Goal: Task Accomplishment & Management: Complete application form

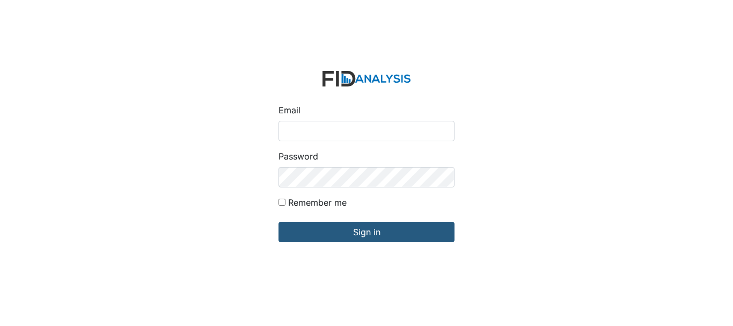
click at [341, 128] on input "Email" at bounding box center [367, 131] width 176 height 20
type input "[EMAIL_ADDRESS][DOMAIN_NAME]"
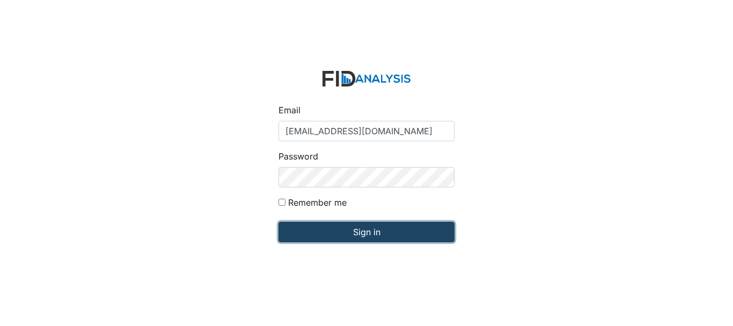
click at [357, 232] on input "Sign in" at bounding box center [367, 232] width 176 height 20
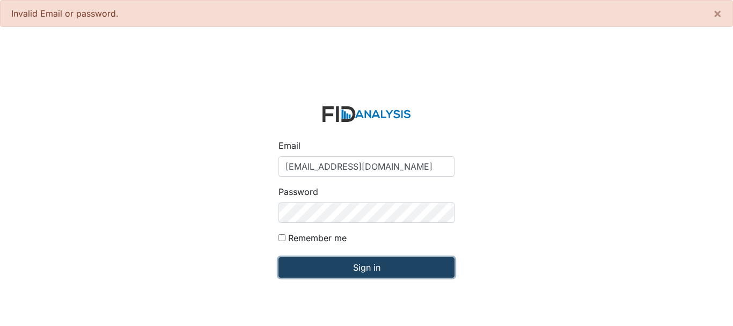
click at [359, 265] on input "Sign in" at bounding box center [367, 267] width 176 height 20
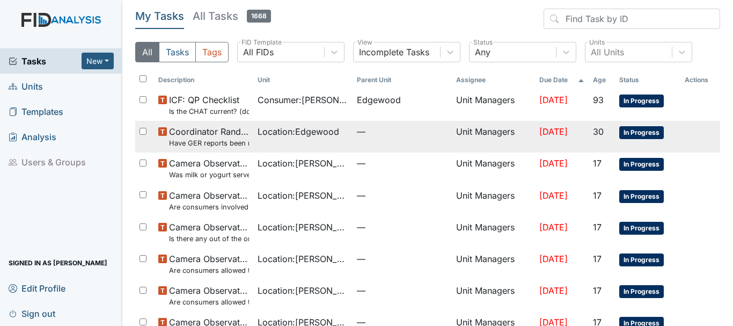
click at [231, 129] on span "Coordinator Random Have GER reports been reviewed by managers within 72 hours o…" at bounding box center [209, 136] width 80 height 23
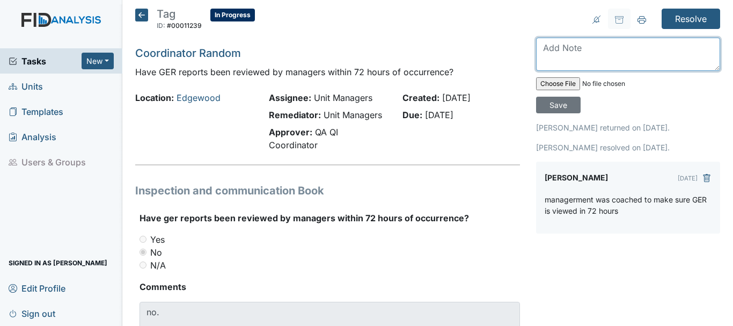
click at [579, 56] on textarea at bounding box center [628, 54] width 184 height 33
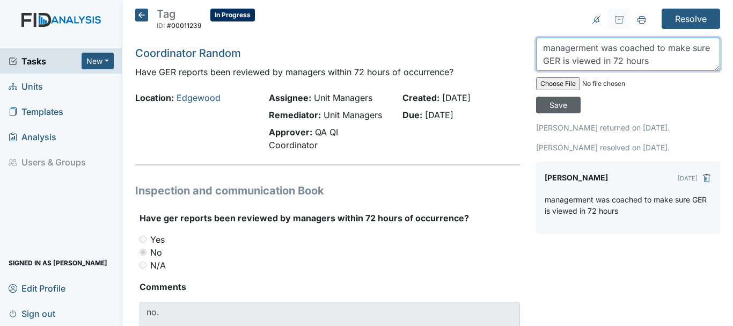
type textarea "managerment was coached to make sure GER is viewed in 72 hours"
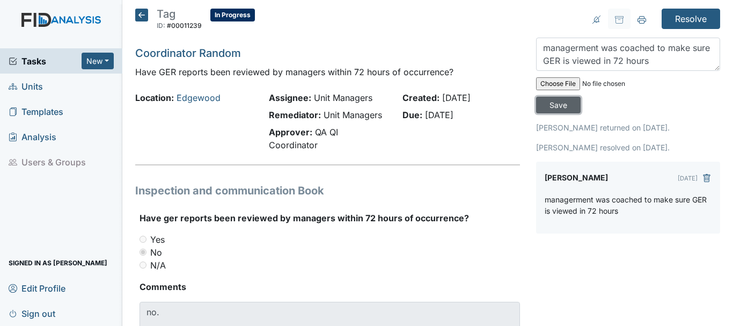
click at [555, 108] on input "Save" at bounding box center [558, 105] width 45 height 17
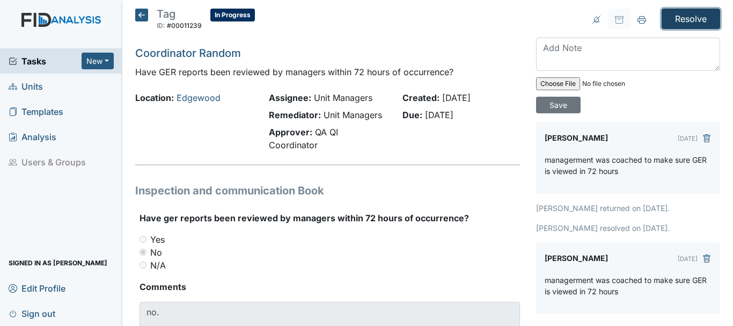
click at [669, 17] on input "Resolve" at bounding box center [691, 19] width 58 height 20
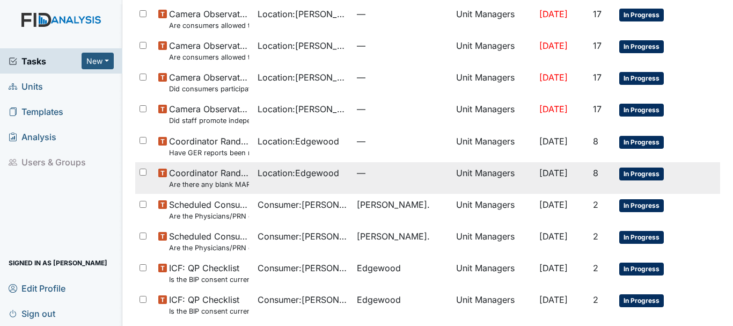
scroll to position [290, 0]
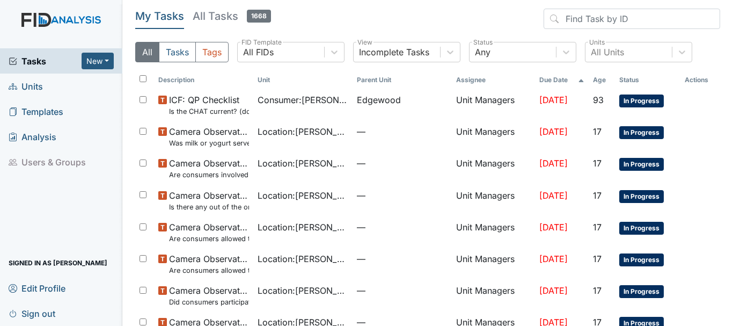
click at [32, 86] on span "Units" at bounding box center [26, 86] width 34 height 17
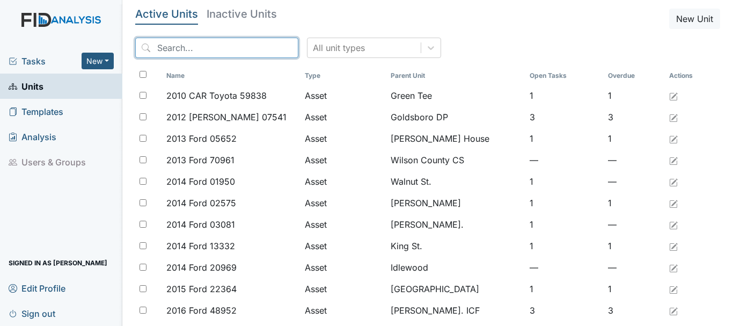
click at [216, 48] on input "search" at bounding box center [216, 48] width 163 height 20
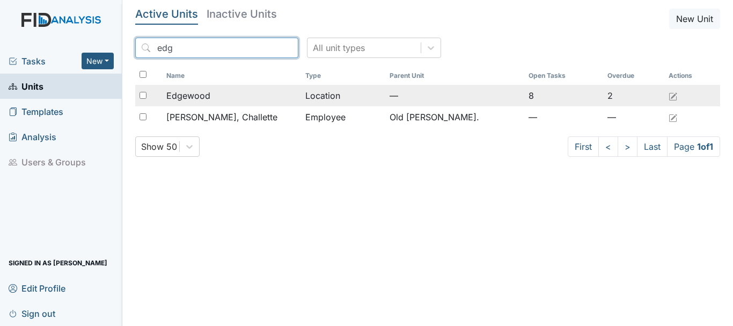
type input "edg"
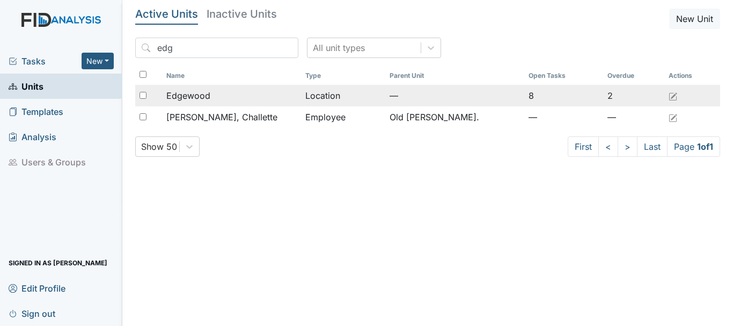
click at [145, 92] on input "checkbox" at bounding box center [143, 95] width 7 height 7
checkbox input "true"
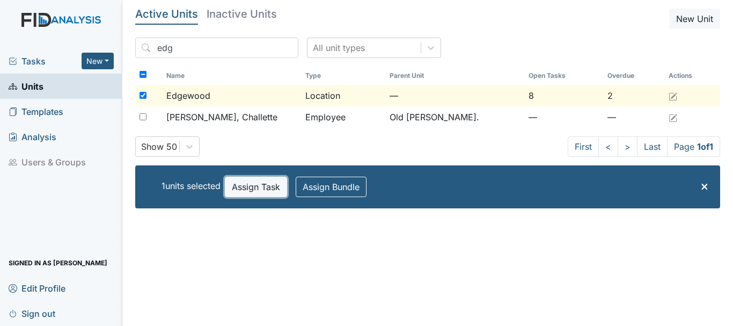
click at [241, 188] on button "Assign Task" at bounding box center [256, 187] width 62 height 20
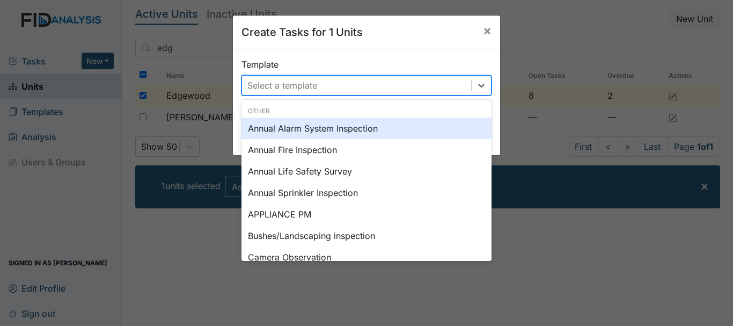
click at [294, 77] on div "Select a template" at bounding box center [356, 85] width 229 height 19
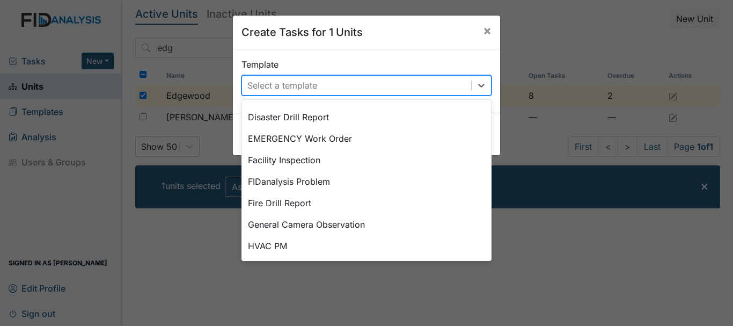
scroll to position [215, 0]
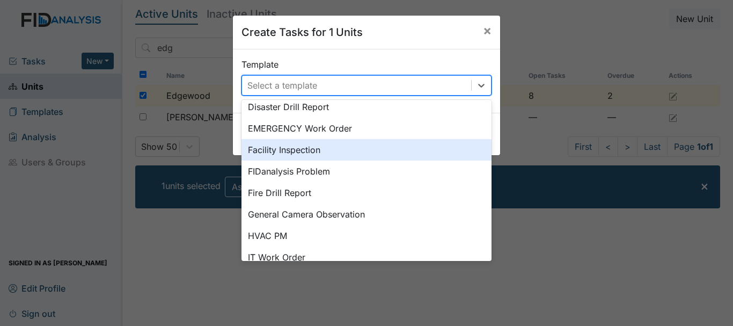
click at [281, 151] on div "Facility Inspection" at bounding box center [367, 149] width 250 height 21
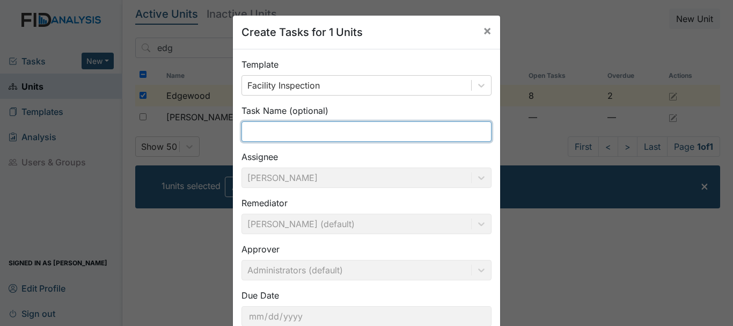
click at [281, 130] on input "text" at bounding box center [367, 131] width 250 height 20
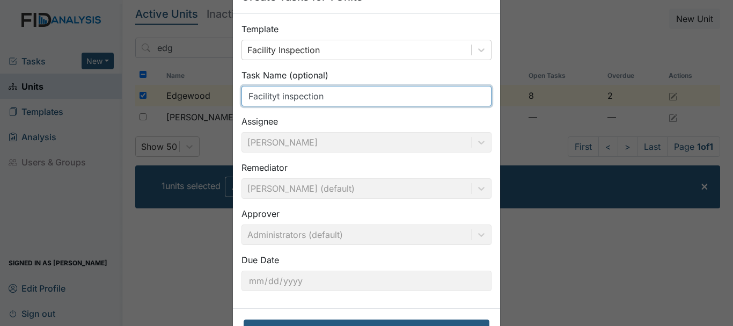
scroll to position [76, 0]
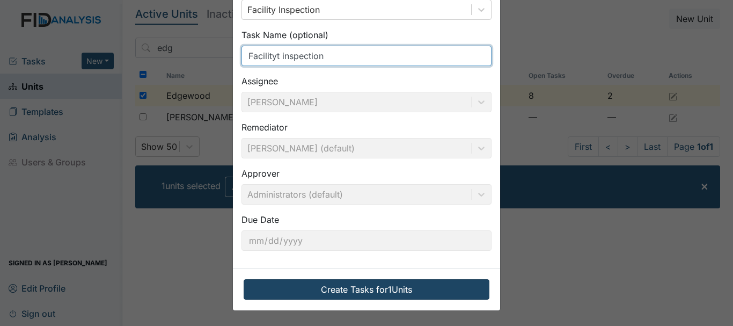
type input "Facilityt inspection"
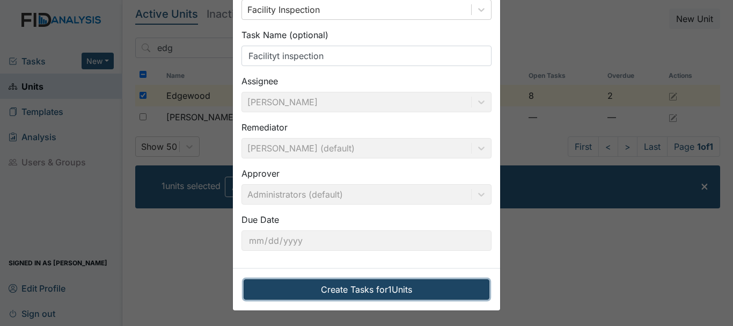
click at [323, 288] on button "Create Tasks for 1 Units" at bounding box center [367, 289] width 246 height 20
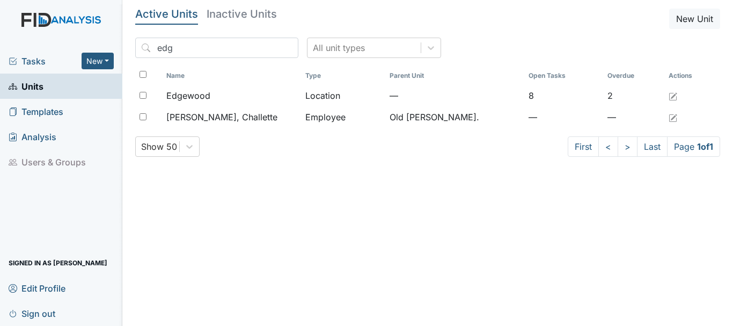
click at [26, 61] on span "Tasks" at bounding box center [45, 61] width 73 height 13
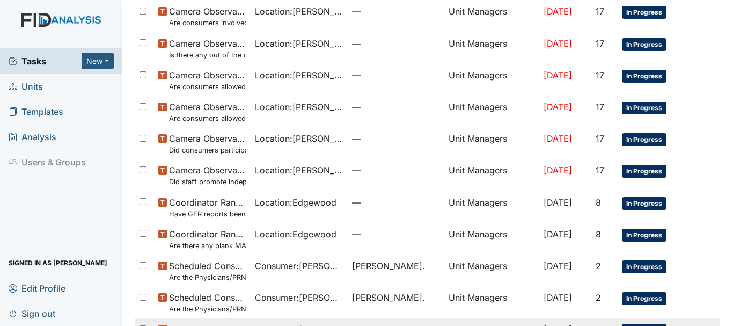
scroll to position [286, 0]
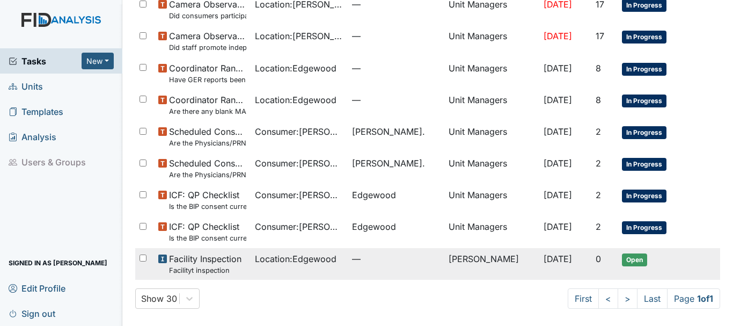
click at [289, 255] on span "Location : [GEOGRAPHIC_DATA]" at bounding box center [296, 258] width 82 height 13
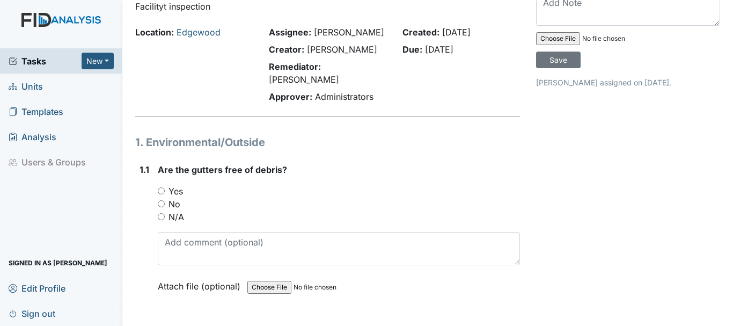
scroll to position [107, 0]
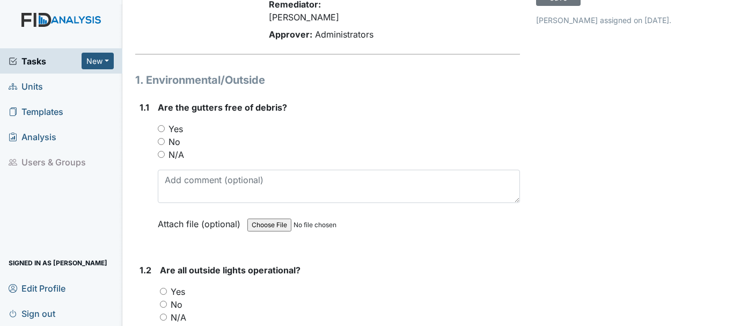
drag, startPoint x: 159, startPoint y: 118, endPoint x: 169, endPoint y: 117, distance: 9.7
click at [159, 125] on input "Yes" at bounding box center [161, 128] width 7 height 7
radio input "true"
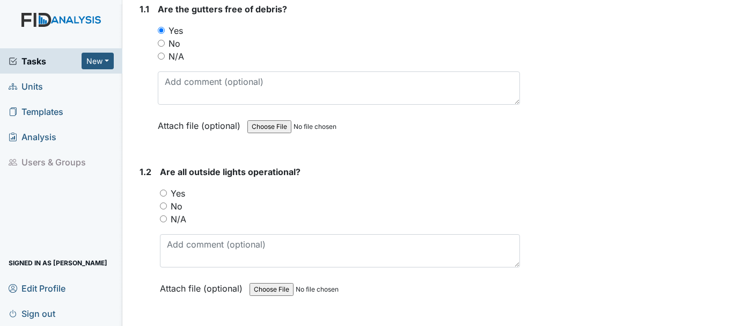
scroll to position [215, 0]
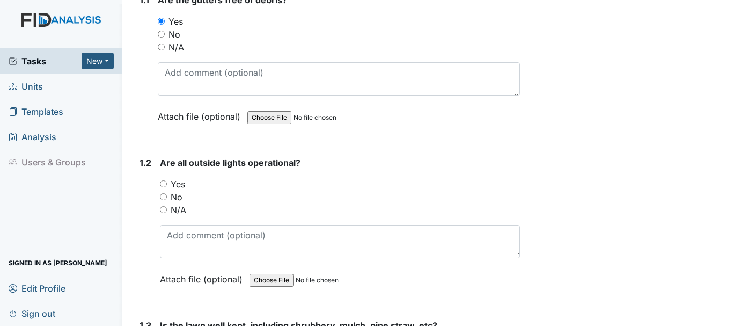
click at [164, 180] on input "Yes" at bounding box center [163, 183] width 7 height 7
radio input "true"
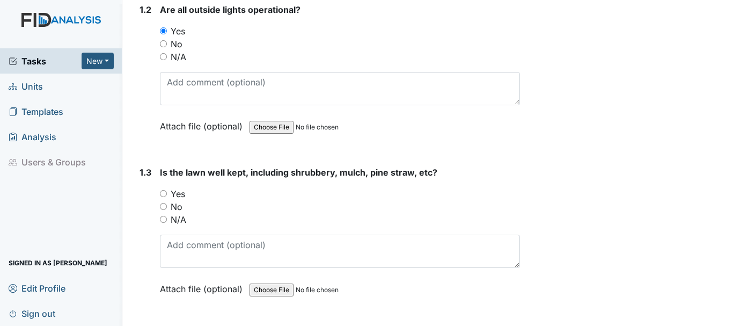
scroll to position [376, 0]
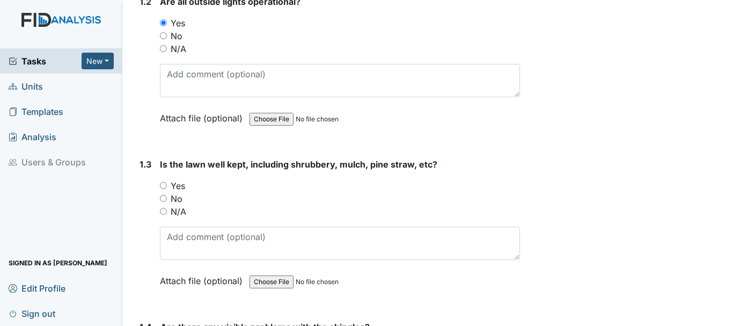
click at [164, 182] on input "Yes" at bounding box center [163, 185] width 7 height 7
radio input "true"
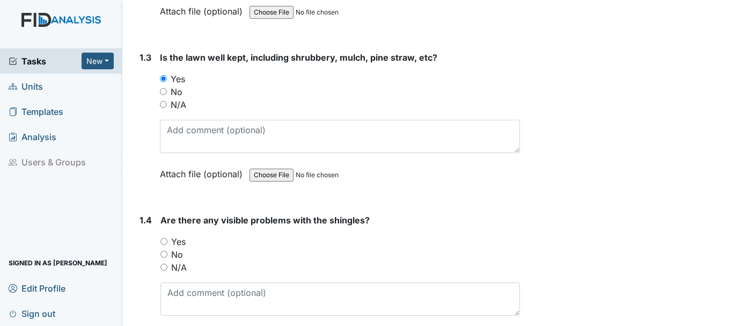
scroll to position [483, 0]
click at [165, 250] on input "No" at bounding box center [163, 253] width 7 height 7
radio input "true"
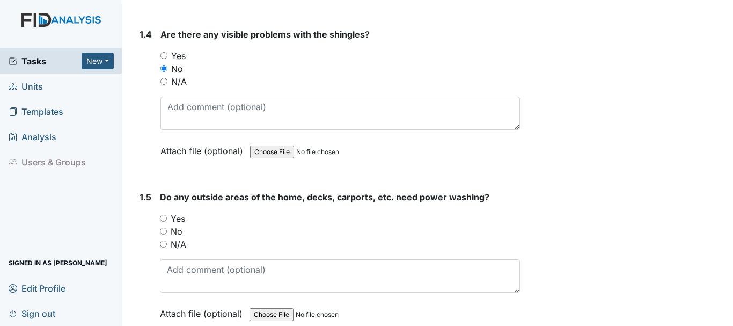
scroll to position [698, 0]
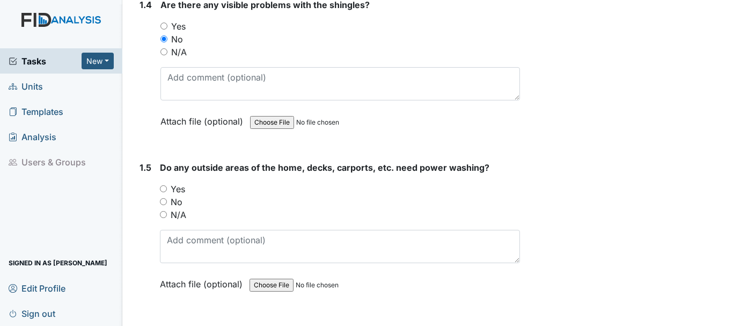
click at [166, 198] on input "No" at bounding box center [163, 201] width 7 height 7
radio input "true"
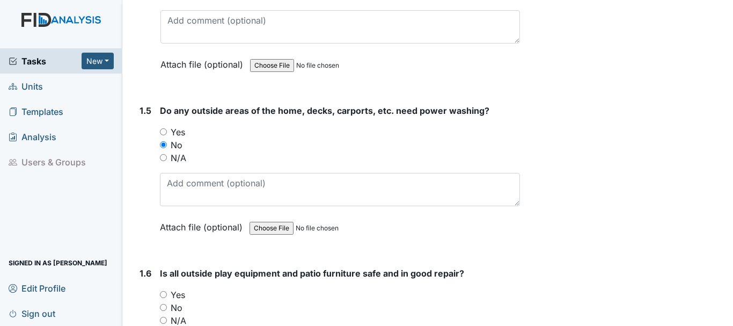
scroll to position [859, 0]
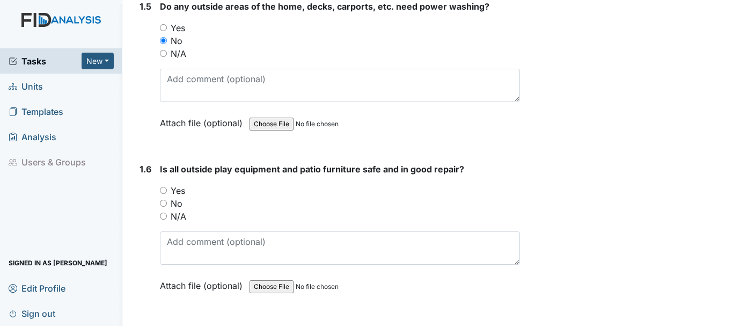
click at [164, 187] on input "Yes" at bounding box center [163, 190] width 7 height 7
radio input "true"
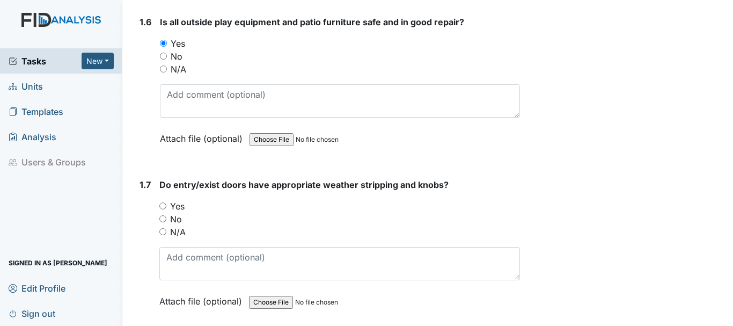
scroll to position [1073, 0]
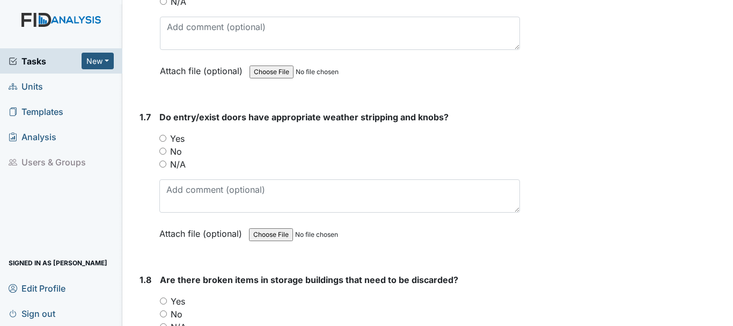
click at [160, 135] on input "Yes" at bounding box center [162, 138] width 7 height 7
radio input "true"
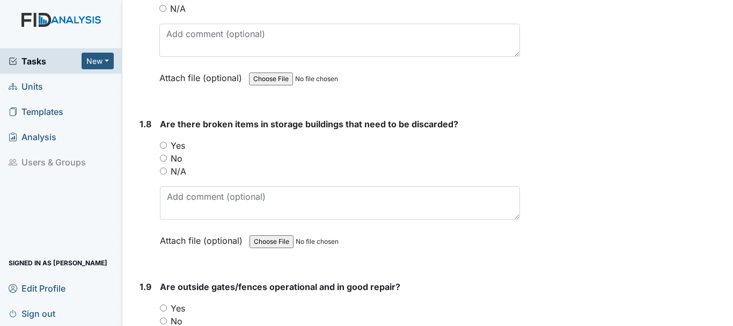
scroll to position [1234, 0]
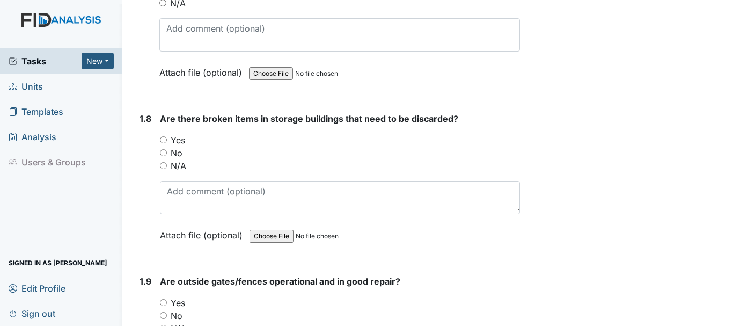
click at [165, 149] on input "No" at bounding box center [163, 152] width 7 height 7
radio input "true"
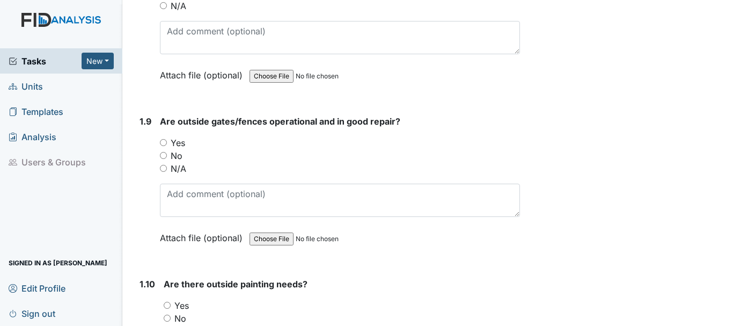
scroll to position [1395, 0]
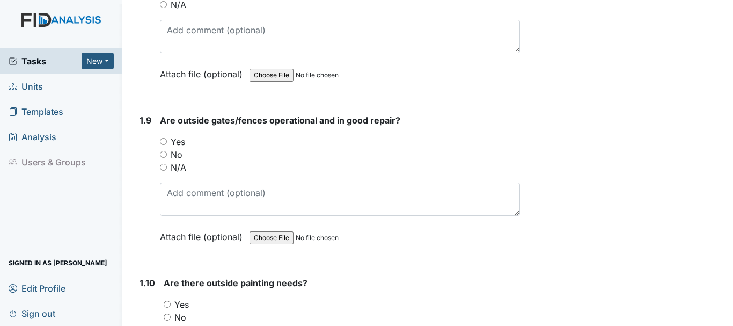
click at [162, 138] on input "Yes" at bounding box center [163, 141] width 7 height 7
radio input "true"
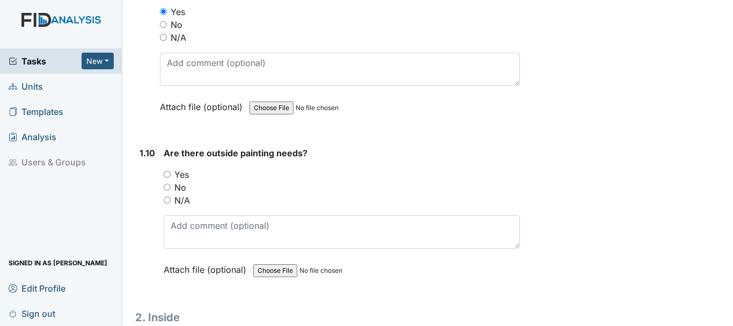
scroll to position [1556, 0]
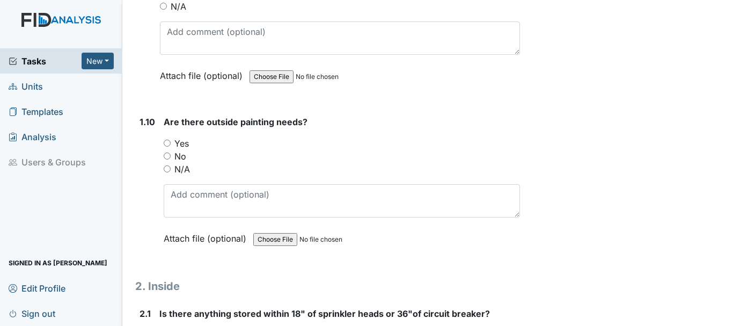
click at [165, 152] on input "No" at bounding box center [167, 155] width 7 height 7
radio input "true"
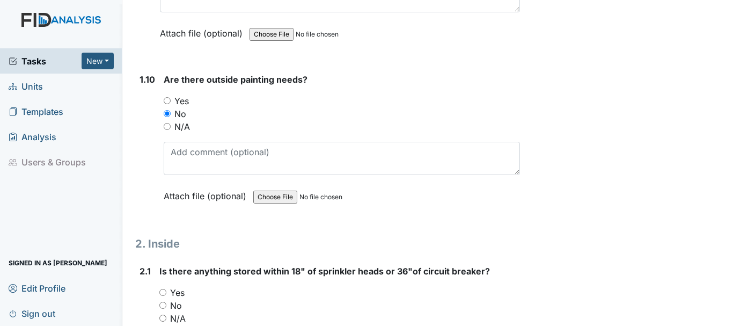
scroll to position [1664, 0]
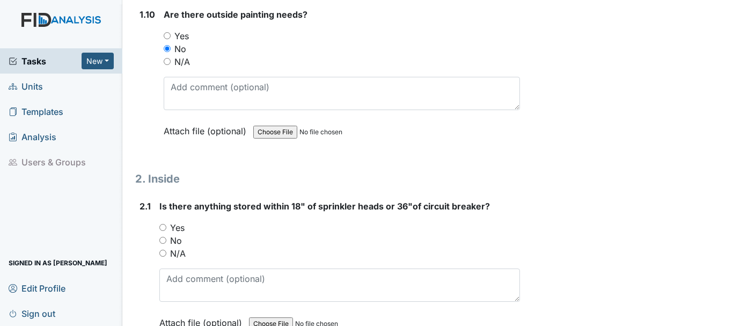
click at [163, 237] on input "No" at bounding box center [162, 240] width 7 height 7
radio input "true"
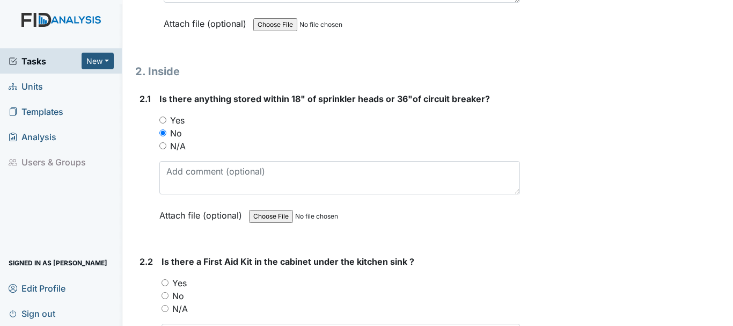
scroll to position [1825, 0]
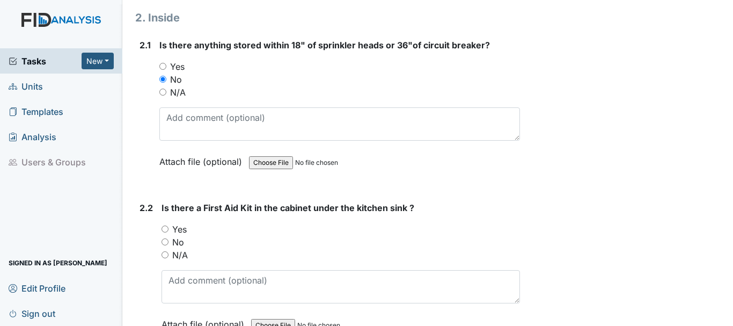
click at [165, 225] on input "Yes" at bounding box center [165, 228] width 7 height 7
radio input "true"
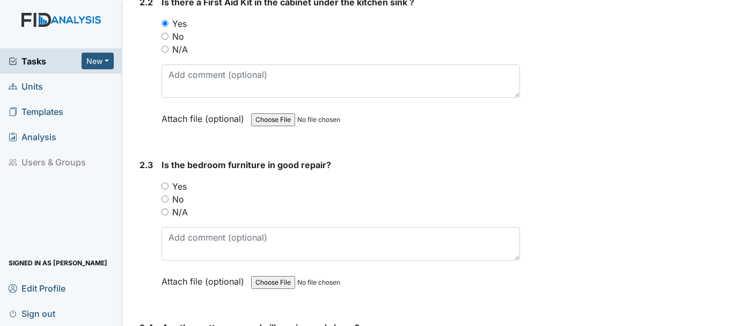
scroll to position [2039, 0]
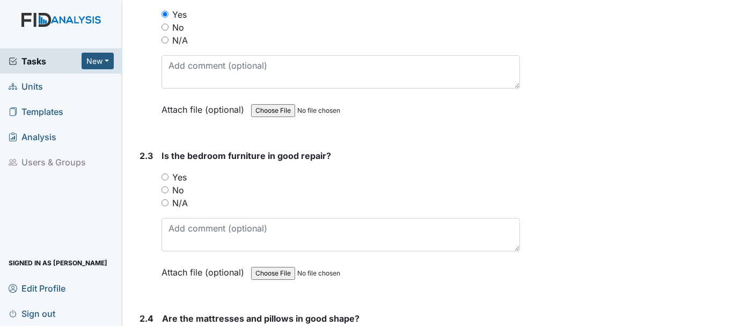
click at [162, 173] on input "Yes" at bounding box center [165, 176] width 7 height 7
radio input "true"
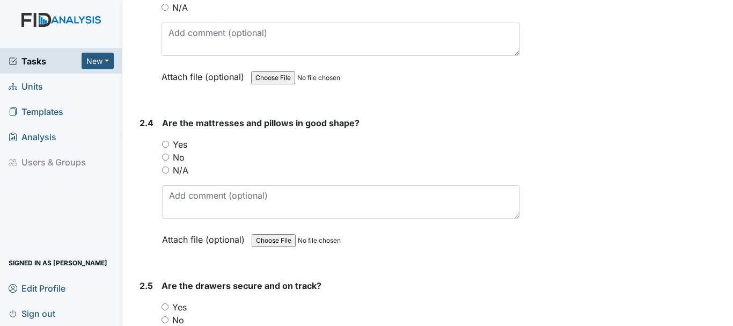
scroll to position [2254, 0]
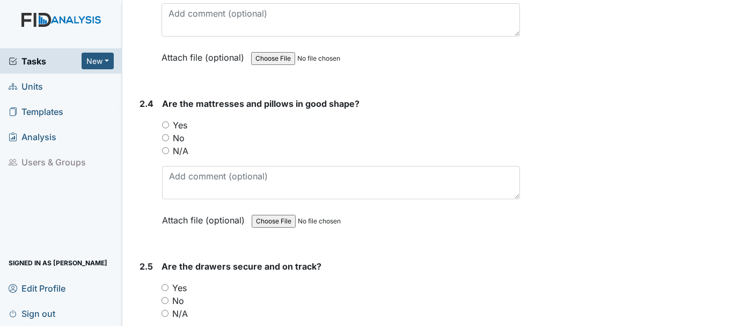
click at [164, 121] on input "Yes" at bounding box center [165, 124] width 7 height 7
radio input "true"
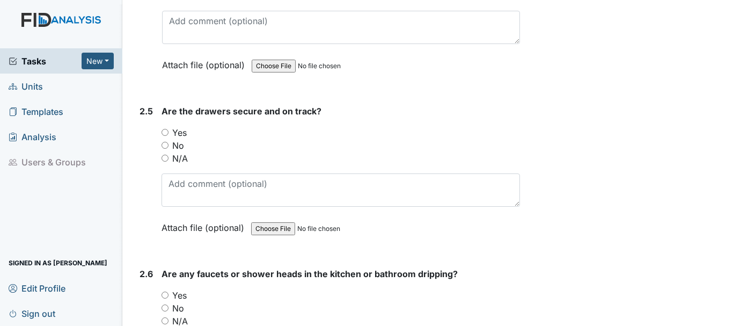
scroll to position [2415, 0]
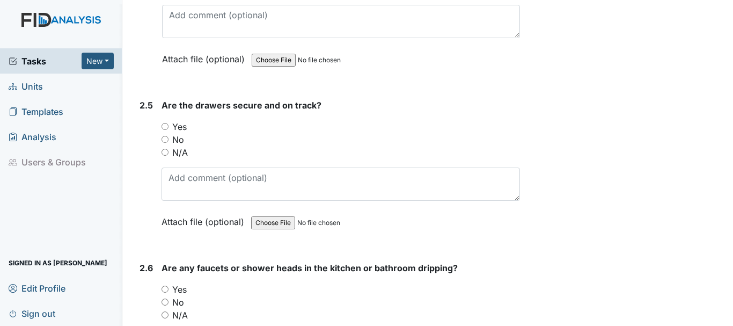
click at [167, 123] on input "Yes" at bounding box center [165, 126] width 7 height 7
radio input "true"
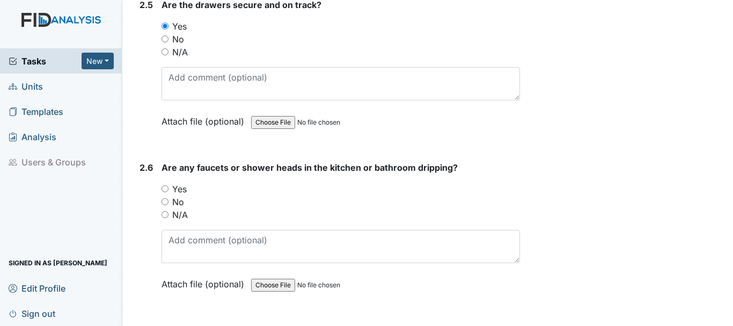
scroll to position [2522, 0]
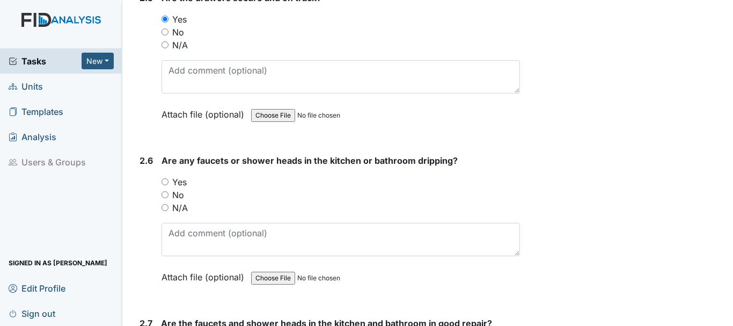
click at [167, 191] on input "No" at bounding box center [165, 194] width 7 height 7
radio input "true"
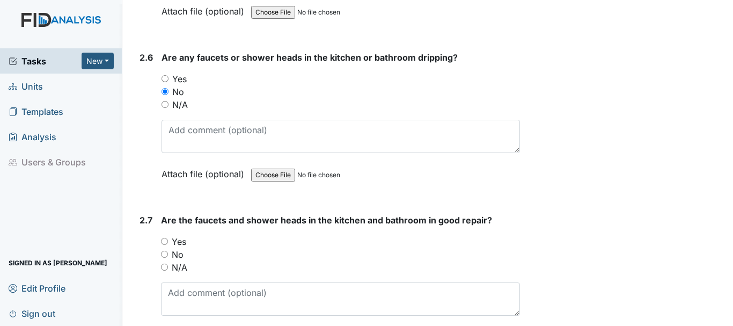
scroll to position [2630, 0]
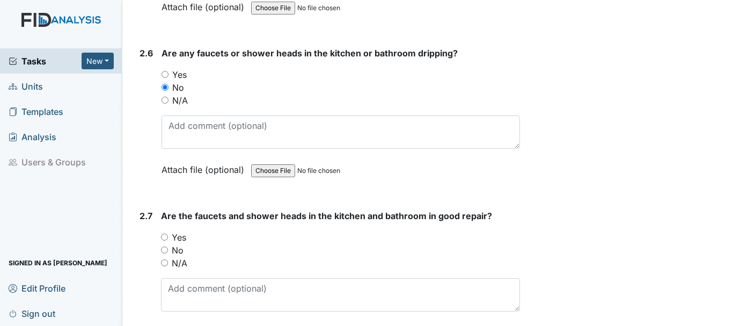
click at [166, 233] on input "Yes" at bounding box center [164, 236] width 7 height 7
radio input "true"
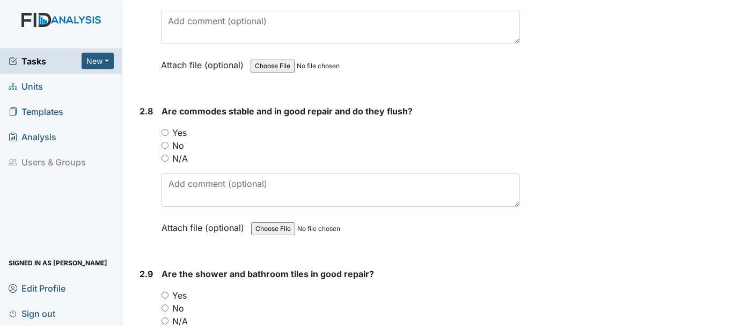
scroll to position [2898, 0]
click at [166, 128] on input "Yes" at bounding box center [165, 131] width 7 height 7
radio input "true"
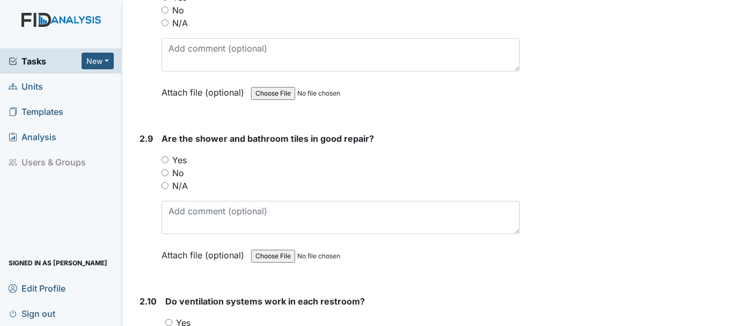
scroll to position [3059, 0]
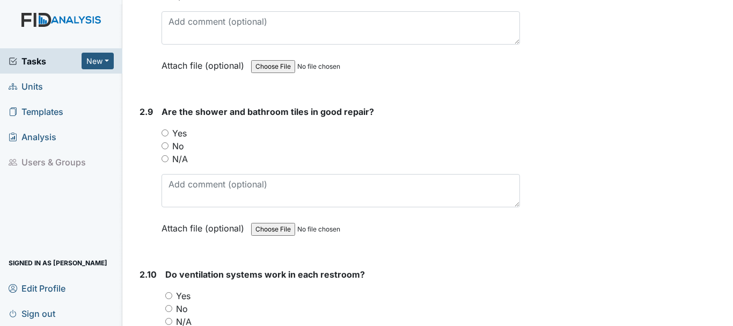
click at [165, 129] on input "Yes" at bounding box center [165, 132] width 7 height 7
radio input "true"
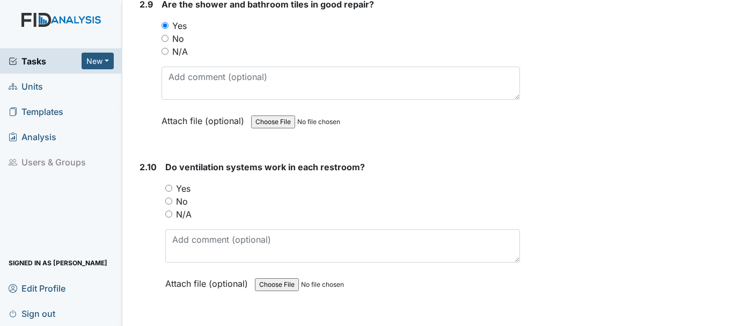
click at [167, 185] on input "Yes" at bounding box center [168, 188] width 7 height 7
radio input "true"
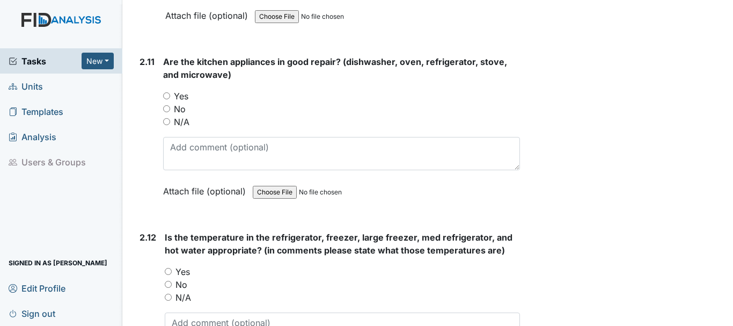
scroll to position [3435, 0]
click at [164, 92] on input "Yes" at bounding box center [166, 95] width 7 height 7
radio input "true"
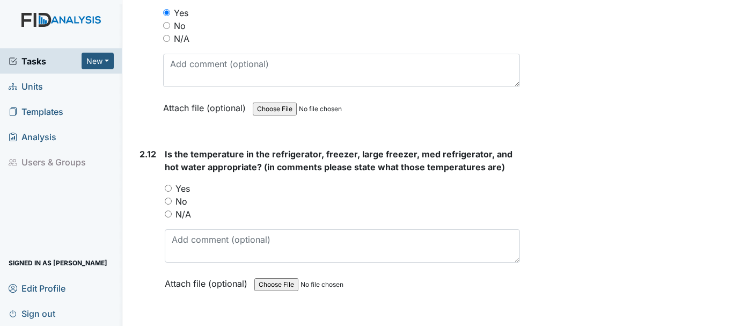
scroll to position [3542, 0]
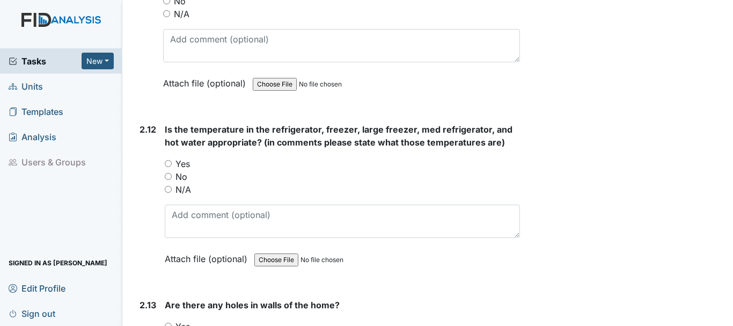
click at [167, 160] on input "Yes" at bounding box center [168, 163] width 7 height 7
radio input "true"
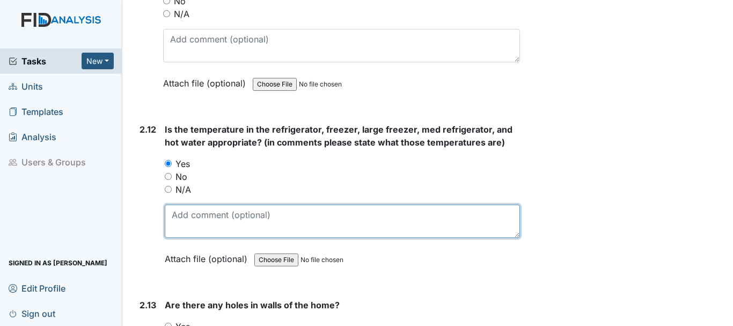
click at [197, 207] on textarea at bounding box center [342, 220] width 355 height 33
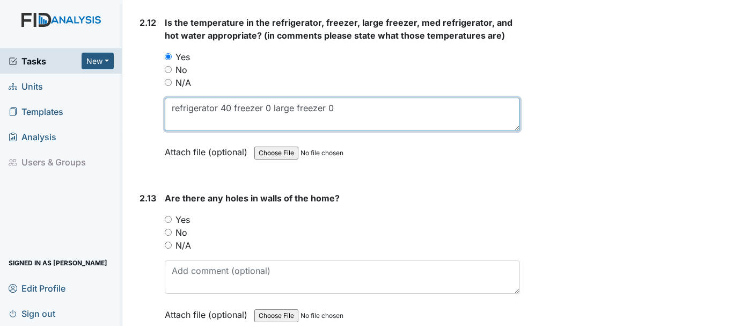
scroll to position [3649, 0]
type textarea "refrigerator 40 freezer 0 large freezer 0"
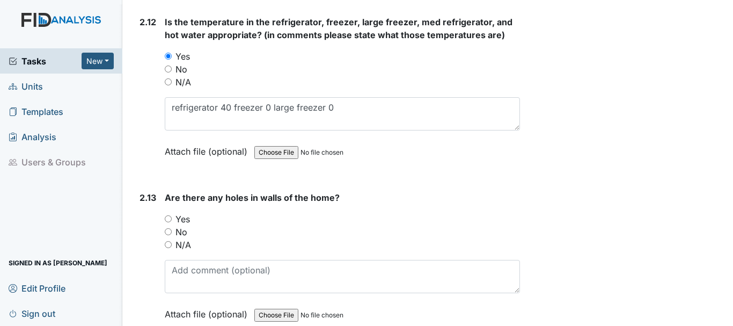
click at [166, 228] on input "No" at bounding box center [168, 231] width 7 height 7
radio input "true"
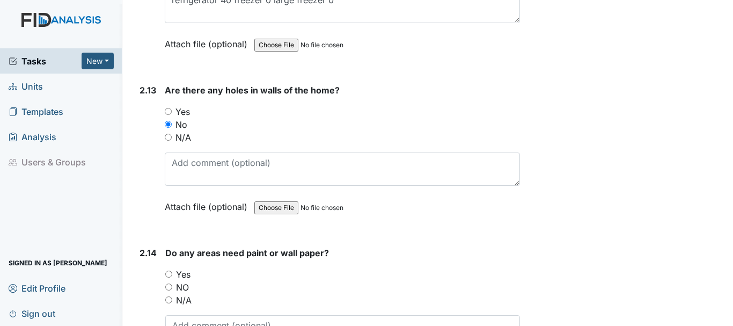
scroll to position [3810, 0]
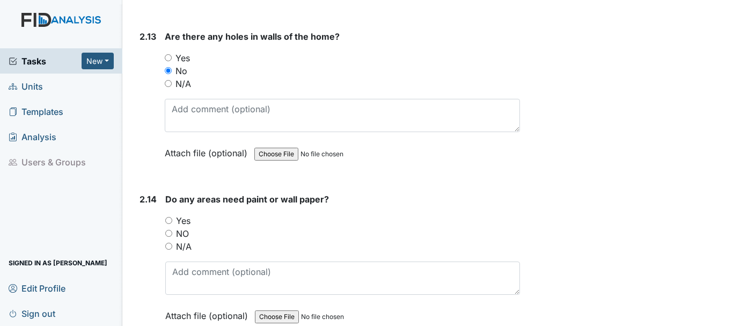
click at [167, 230] on input "NO" at bounding box center [168, 233] width 7 height 7
radio input "true"
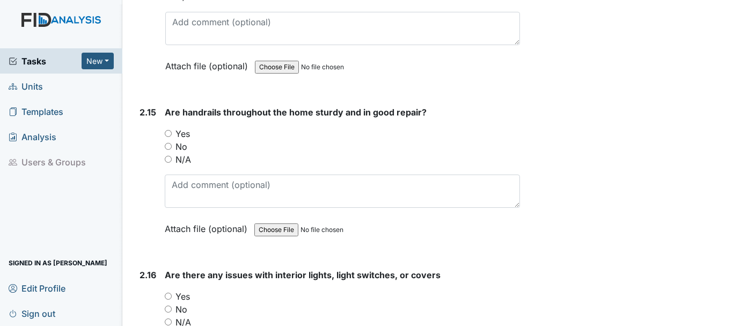
scroll to position [4079, 0]
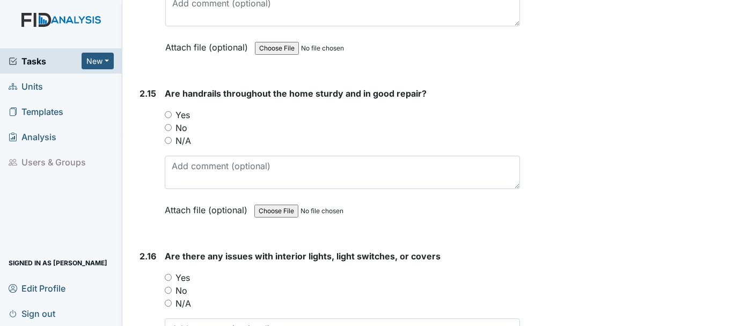
click at [169, 111] on input "Yes" at bounding box center [168, 114] width 7 height 7
radio input "true"
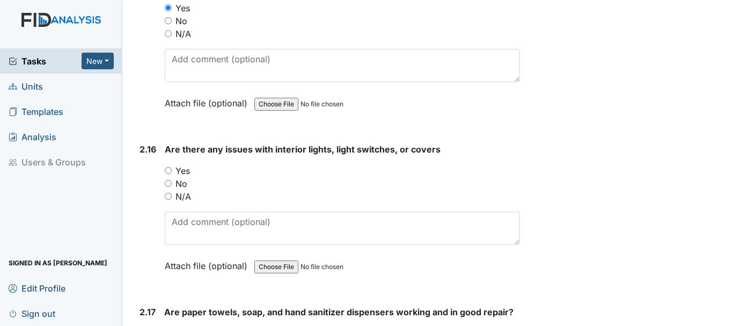
scroll to position [4186, 0]
click at [172, 177] on div "No" at bounding box center [342, 183] width 355 height 13
click at [170, 179] on input "No" at bounding box center [168, 182] width 7 height 7
radio input "true"
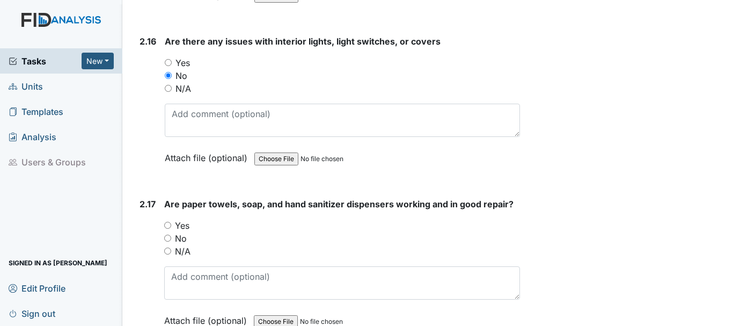
click at [169, 222] on input "Yes" at bounding box center [167, 225] width 7 height 7
radio input "true"
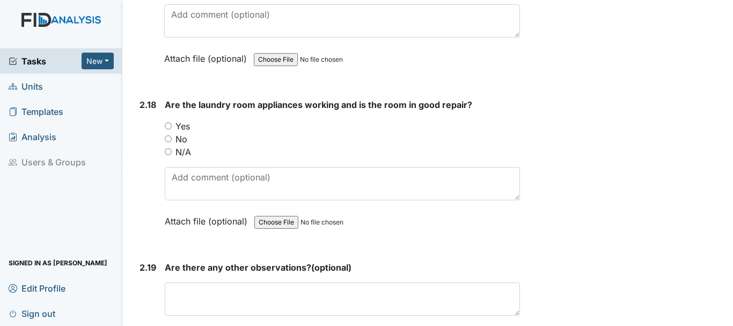
scroll to position [4562, 0]
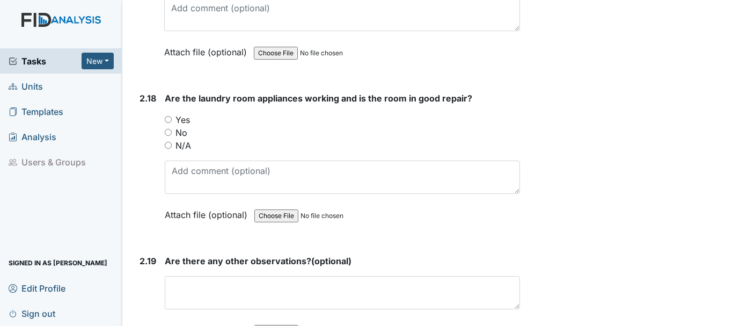
click at [167, 116] on input "Yes" at bounding box center [168, 119] width 7 height 7
radio input "true"
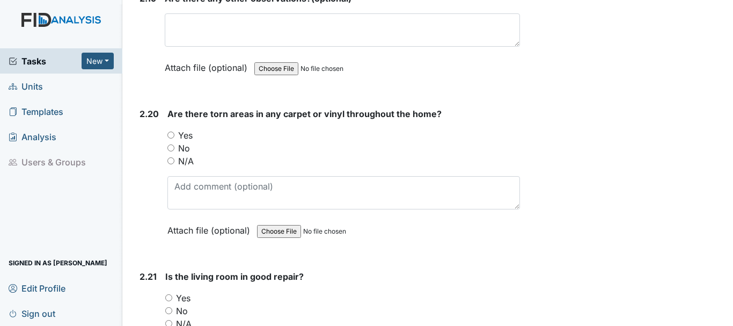
scroll to position [4830, 0]
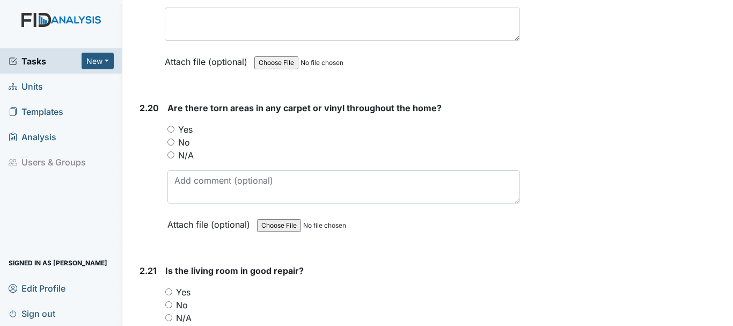
click at [170, 138] on input "No" at bounding box center [170, 141] width 7 height 7
radio input "true"
click at [166, 288] on input "Yes" at bounding box center [168, 291] width 7 height 7
radio input "true"
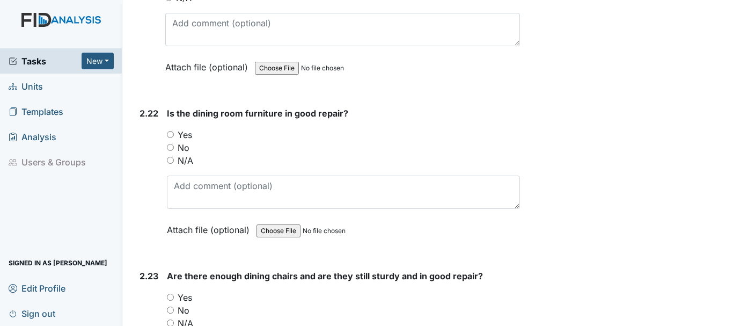
scroll to position [5152, 0]
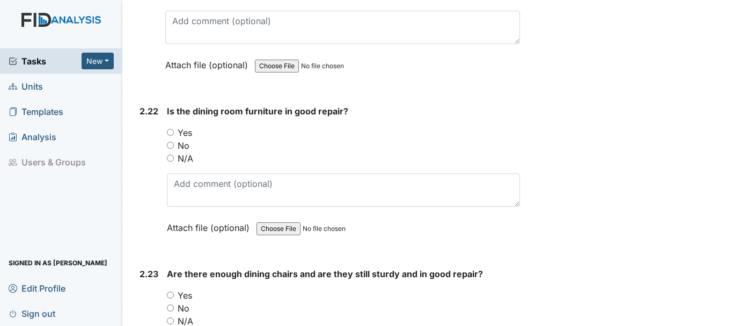
click at [171, 129] on input "Yes" at bounding box center [170, 132] width 7 height 7
radio input "true"
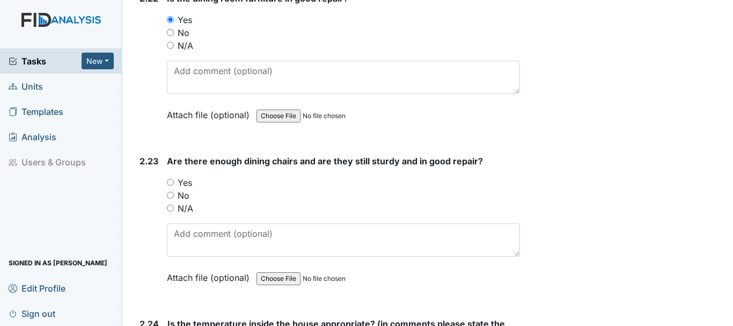
scroll to position [5313, 0]
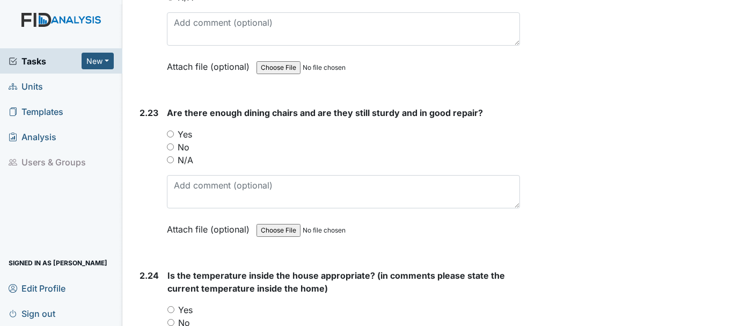
click at [172, 130] on input "Yes" at bounding box center [170, 133] width 7 height 7
radio input "true"
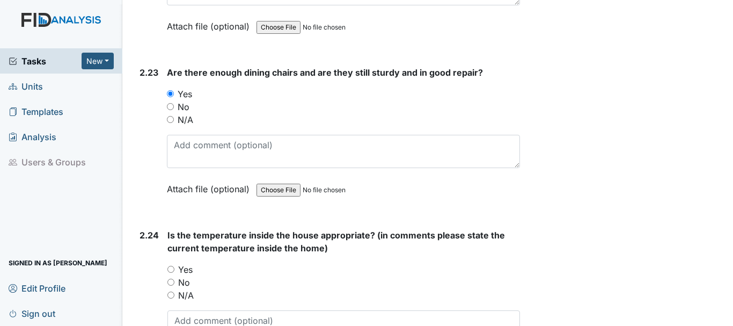
scroll to position [5420, 0]
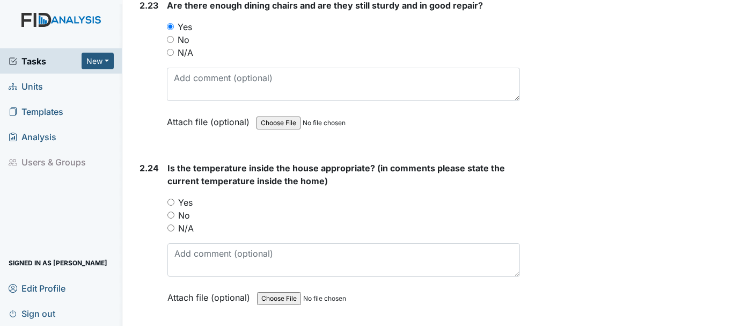
click at [171, 199] on input "Yes" at bounding box center [170, 202] width 7 height 7
radio input "true"
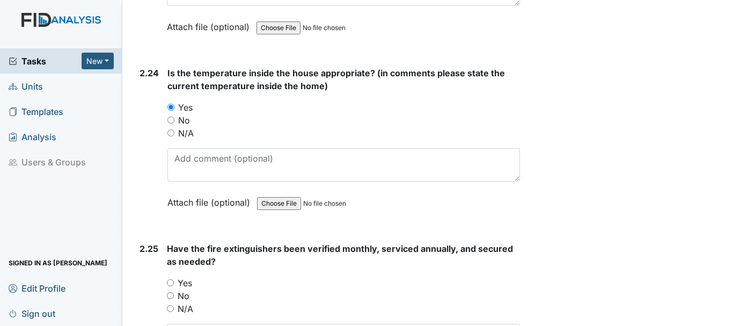
scroll to position [5528, 0]
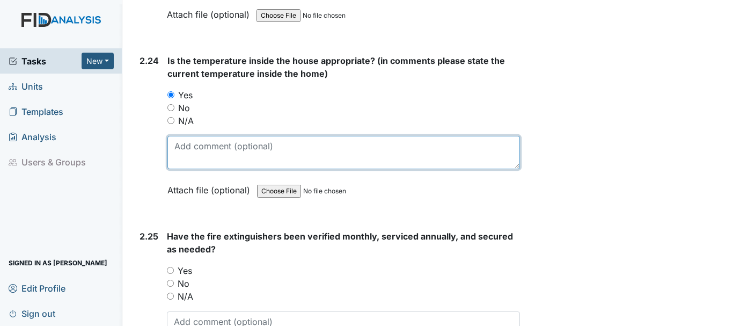
click at [261, 139] on textarea at bounding box center [343, 152] width 353 height 33
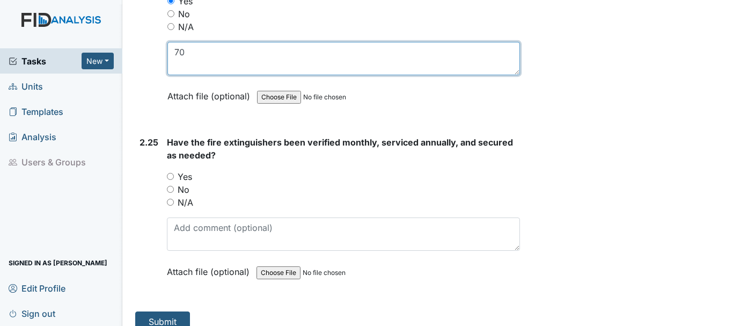
scroll to position [5623, 0]
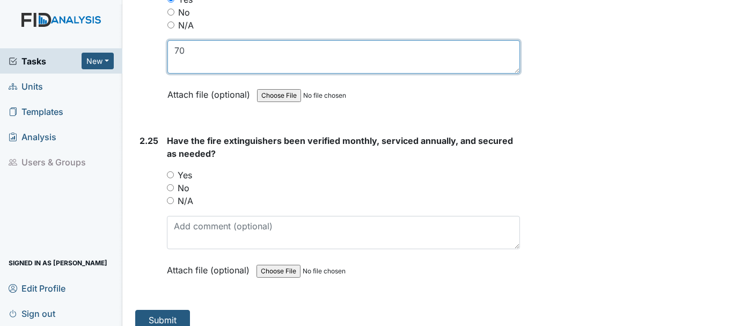
type textarea "70"
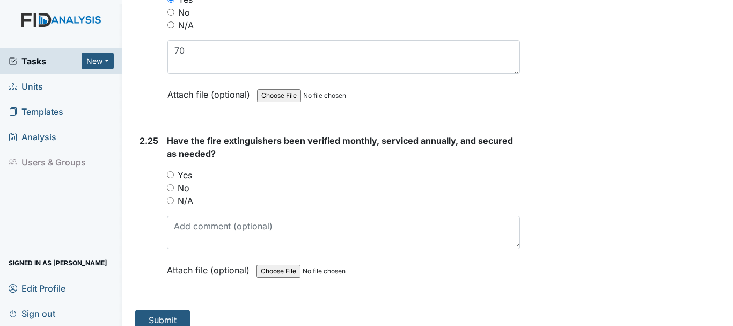
click at [169, 171] on input "Yes" at bounding box center [170, 174] width 7 height 7
radio input "true"
click at [158, 310] on button "Submit" at bounding box center [162, 320] width 55 height 20
click at [167, 310] on button "Submit" at bounding box center [162, 320] width 55 height 20
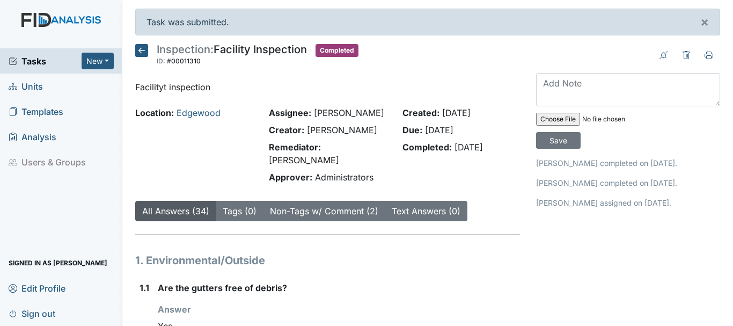
click at [35, 86] on span "Units" at bounding box center [26, 86] width 34 height 17
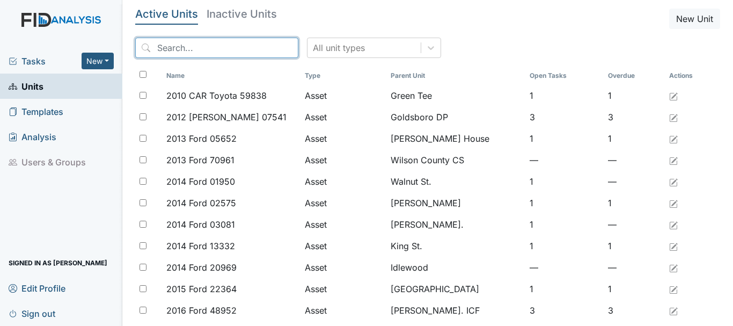
click at [179, 49] on input "search" at bounding box center [216, 48] width 163 height 20
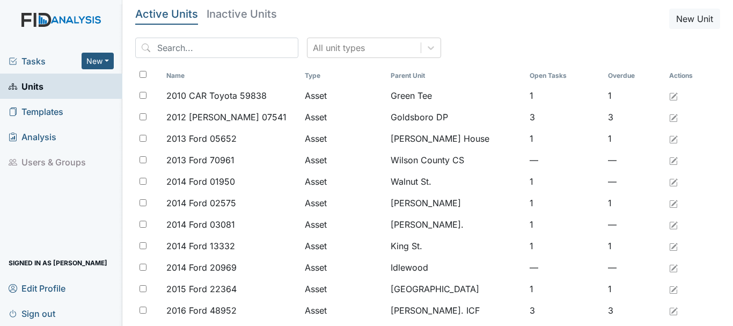
click at [34, 90] on span "Units" at bounding box center [26, 86] width 35 height 17
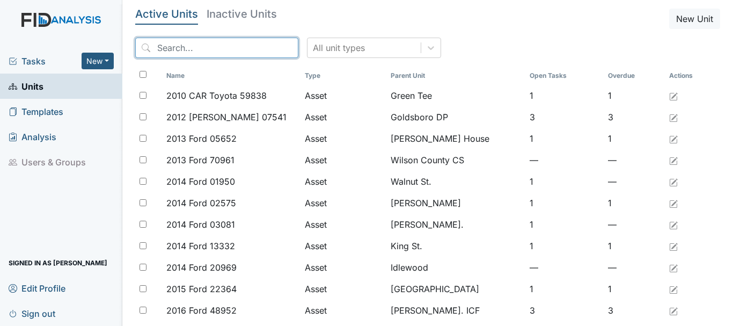
click at [187, 48] on input "search" at bounding box center [216, 48] width 163 height 20
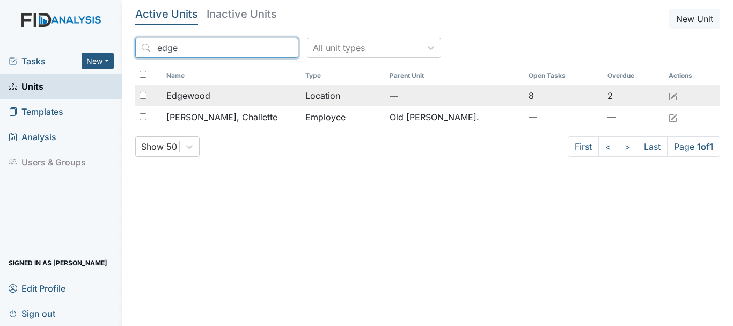
type input "edge"
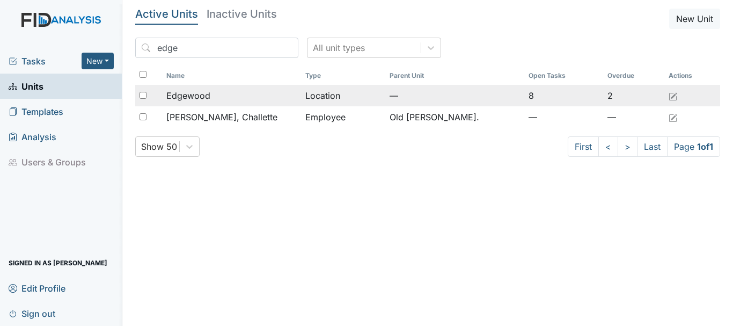
click at [148, 97] on div at bounding box center [148, 95] width 27 height 21
checkbox input "true"
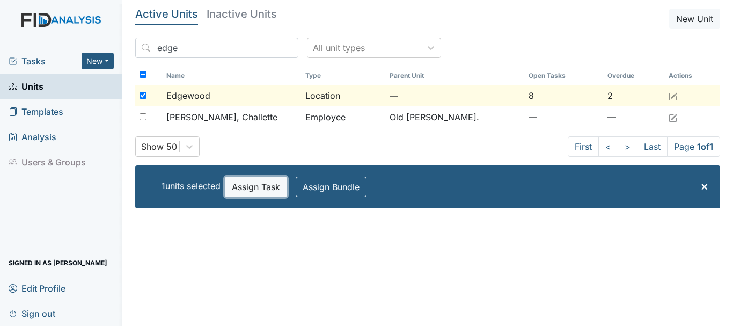
click at [258, 181] on button "Assign Task" at bounding box center [256, 187] width 62 height 20
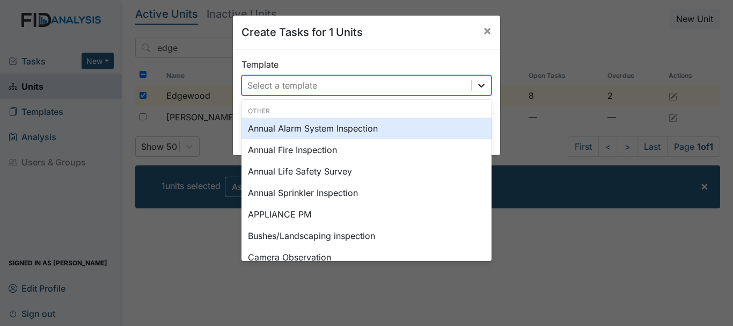
click at [476, 83] on icon at bounding box center [481, 85] width 11 height 11
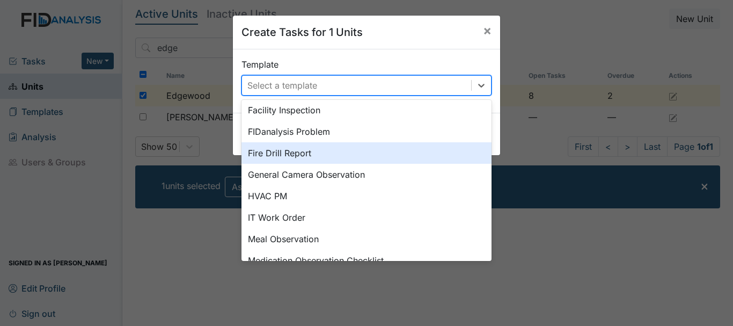
scroll to position [268, 0]
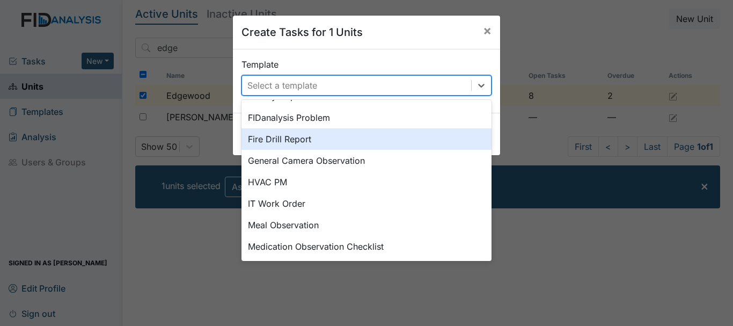
click at [273, 140] on div "Fire Drill Report" at bounding box center [367, 138] width 250 height 21
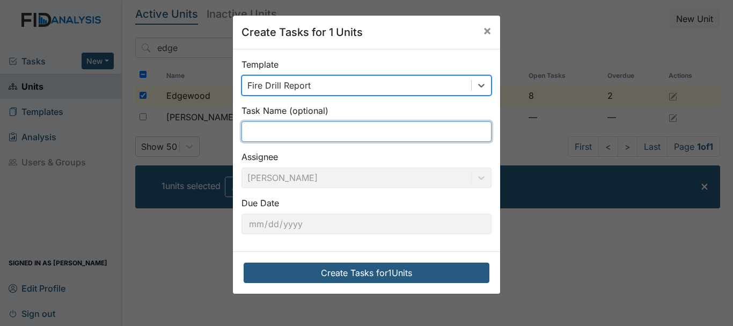
click at [303, 133] on input "text" at bounding box center [367, 131] width 250 height 20
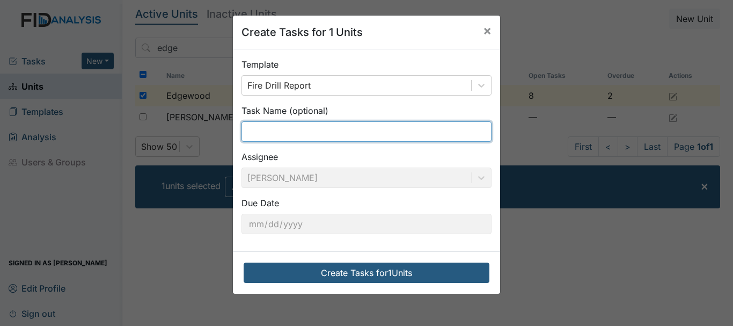
type input "fire drill"
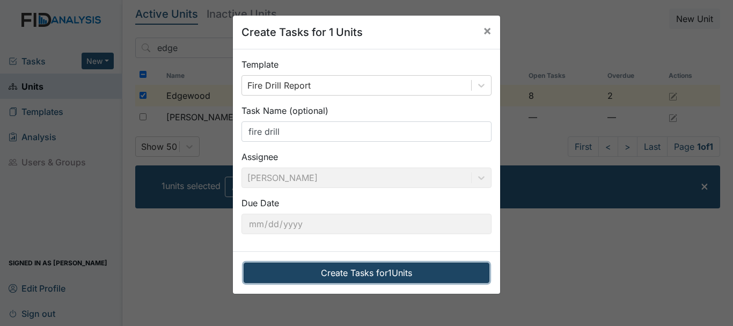
click at [349, 273] on button "Create Tasks for 1 Units" at bounding box center [367, 272] width 246 height 20
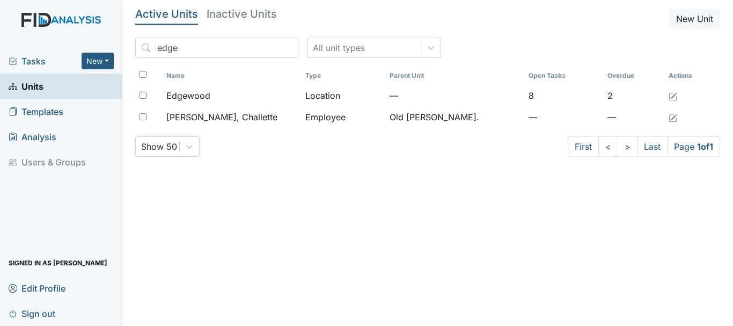
click at [33, 60] on span "Tasks" at bounding box center [45, 61] width 73 height 13
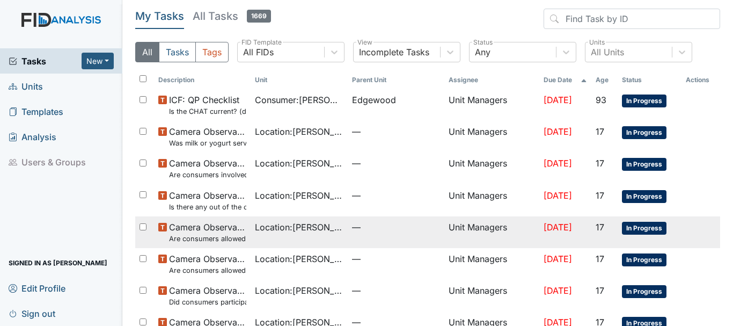
scroll to position [286, 0]
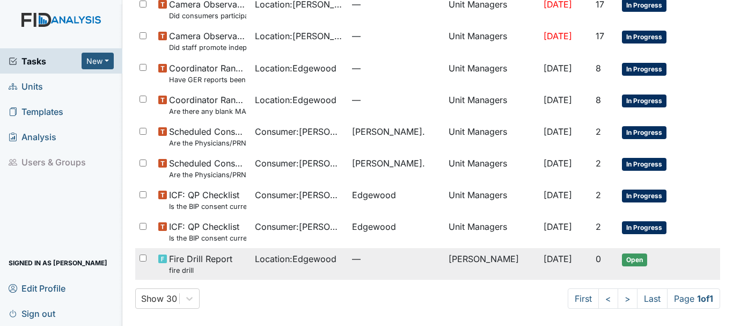
click at [312, 260] on span "Location : [GEOGRAPHIC_DATA]" at bounding box center [296, 258] width 82 height 13
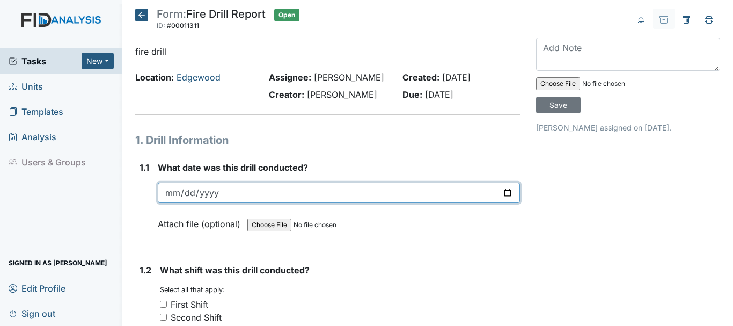
click at [244, 195] on input "date" at bounding box center [339, 192] width 362 height 20
type input "2025-09-13"
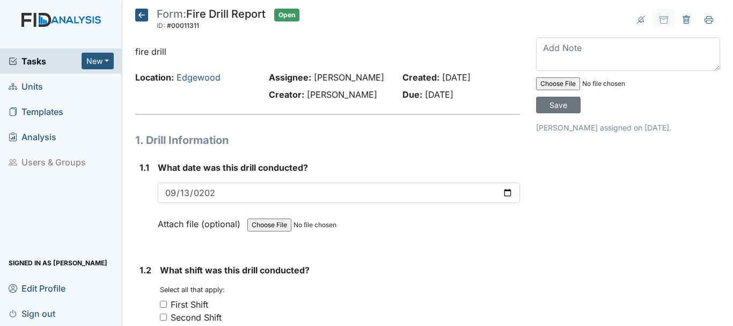
click at [359, 223] on input "file" at bounding box center [320, 225] width 146 height 26
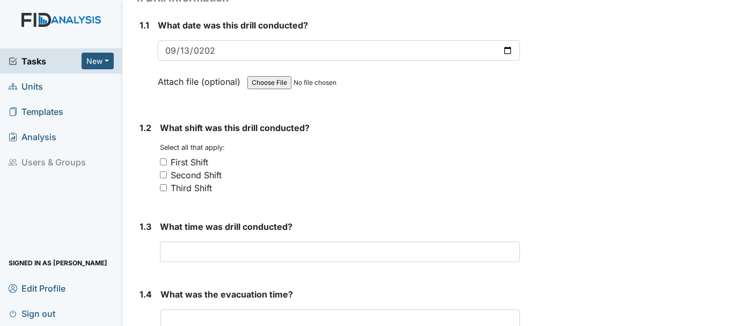
scroll to position [161, 0]
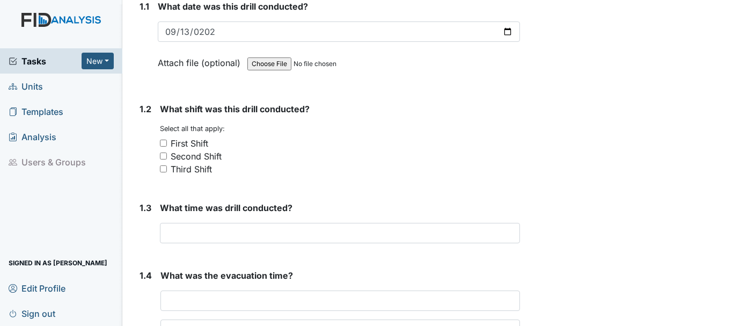
click at [164, 166] on input "Third Shift" at bounding box center [163, 168] width 7 height 7
checkbox input "true"
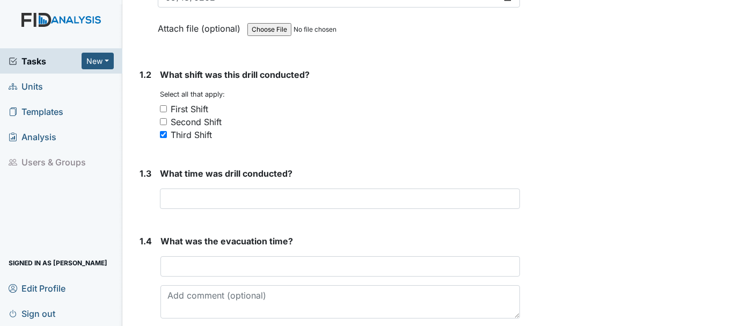
scroll to position [215, 0]
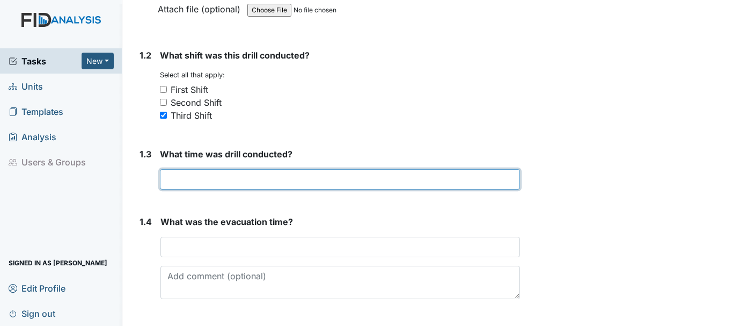
click at [227, 179] on input "text" at bounding box center [340, 179] width 360 height 20
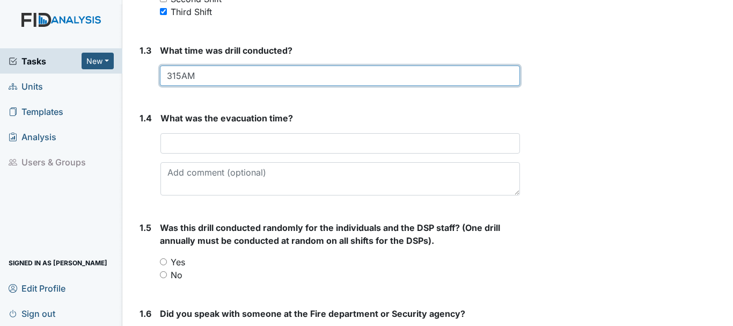
scroll to position [322, 0]
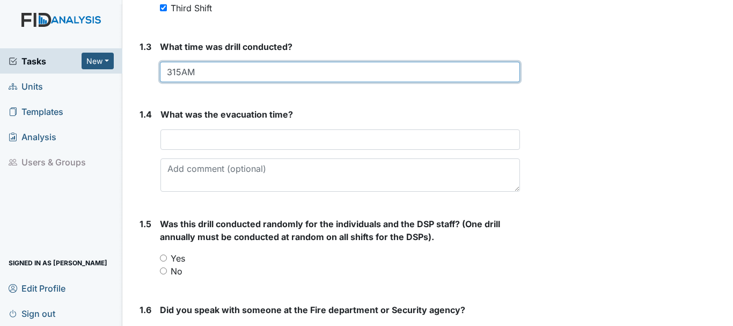
type input "315AM"
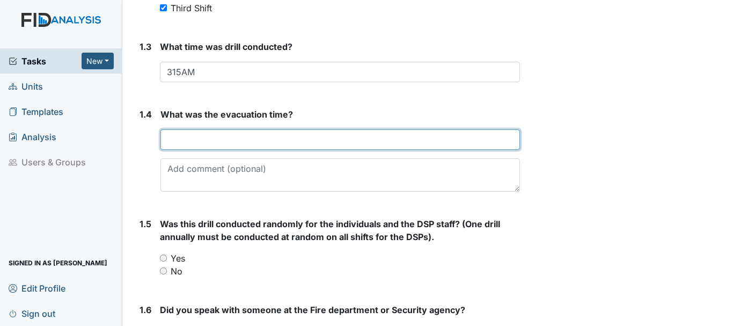
click at [267, 142] on input "text" at bounding box center [340, 139] width 360 height 20
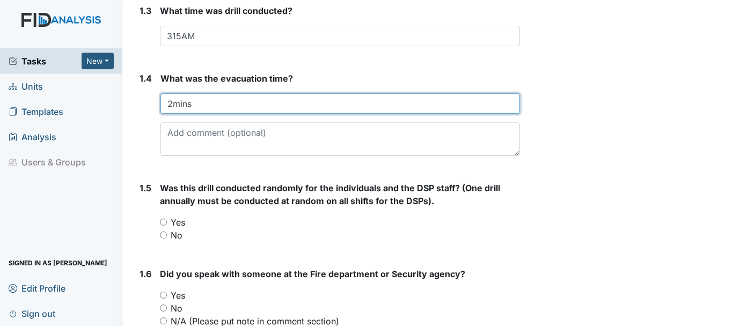
scroll to position [376, 0]
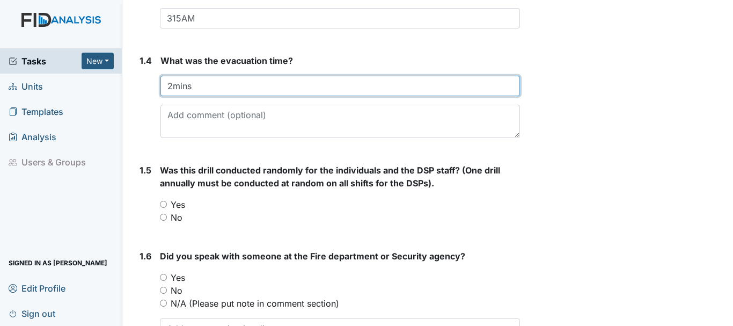
type input "2mins"
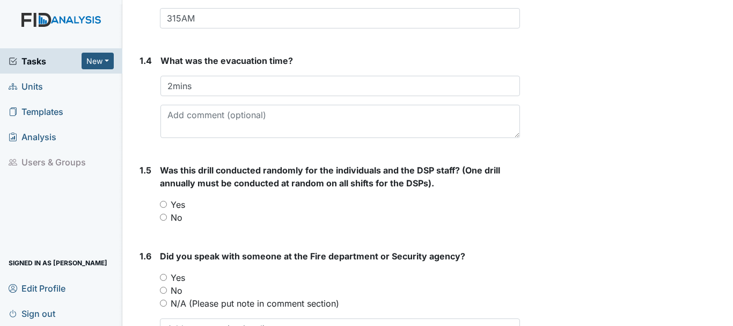
click at [163, 217] on input "No" at bounding box center [163, 217] width 7 height 7
radio input "true"
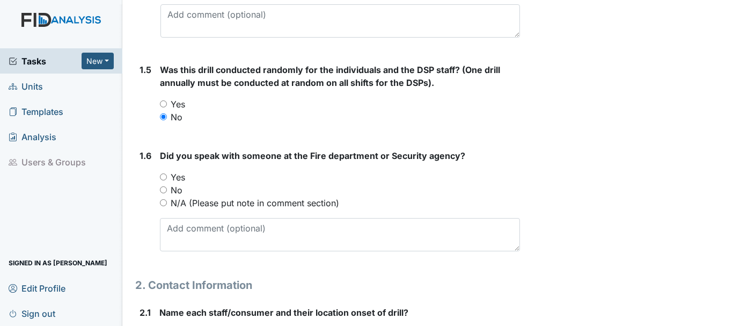
scroll to position [483, 0]
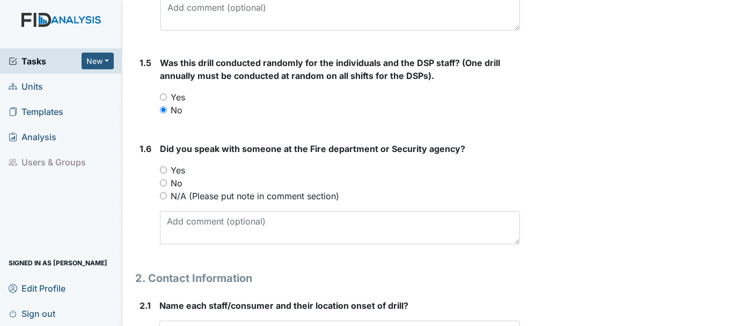
click at [166, 171] on input "Yes" at bounding box center [163, 169] width 7 height 7
radio input "true"
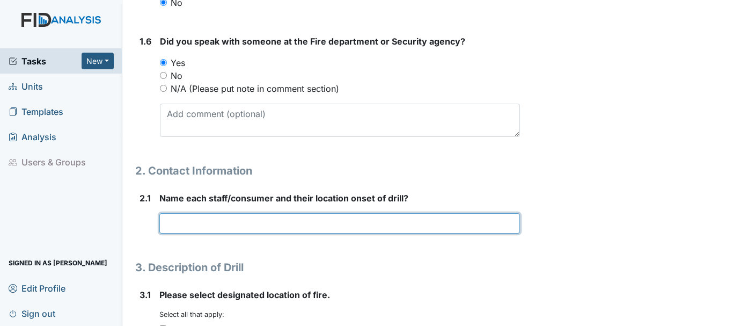
click at [204, 220] on input "text" at bounding box center [339, 223] width 361 height 20
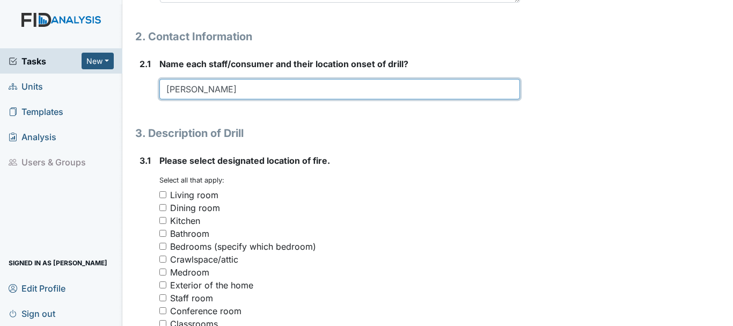
scroll to position [751, 0]
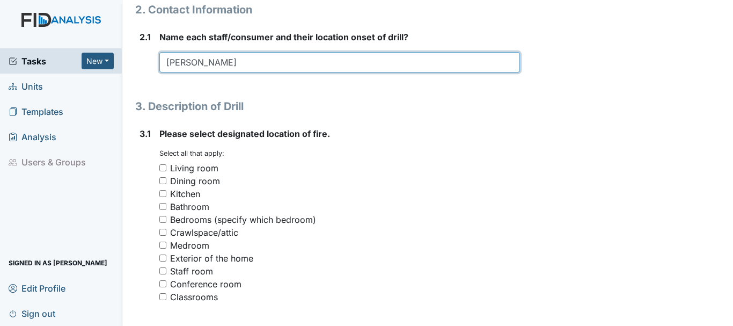
type input "jennifer"
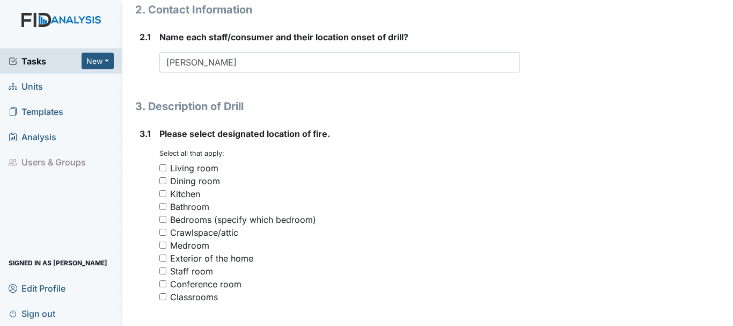
click at [161, 244] on input "Medroom" at bounding box center [162, 245] width 7 height 7
checkbox input "true"
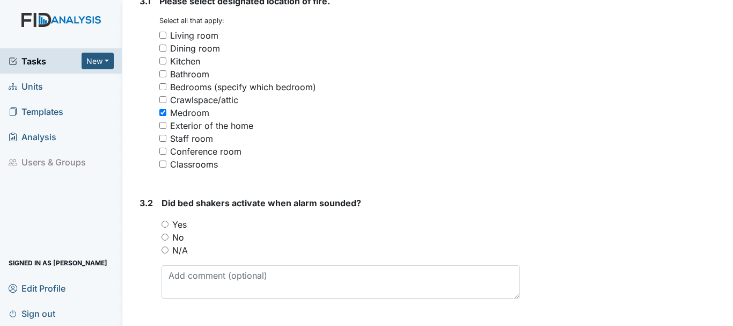
scroll to position [912, 0]
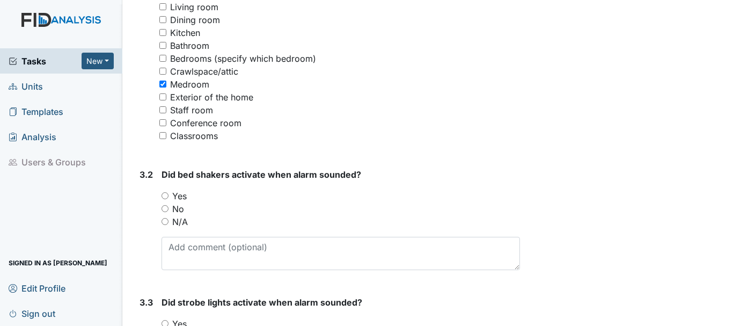
click at [164, 222] on input "N/A" at bounding box center [165, 221] width 7 height 7
radio input "true"
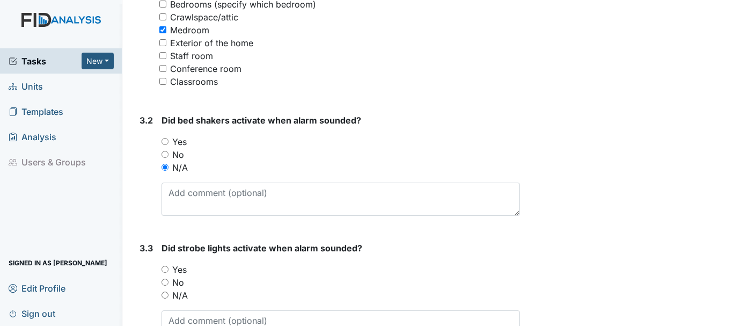
scroll to position [1073, 0]
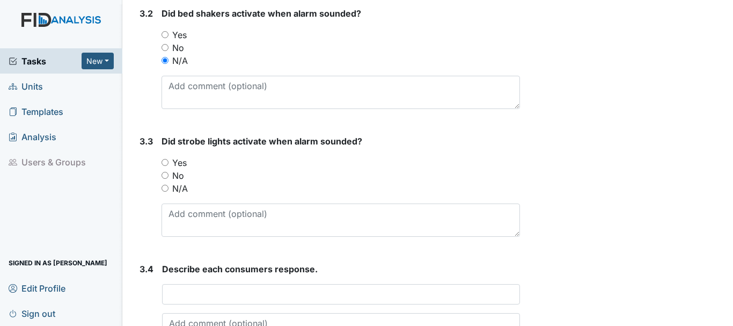
drag, startPoint x: 163, startPoint y: 162, endPoint x: 226, endPoint y: 169, distance: 64.2
click at [163, 162] on input "Yes" at bounding box center [165, 162] width 7 height 7
radio input "true"
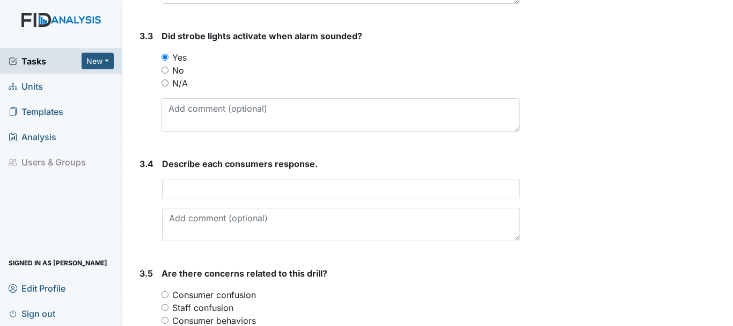
scroll to position [1181, 0]
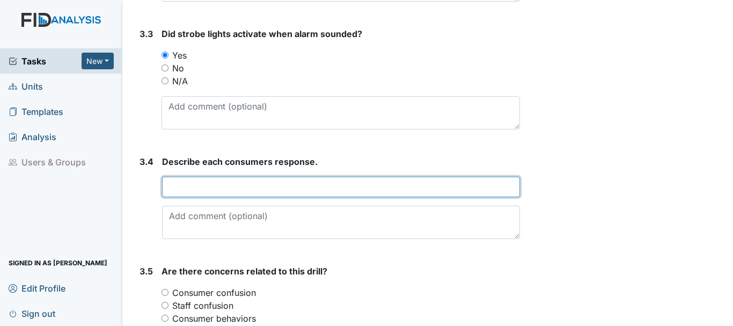
click at [230, 192] on input "text" at bounding box center [341, 187] width 358 height 20
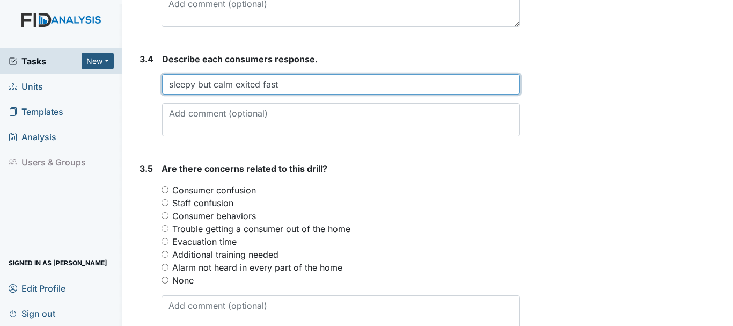
scroll to position [1288, 0]
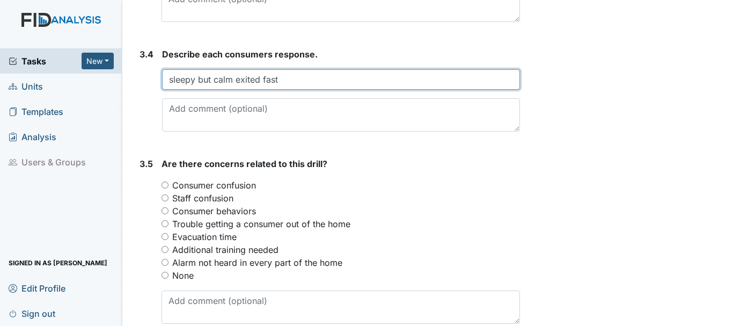
type input "sleepy but calm exited fast"
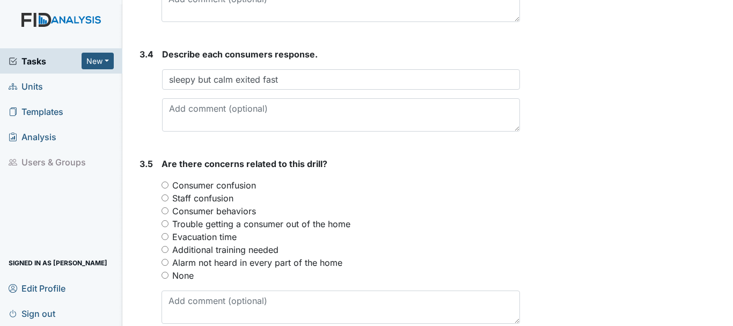
click at [165, 273] on input "None" at bounding box center [165, 275] width 7 height 7
radio input "true"
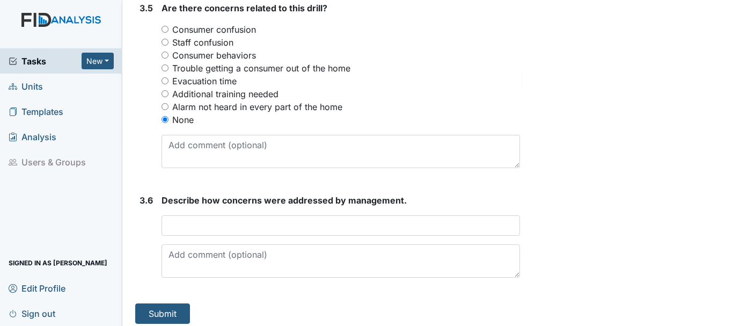
scroll to position [1450, 0]
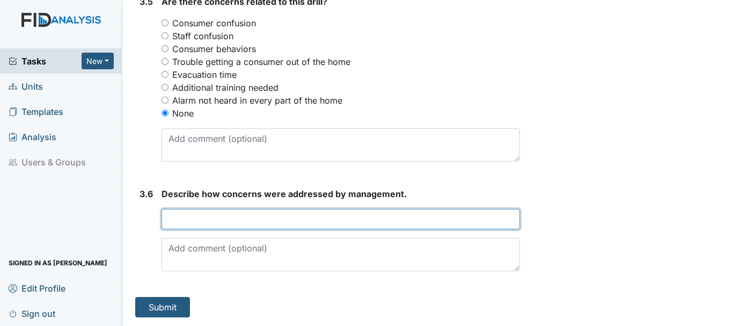
click at [211, 214] on input "text" at bounding box center [341, 219] width 359 height 20
type input "na"
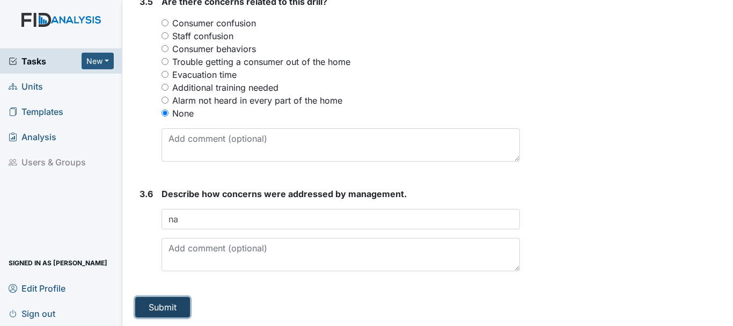
click at [163, 307] on button "Submit" at bounding box center [162, 307] width 55 height 20
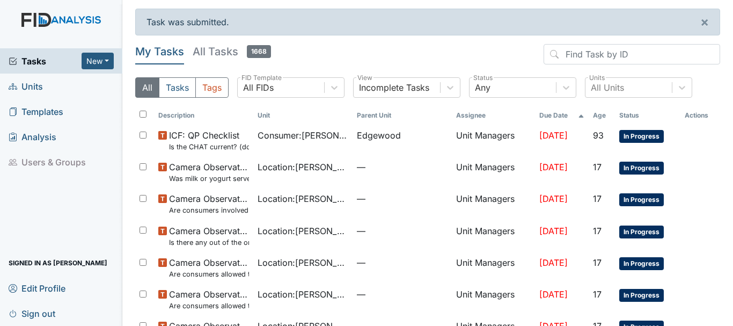
click at [30, 59] on span "Tasks" at bounding box center [45, 61] width 73 height 13
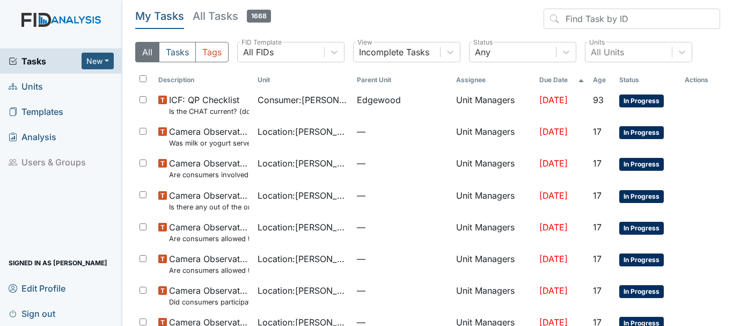
click at [33, 86] on span "Units" at bounding box center [26, 86] width 34 height 17
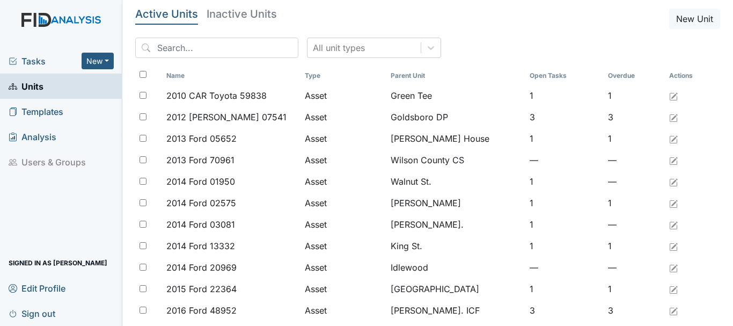
click at [32, 62] on span "Tasks" at bounding box center [45, 61] width 73 height 13
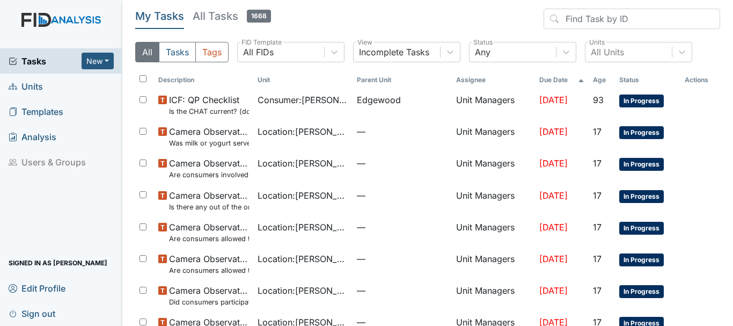
click at [24, 87] on span "Units" at bounding box center [26, 86] width 34 height 17
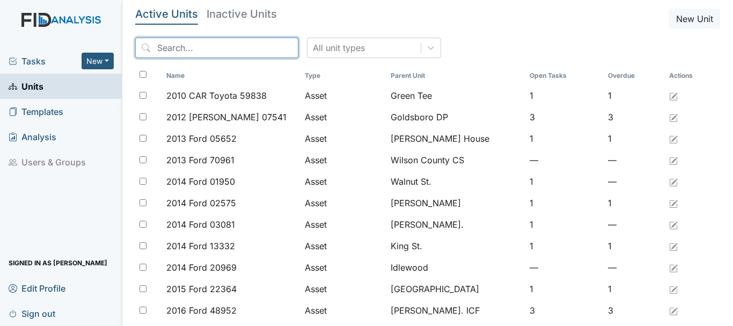
click at [200, 49] on input "search" at bounding box center [216, 48] width 163 height 20
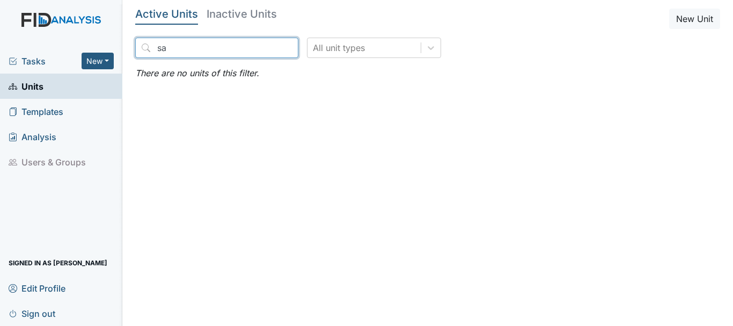
type input "s"
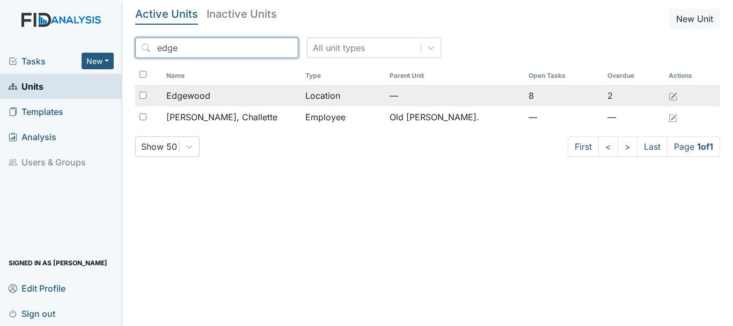
type input "edge"
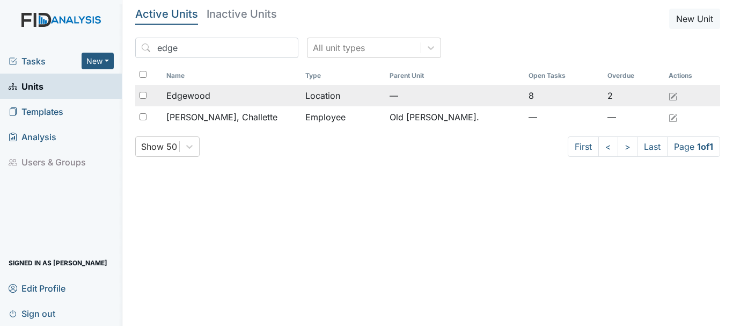
click at [144, 95] on input "checkbox" at bounding box center [143, 95] width 7 height 7
checkbox input "true"
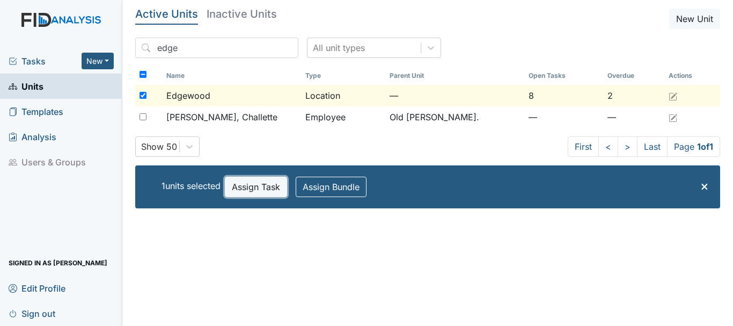
click at [246, 189] on button "Assign Task" at bounding box center [256, 187] width 62 height 20
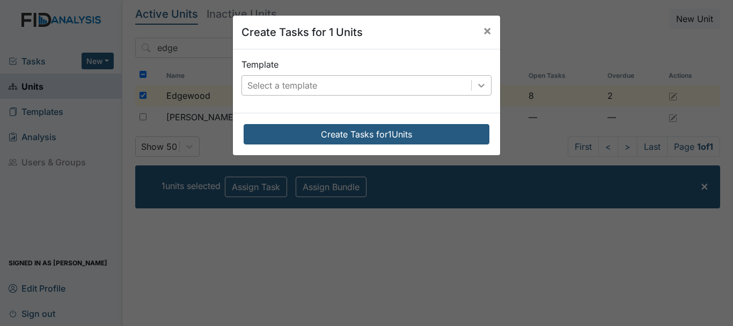
click at [477, 83] on icon at bounding box center [481, 85] width 11 height 11
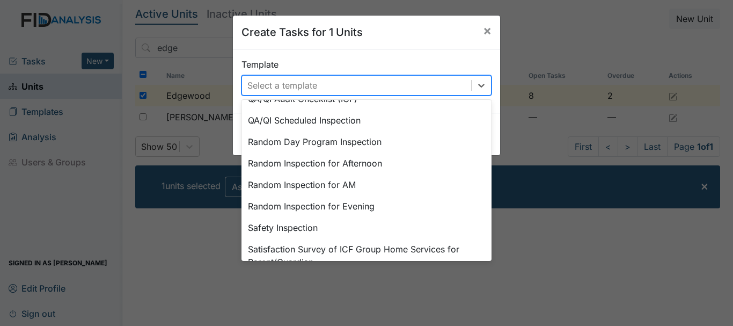
scroll to position [483, 0]
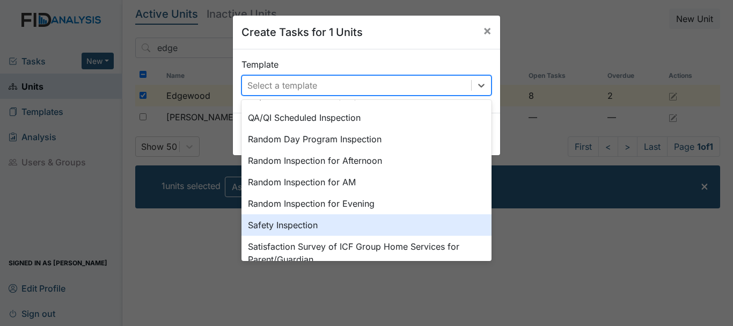
click at [279, 224] on div "Safety Inspection" at bounding box center [367, 224] width 250 height 21
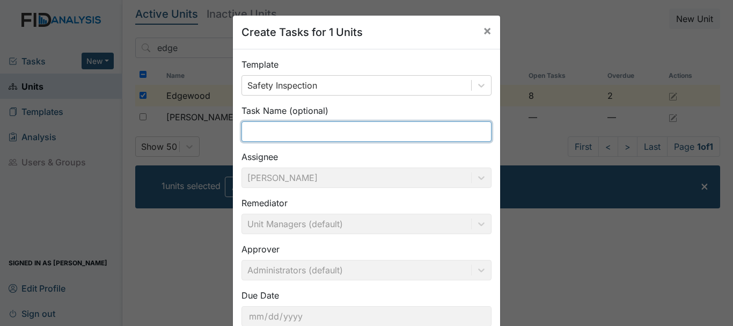
click at [293, 135] on input "text" at bounding box center [367, 131] width 250 height 20
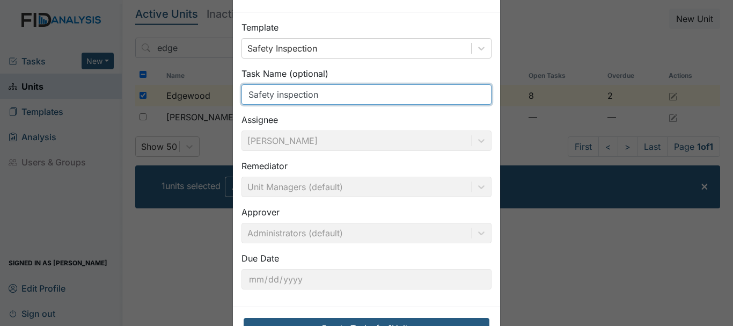
scroll to position [76, 0]
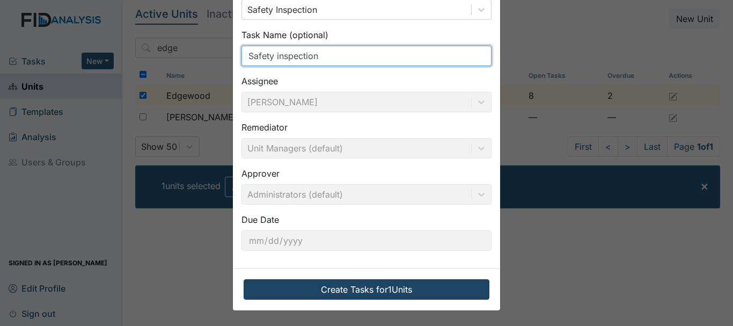
type input "Safety inspection"
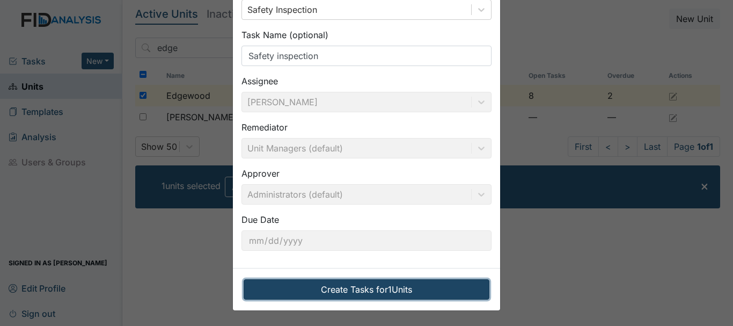
click at [341, 289] on button "Create Tasks for 1 Units" at bounding box center [367, 289] width 246 height 20
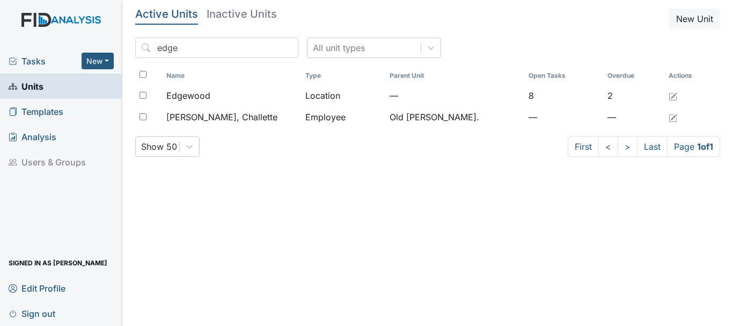
click at [24, 65] on span "Tasks" at bounding box center [45, 61] width 73 height 13
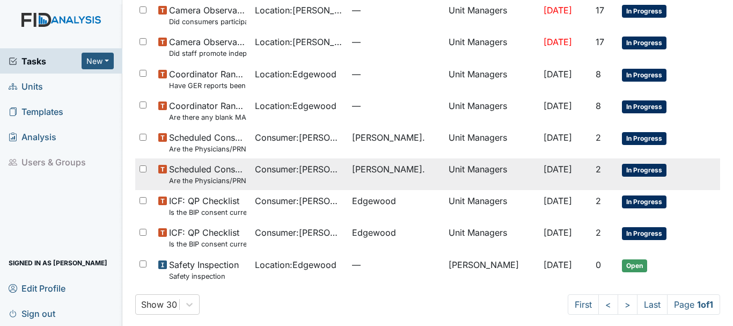
scroll to position [286, 0]
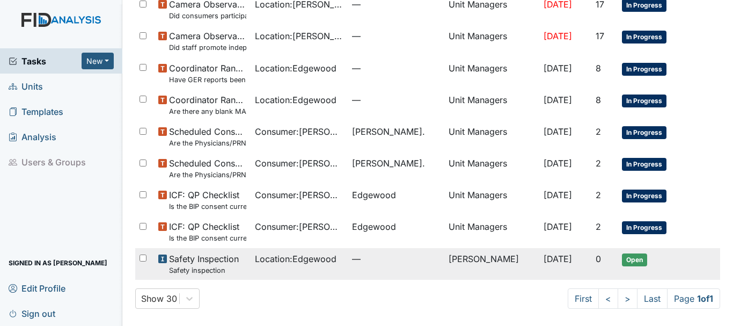
click at [274, 258] on span "Location : [GEOGRAPHIC_DATA]" at bounding box center [296, 258] width 82 height 13
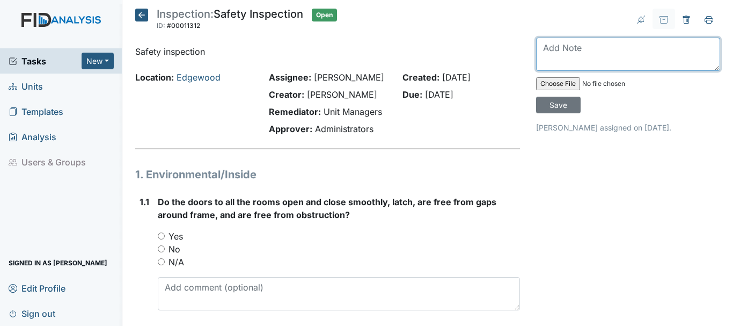
click at [597, 55] on textarea at bounding box center [628, 54] width 184 height 33
type textarea "Completed on [DATE] after fire drill"
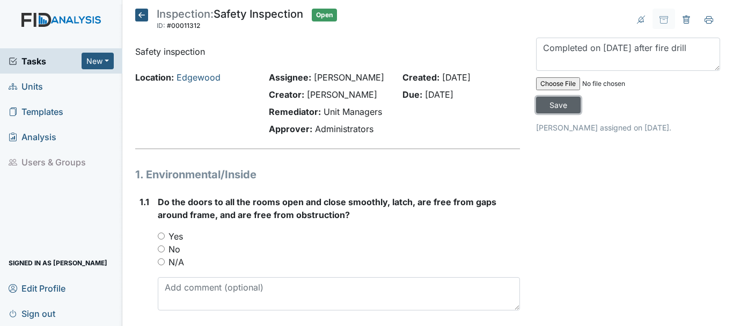
click at [549, 106] on input "Save" at bounding box center [558, 105] width 45 height 17
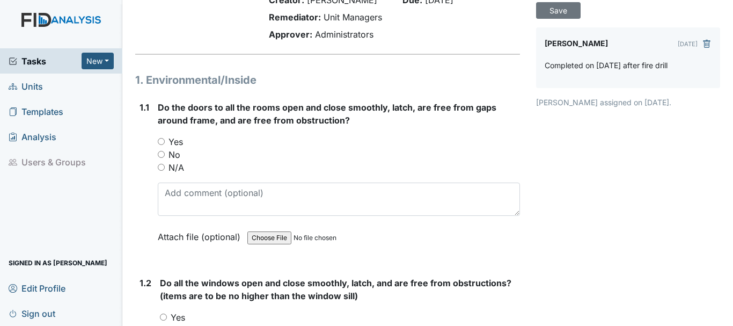
scroll to position [107, 0]
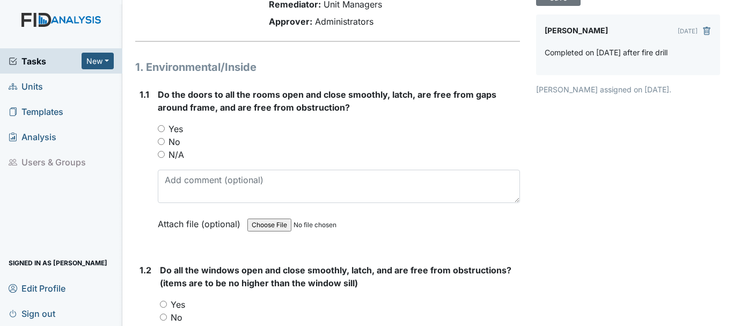
click at [162, 129] on input "Yes" at bounding box center [161, 128] width 7 height 7
radio input "true"
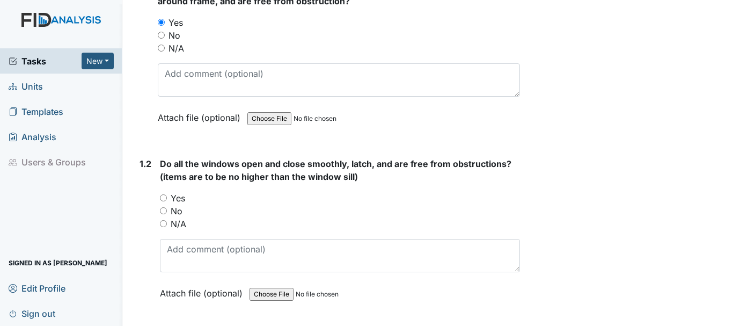
scroll to position [215, 0]
click at [163, 195] on input "Yes" at bounding box center [163, 196] width 7 height 7
radio input "true"
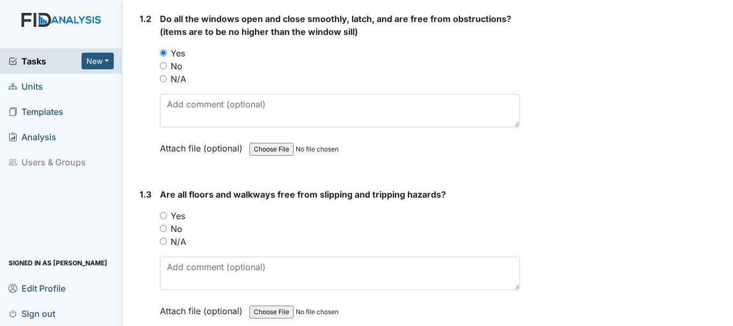
scroll to position [429, 0]
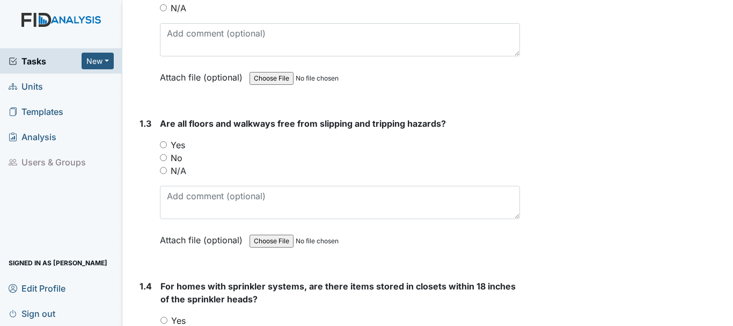
click at [165, 145] on input "Yes" at bounding box center [163, 144] width 7 height 7
radio input "true"
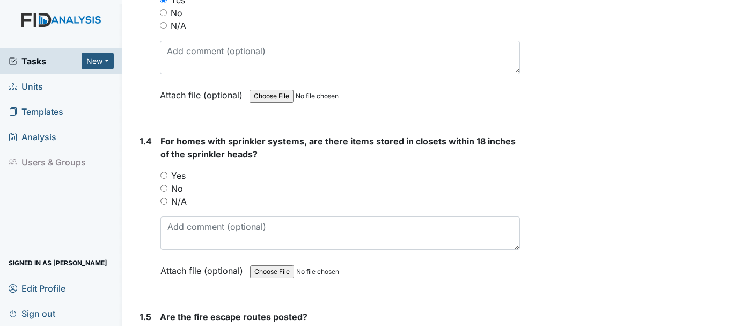
scroll to position [590, 0]
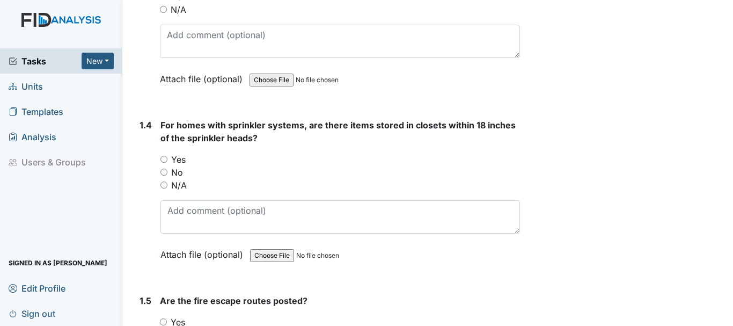
drag, startPoint x: 164, startPoint y: 171, endPoint x: 236, endPoint y: 176, distance: 72.1
click at [164, 171] on input "No" at bounding box center [163, 172] width 7 height 7
radio input "true"
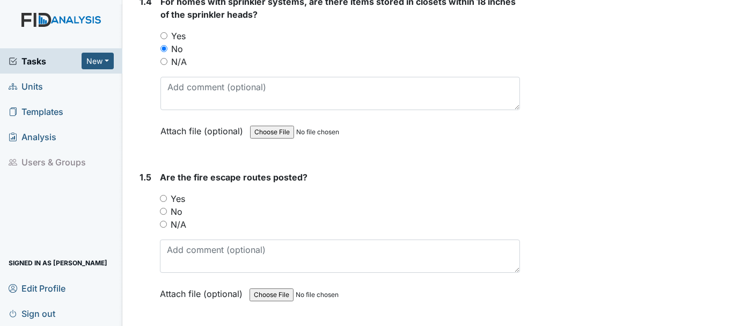
scroll to position [751, 0]
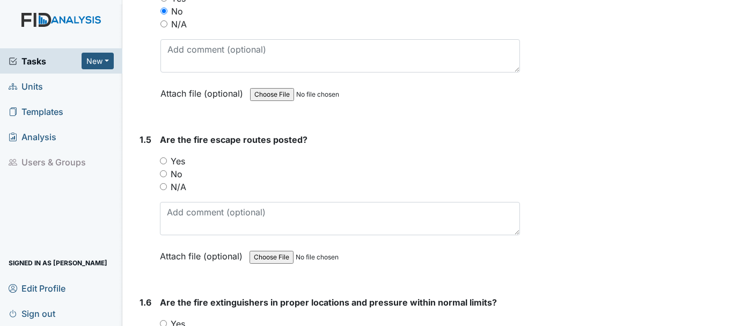
click at [162, 159] on input "Yes" at bounding box center [163, 160] width 7 height 7
radio input "true"
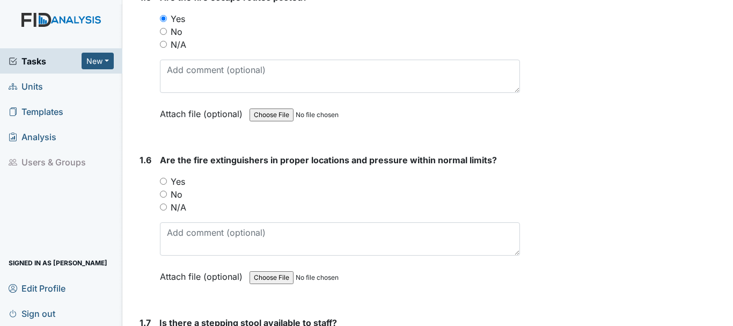
scroll to position [912, 0]
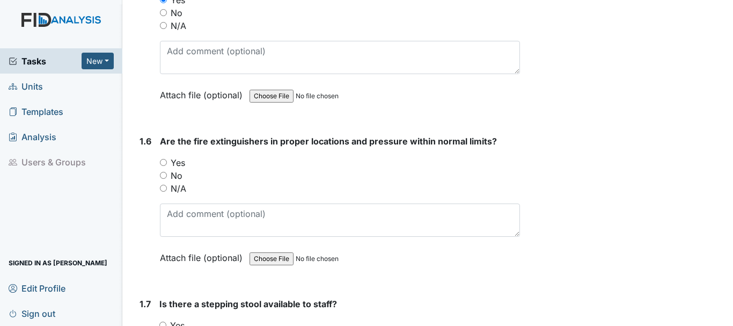
click at [163, 163] on input "Yes" at bounding box center [163, 162] width 7 height 7
radio input "true"
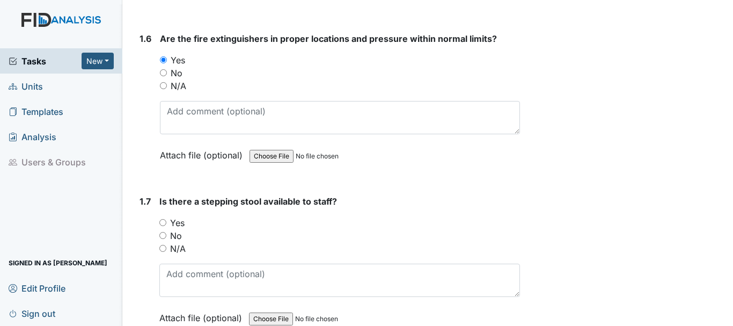
scroll to position [1020, 0]
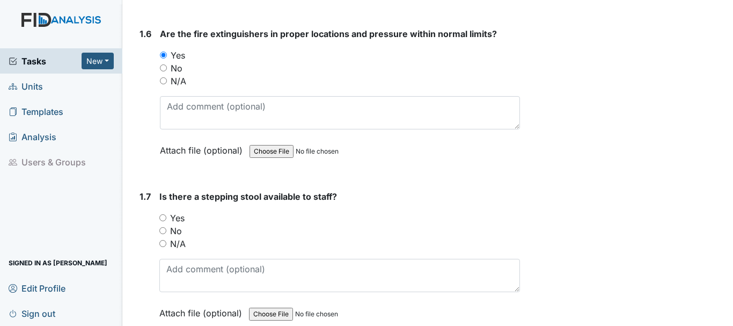
click at [161, 218] on input "Yes" at bounding box center [162, 217] width 7 height 7
radio input "true"
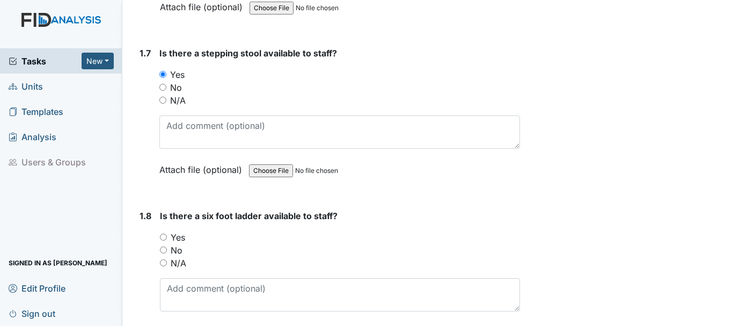
scroll to position [1181, 0]
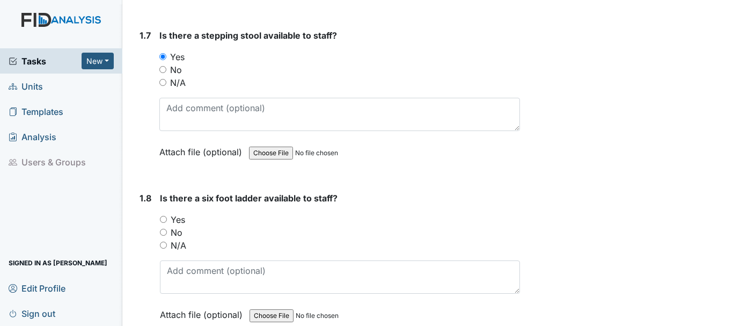
click at [162, 218] on input "Yes" at bounding box center [163, 219] width 7 height 7
radio input "true"
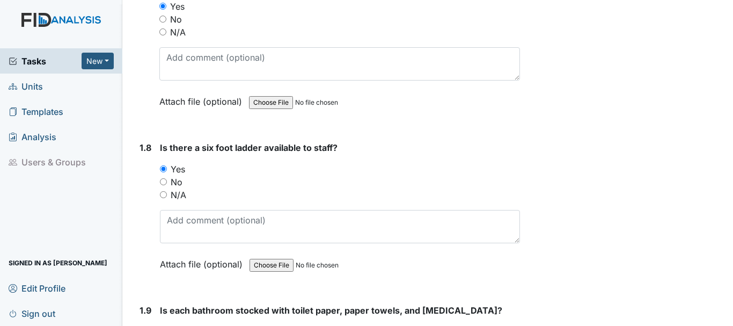
scroll to position [1342, 0]
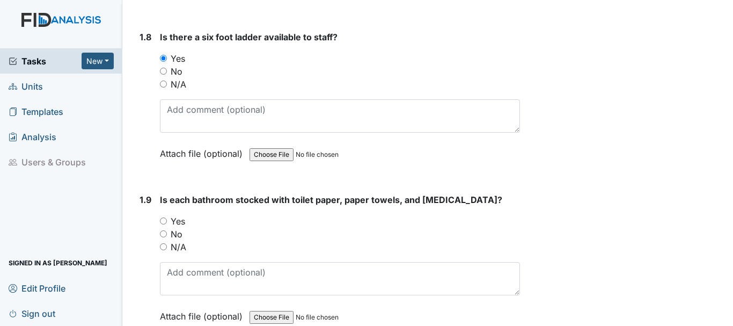
drag, startPoint x: 163, startPoint y: 221, endPoint x: 178, endPoint y: 222, distance: 15.0
click at [163, 221] on input "Yes" at bounding box center [163, 220] width 7 height 7
radio input "true"
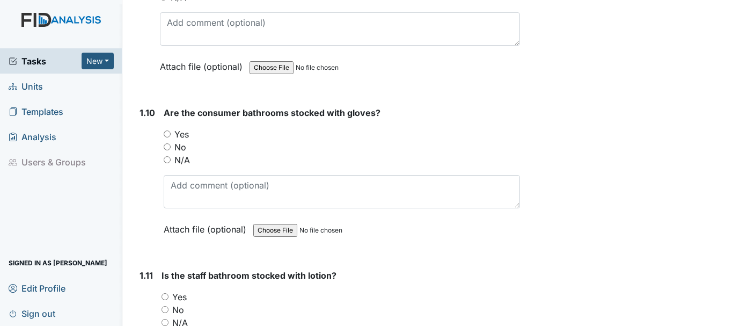
scroll to position [1610, 0]
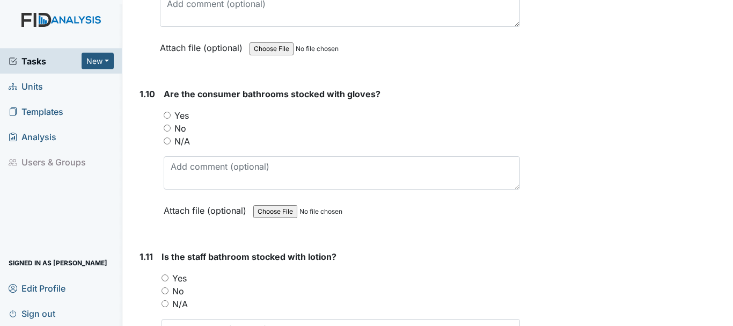
click at [165, 117] on input "Yes" at bounding box center [167, 115] width 7 height 7
radio input "true"
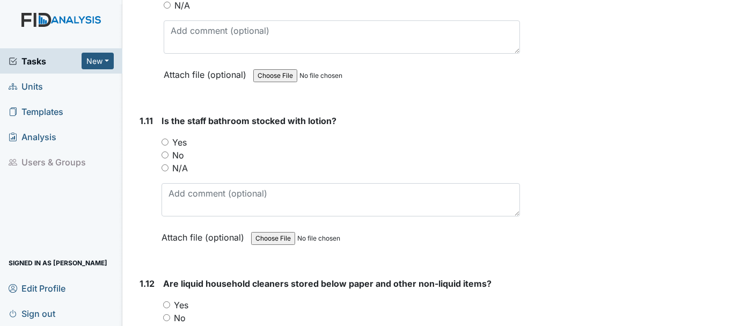
scroll to position [1771, 0]
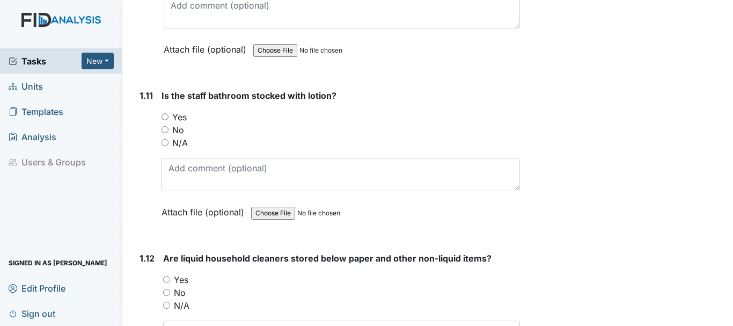
drag, startPoint x: 166, startPoint y: 116, endPoint x: 205, endPoint y: 123, distance: 39.7
click at [166, 117] on input "Yes" at bounding box center [165, 116] width 7 height 7
radio input "true"
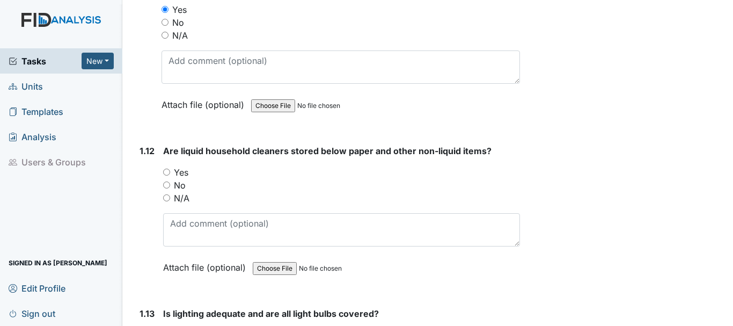
click at [166, 174] on input "Yes" at bounding box center [166, 172] width 7 height 7
radio input "true"
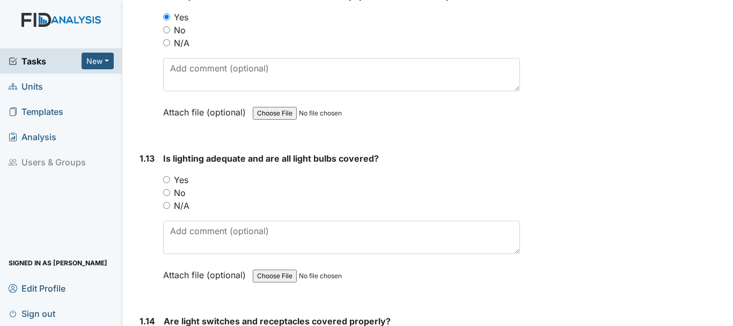
scroll to position [2093, 0]
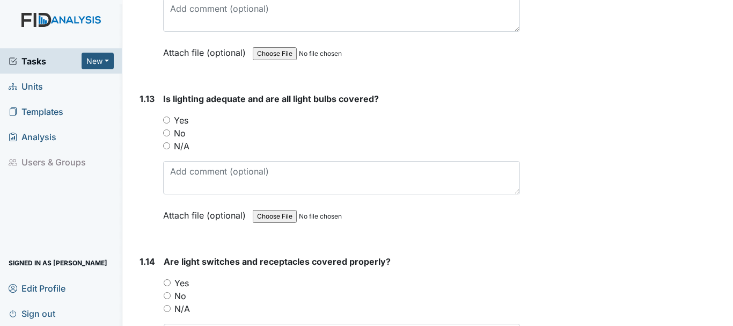
click at [166, 121] on input "Yes" at bounding box center [166, 119] width 7 height 7
radio input "true"
click at [166, 281] on input "Yes" at bounding box center [167, 282] width 7 height 7
radio input "true"
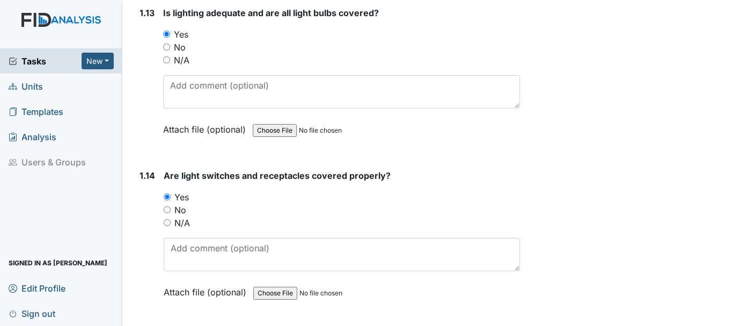
scroll to position [2308, 0]
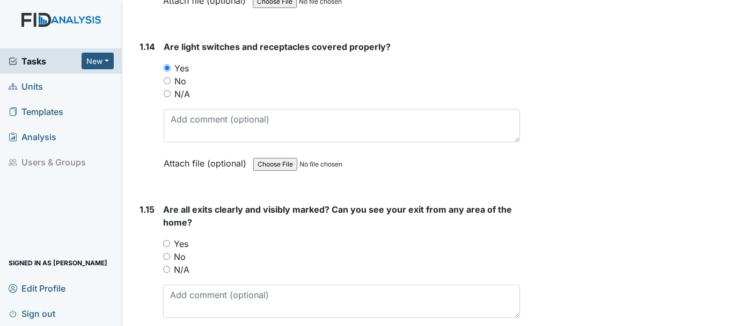
click at [166, 246] on input "Yes" at bounding box center [166, 243] width 7 height 7
radio input "true"
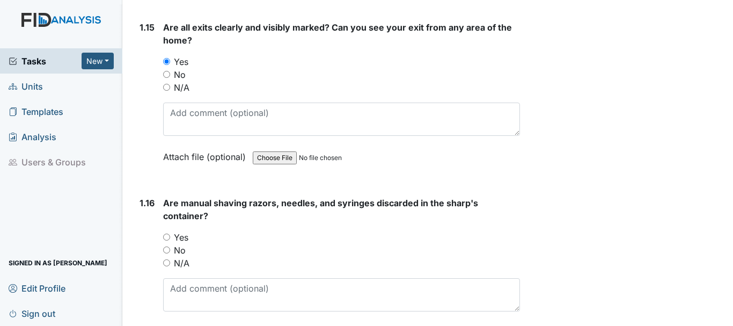
scroll to position [2522, 0]
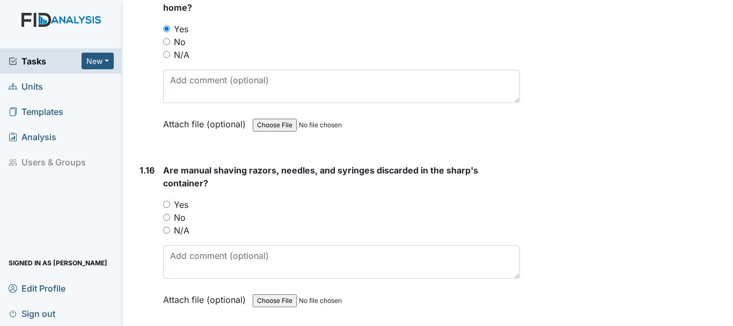
click at [167, 204] on input "Yes" at bounding box center [166, 204] width 7 height 7
radio input "true"
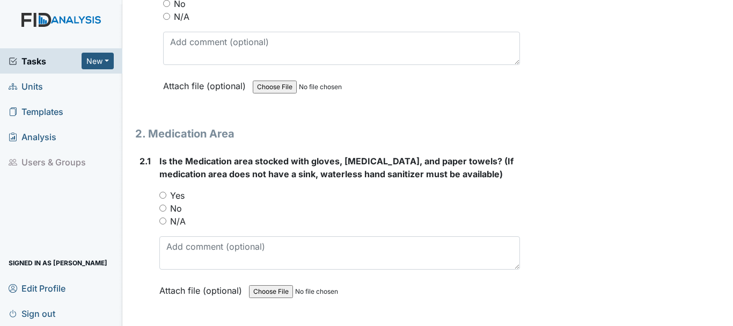
scroll to position [2737, 0]
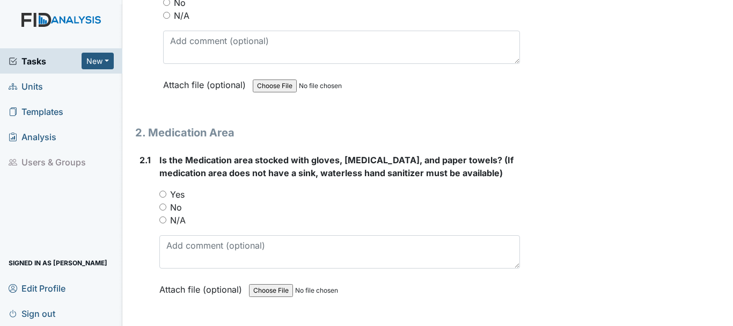
click at [161, 193] on input "Yes" at bounding box center [162, 194] width 7 height 7
radio input "true"
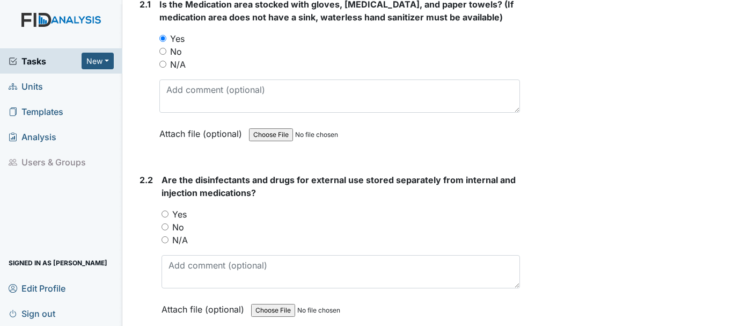
scroll to position [2898, 0]
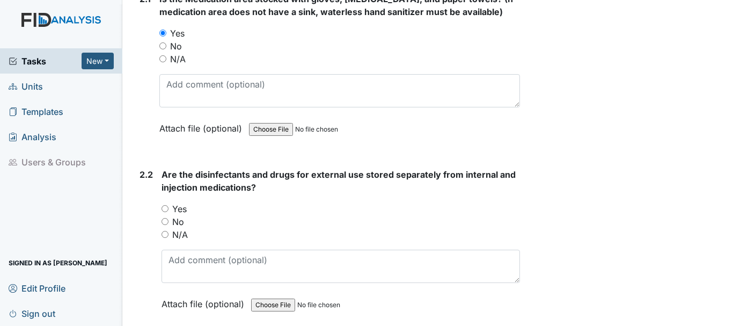
click at [166, 208] on input "Yes" at bounding box center [165, 208] width 7 height 7
radio input "true"
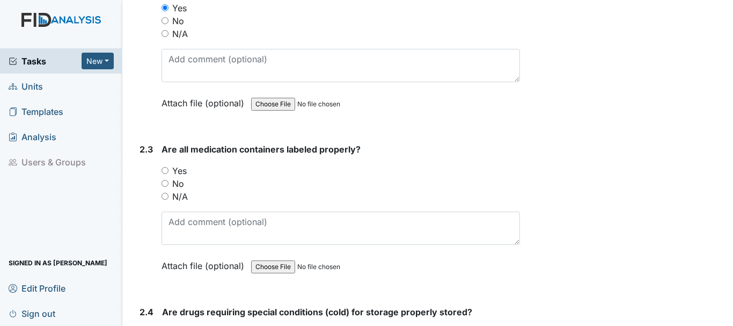
scroll to position [3113, 0]
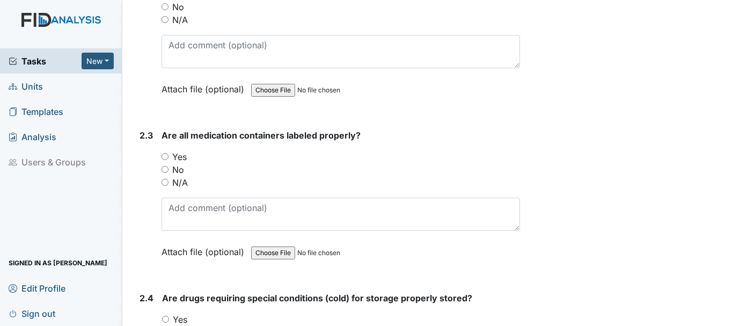
drag, startPoint x: 162, startPoint y: 156, endPoint x: 230, endPoint y: 148, distance: 68.0
click at [163, 156] on input "Yes" at bounding box center [165, 156] width 7 height 7
radio input "true"
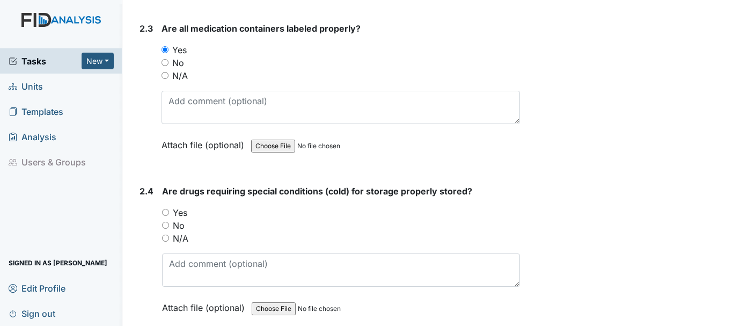
scroll to position [3220, 0]
click at [166, 211] on input "Yes" at bounding box center [165, 211] width 7 height 7
radio input "true"
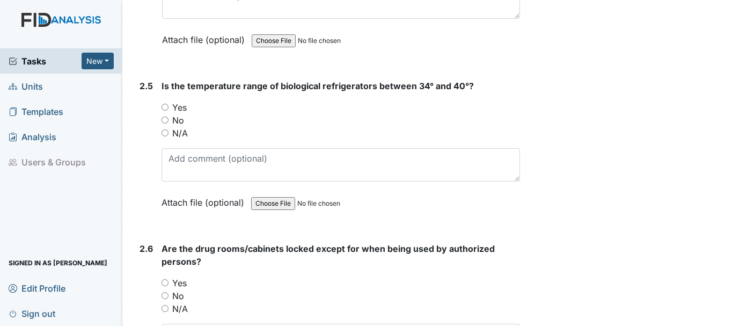
scroll to position [3488, 0]
click at [166, 105] on input "Yes" at bounding box center [165, 106] width 7 height 7
radio input "true"
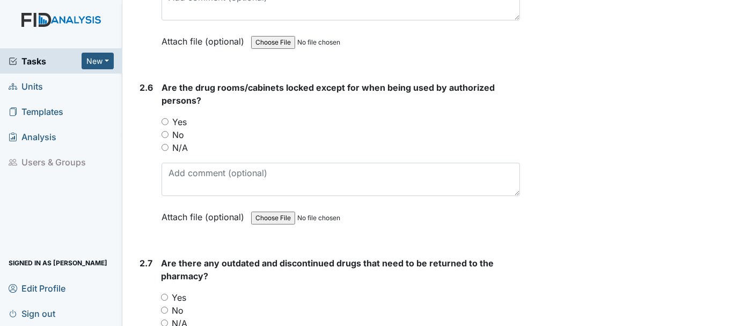
scroll to position [3649, 0]
click at [164, 120] on input "Yes" at bounding box center [165, 120] width 7 height 7
radio input "true"
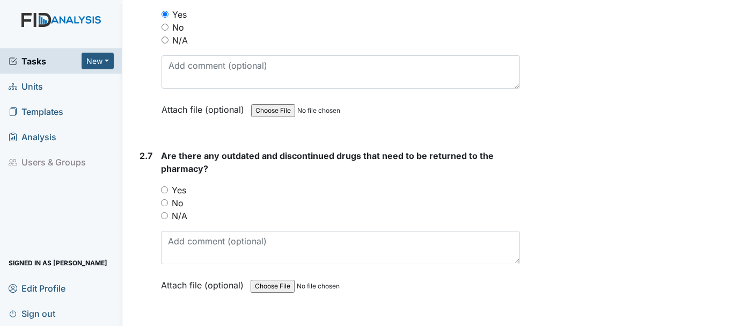
scroll to position [3757, 0]
click at [164, 201] on input "No" at bounding box center [164, 201] width 7 height 7
radio input "true"
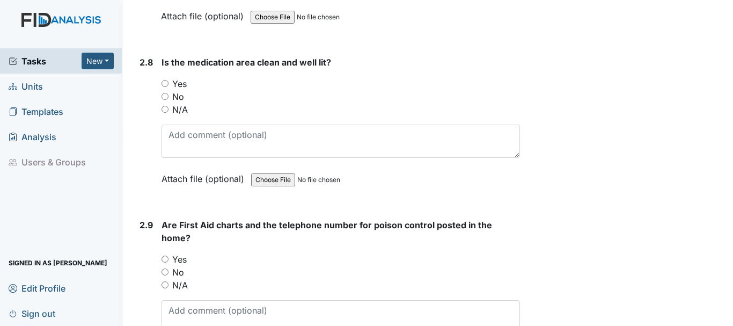
scroll to position [4025, 0]
click at [167, 82] on input "Yes" at bounding box center [165, 82] width 7 height 7
radio input "true"
click at [166, 257] on input "Yes" at bounding box center [165, 258] width 7 height 7
radio input "true"
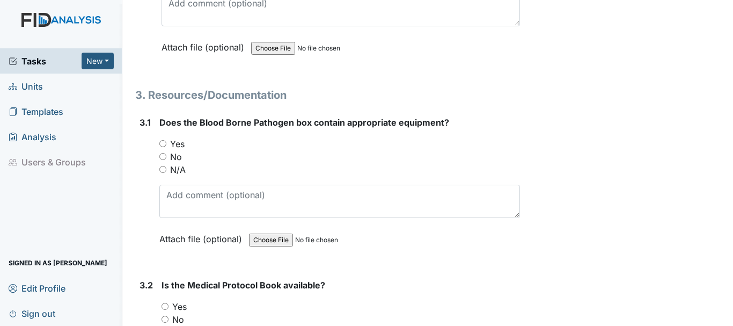
scroll to position [4347, 0]
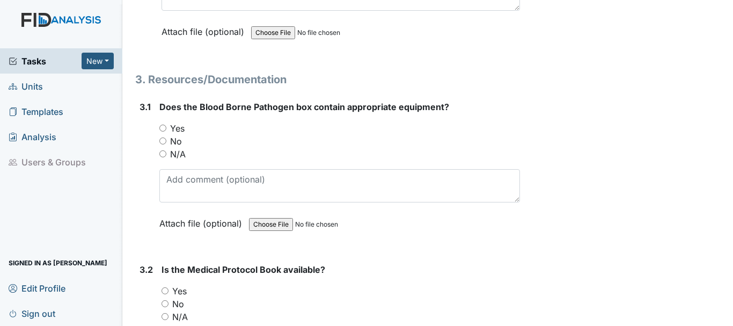
click at [162, 128] on input "Yes" at bounding box center [162, 128] width 7 height 7
radio input "true"
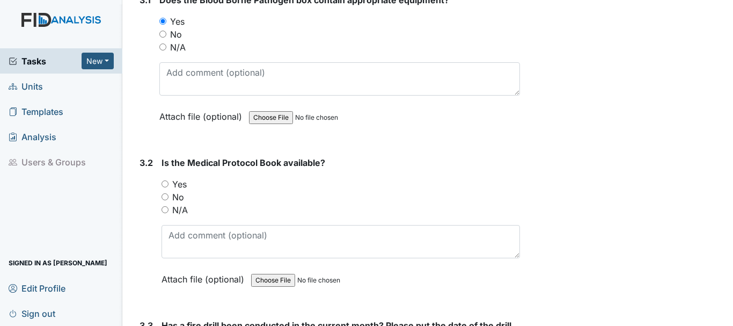
scroll to position [4454, 0]
click at [165, 185] on input "Yes" at bounding box center [165, 183] width 7 height 7
radio input "true"
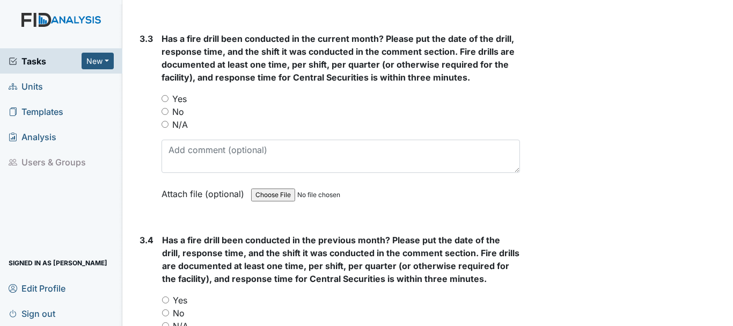
scroll to position [4723, 0]
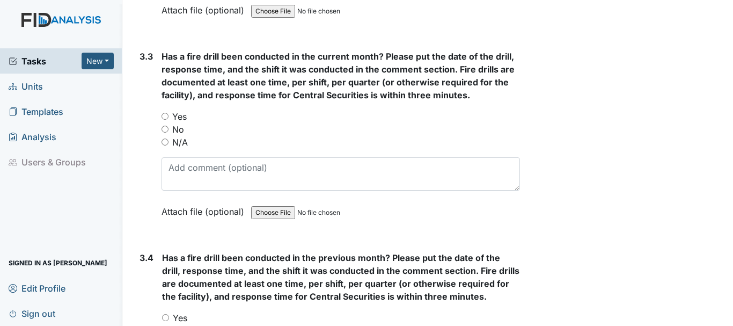
click at [164, 110] on div "Yes" at bounding box center [341, 116] width 359 height 13
click at [166, 115] on input "Yes" at bounding box center [165, 116] width 7 height 7
radio input "true"
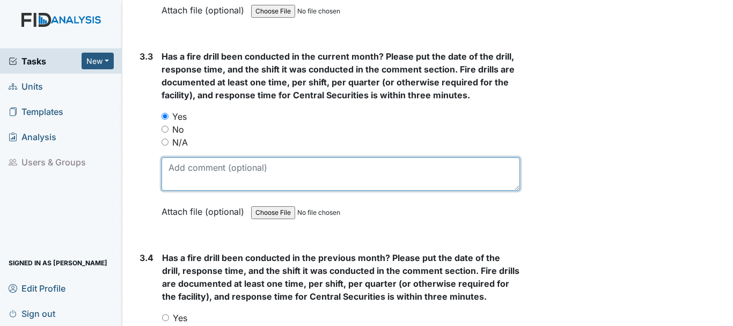
drag, startPoint x: 227, startPoint y: 179, endPoint x: 275, endPoint y: 177, distance: 47.8
click at [229, 179] on textarea at bounding box center [341, 173] width 359 height 33
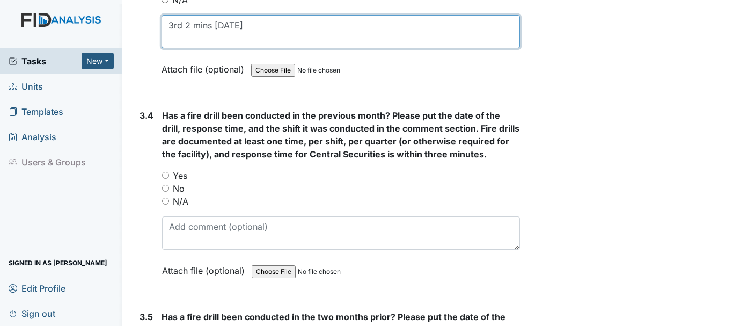
scroll to position [4884, 0]
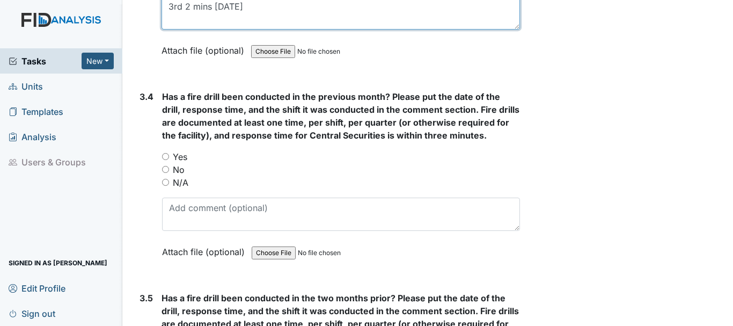
type textarea "3rd 2 mins 9/13/2025"
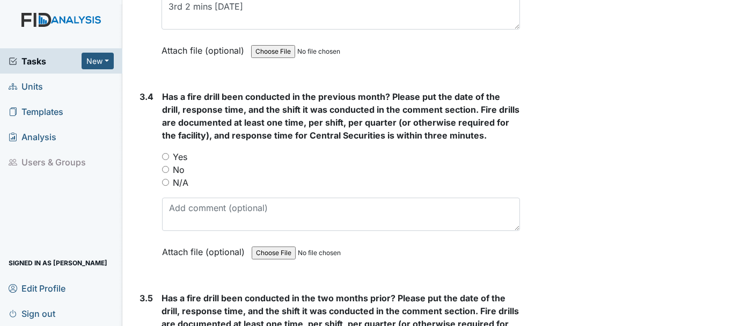
click at [166, 156] on input "Yes" at bounding box center [165, 156] width 7 height 7
radio input "true"
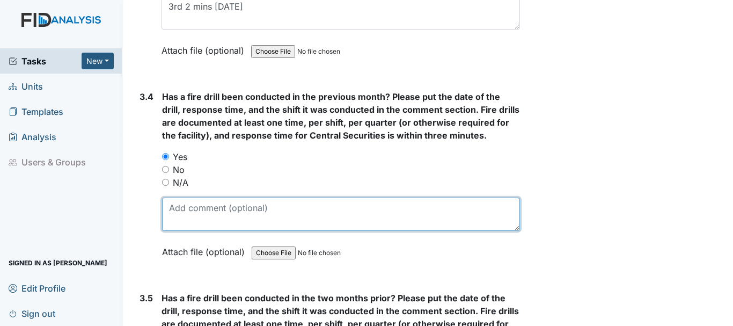
click at [213, 214] on textarea at bounding box center [341, 213] width 358 height 33
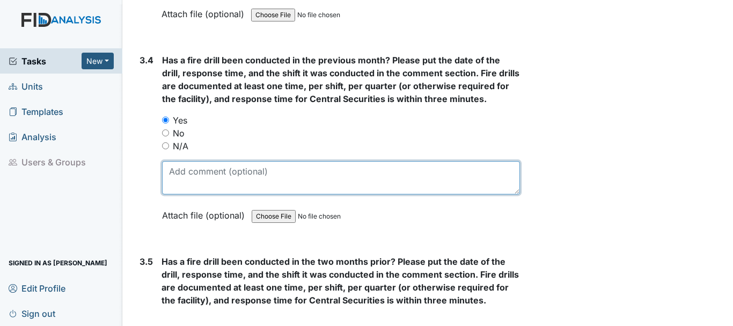
scroll to position [4937, 0]
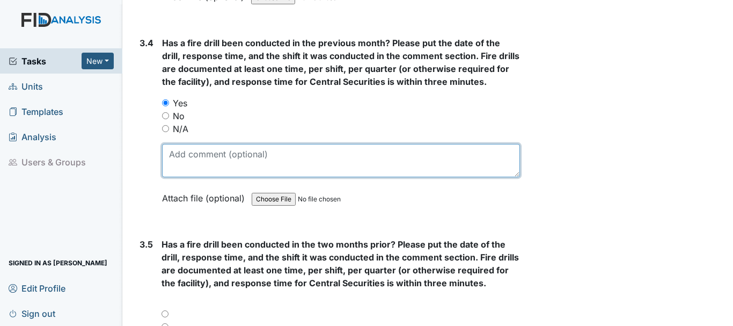
click at [258, 162] on textarea at bounding box center [341, 160] width 358 height 33
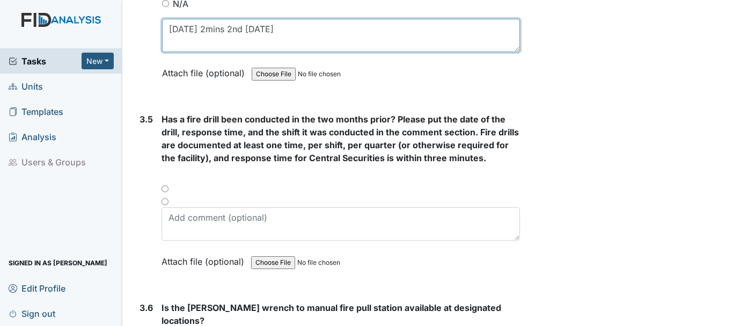
scroll to position [5045, 0]
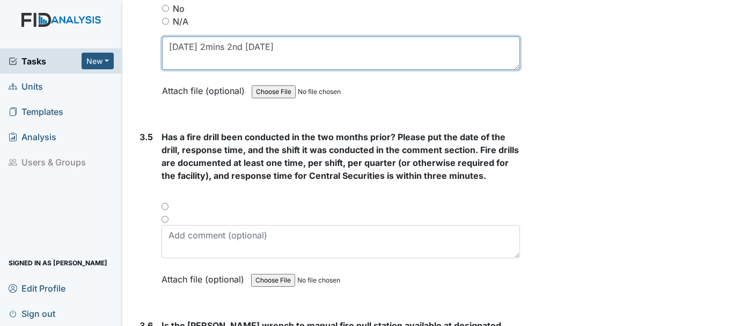
type textarea "8/4/2025 2mins 2nd 8/17/2025"
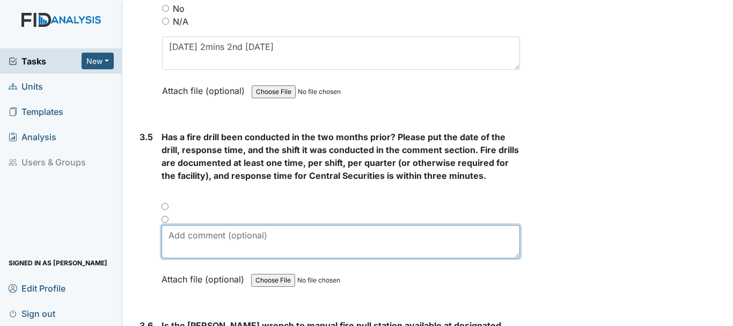
click at [221, 235] on textarea at bounding box center [341, 241] width 359 height 33
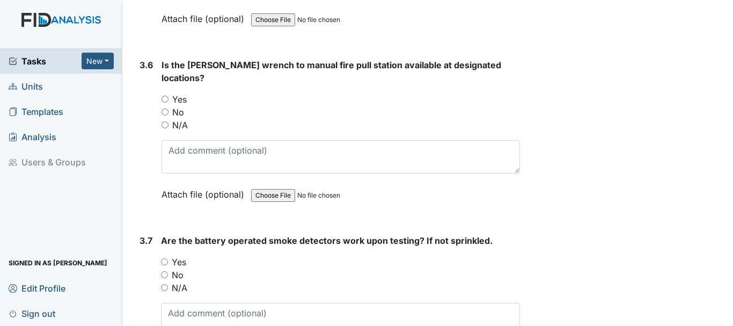
scroll to position [5259, 0]
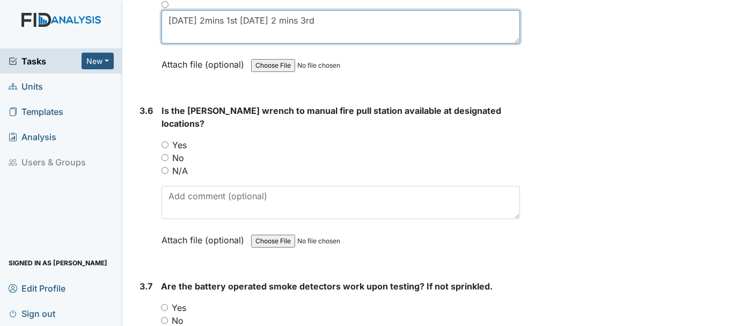
type textarea "7/12/2025 2mins 1st 6/7/2025 2 mins 3rd"
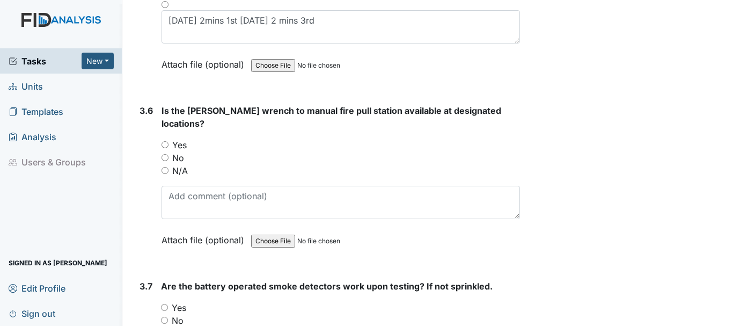
click at [164, 141] on input "Yes" at bounding box center [165, 144] width 7 height 7
radio input "true"
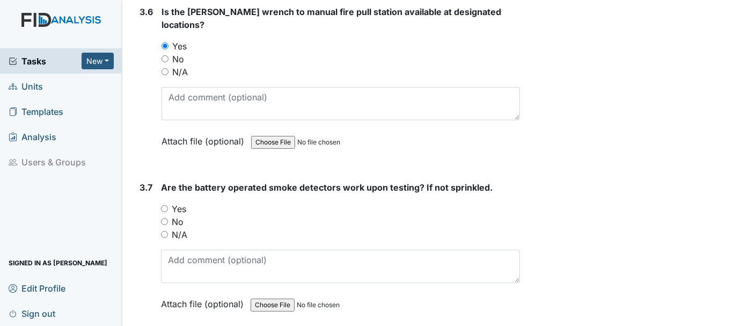
scroll to position [5474, 0]
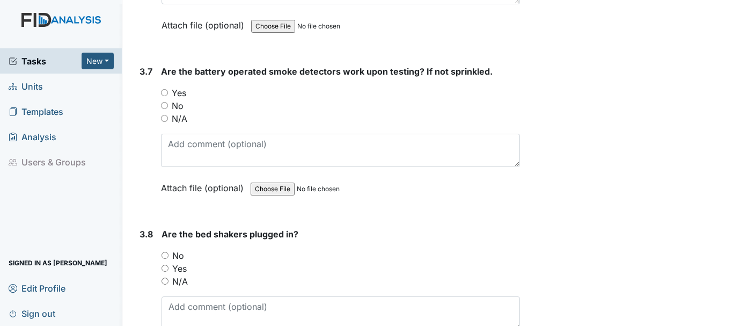
click at [163, 89] on input "Yes" at bounding box center [164, 92] width 7 height 7
radio input "true"
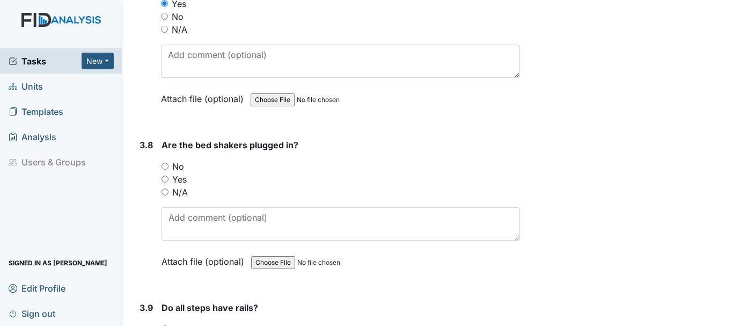
scroll to position [5581, 0]
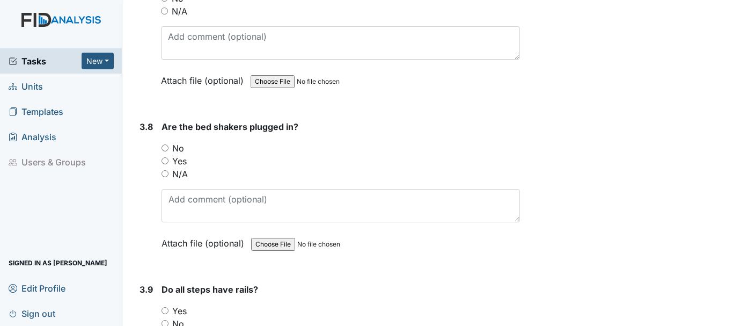
click at [164, 170] on input "N/A" at bounding box center [165, 173] width 7 height 7
radio input "true"
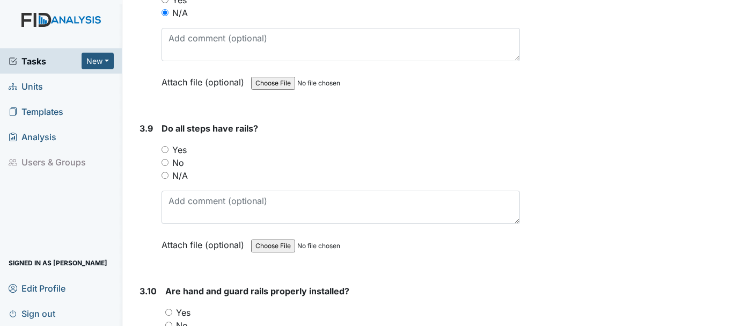
click at [165, 146] on input "Yes" at bounding box center [165, 149] width 7 height 7
radio input "true"
click at [169, 309] on input "Yes" at bounding box center [168, 312] width 7 height 7
radio input "true"
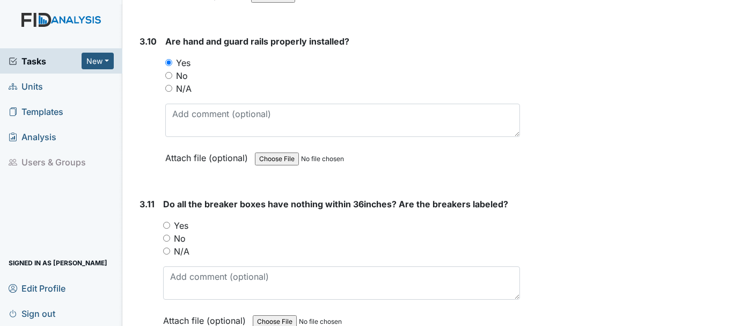
scroll to position [6011, 0]
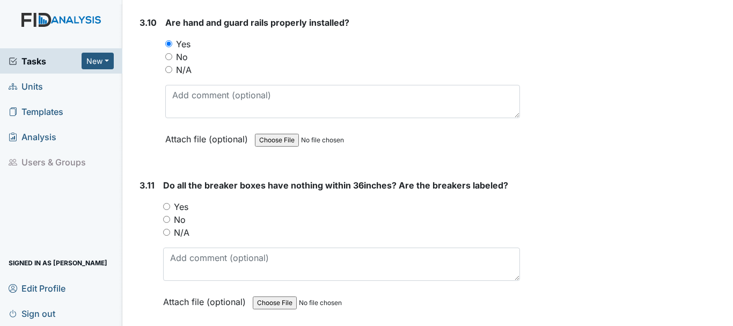
click at [167, 203] on input "Yes" at bounding box center [166, 206] width 7 height 7
radio input "true"
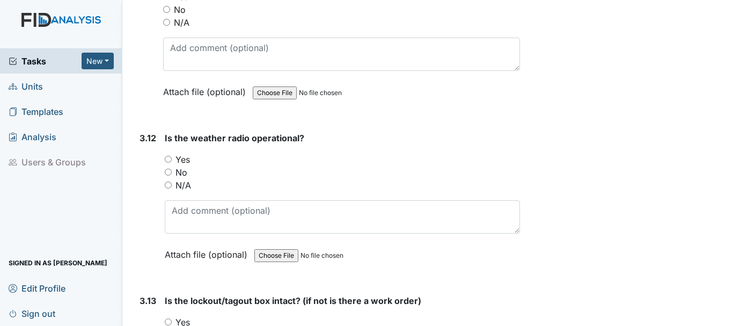
scroll to position [6225, 0]
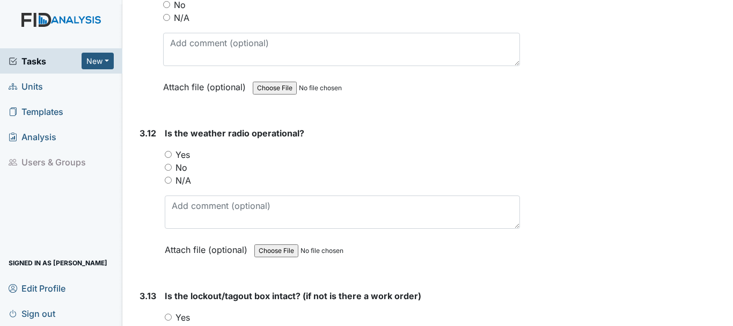
click at [166, 151] on input "Yes" at bounding box center [168, 154] width 7 height 7
radio input "true"
click at [170, 313] on input "Yes" at bounding box center [168, 316] width 7 height 7
radio input "true"
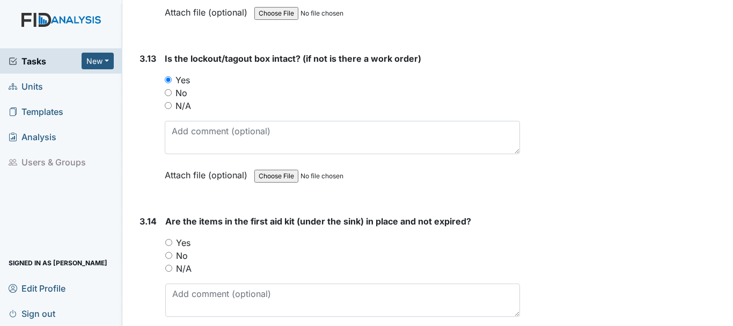
scroll to position [6494, 0]
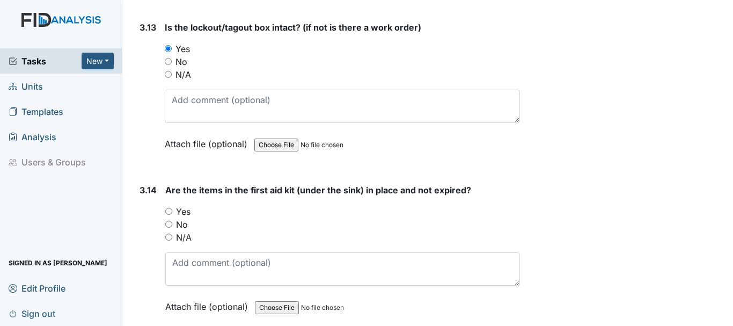
click at [167, 208] on input "Yes" at bounding box center [168, 211] width 7 height 7
radio input "true"
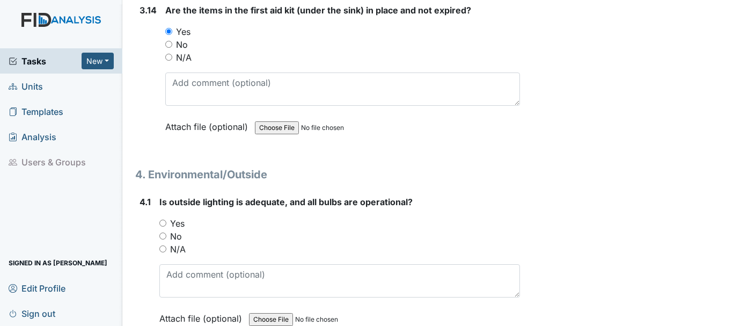
scroll to position [6708, 0]
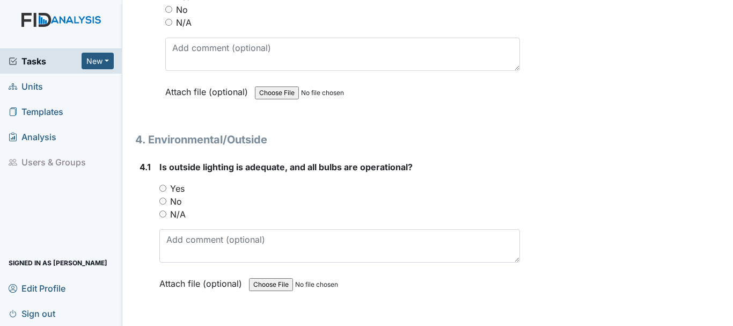
click at [160, 185] on input "Yes" at bounding box center [162, 188] width 7 height 7
radio input "true"
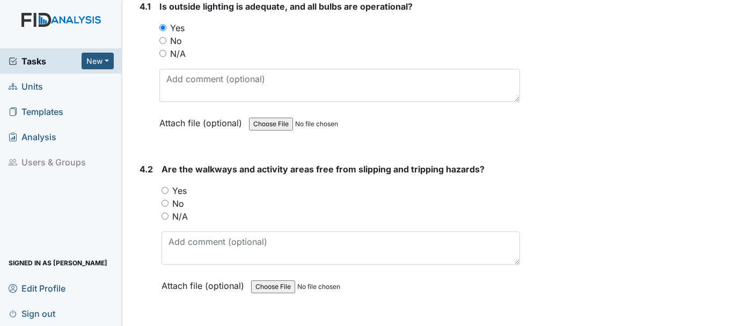
scroll to position [6869, 0]
click at [166, 186] on input "Yes" at bounding box center [165, 189] width 7 height 7
radio input "true"
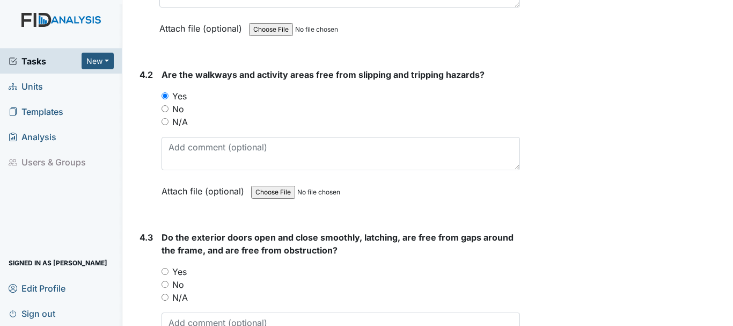
scroll to position [6977, 0]
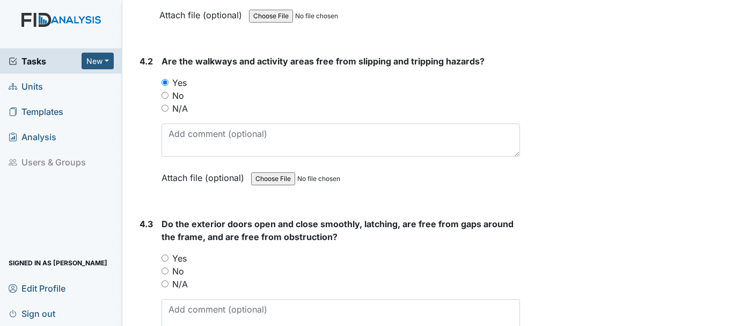
click at [165, 254] on input "Yes" at bounding box center [165, 257] width 7 height 7
radio input "true"
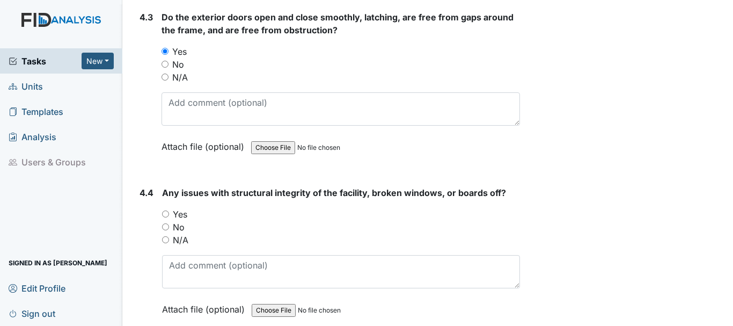
scroll to position [7245, 0]
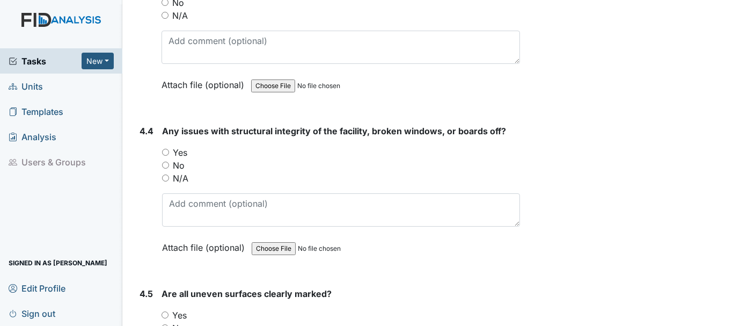
click at [164, 162] on input "No" at bounding box center [165, 165] width 7 height 7
radio input "true"
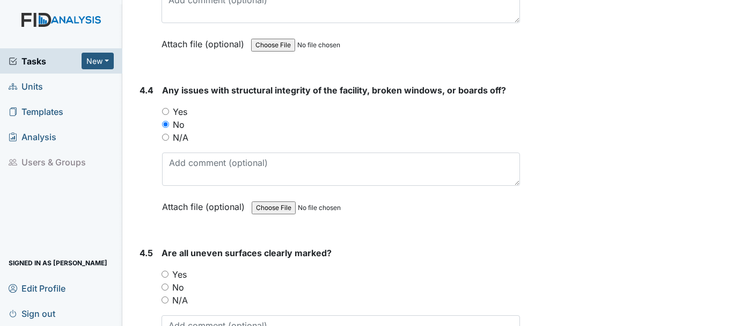
scroll to position [7352, 0]
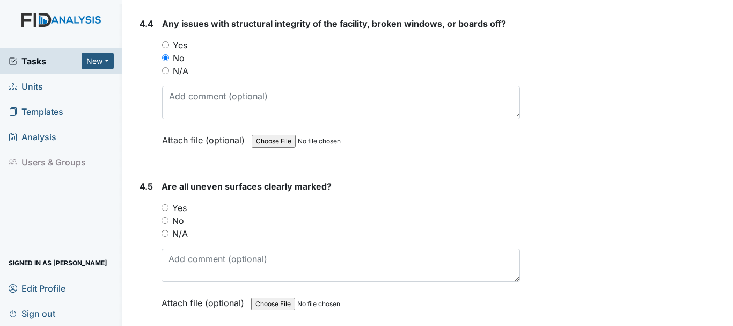
click at [167, 230] on input "N/A" at bounding box center [165, 233] width 7 height 7
radio input "true"
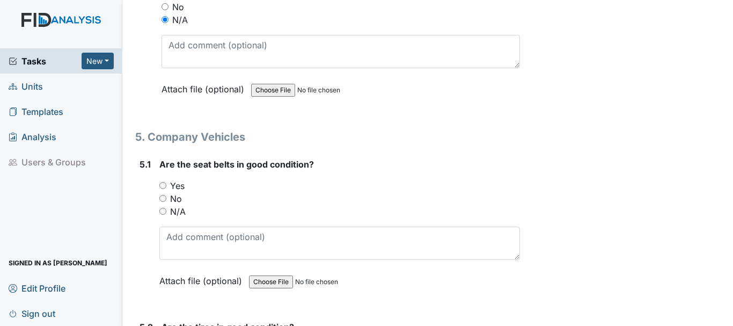
scroll to position [7567, 0]
click at [160, 181] on input "Yes" at bounding box center [162, 184] width 7 height 7
radio input "true"
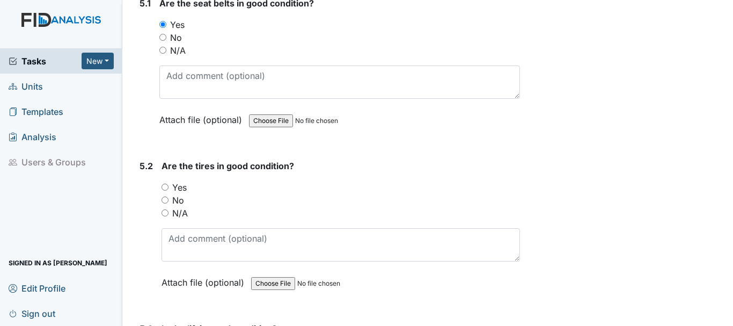
scroll to position [7728, 0]
click at [166, 182] on input "Yes" at bounding box center [165, 185] width 7 height 7
radio input "true"
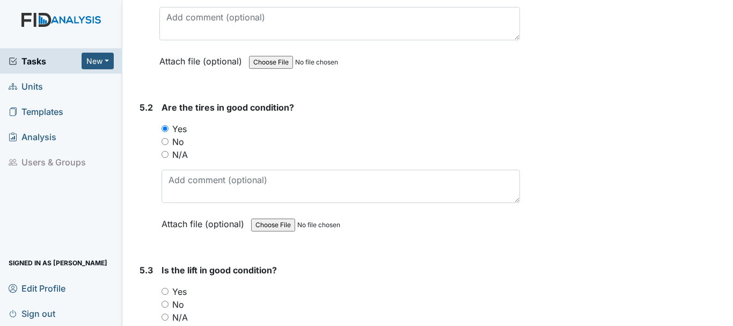
scroll to position [7889, 0]
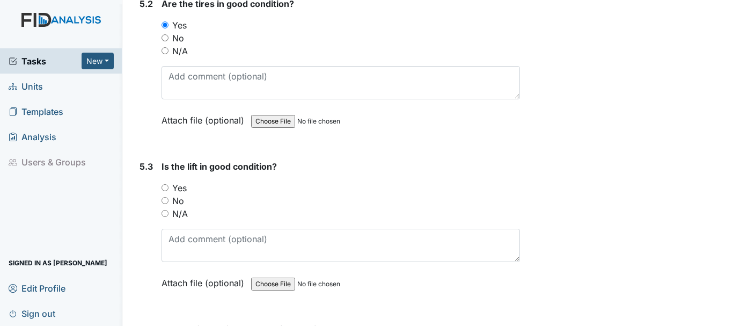
drag, startPoint x: 166, startPoint y: 200, endPoint x: 177, endPoint y: 199, distance: 10.2
click at [167, 210] on input "N/A" at bounding box center [165, 213] width 7 height 7
radio input "true"
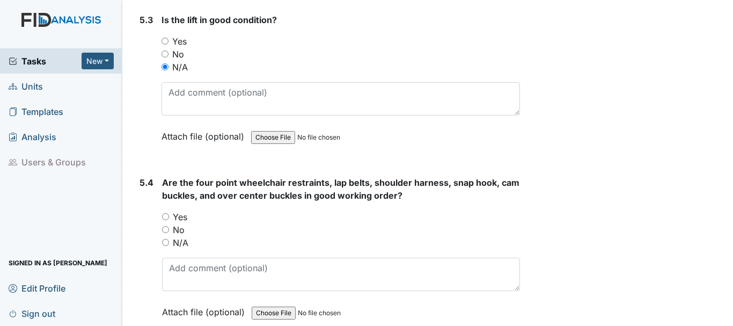
scroll to position [8050, 0]
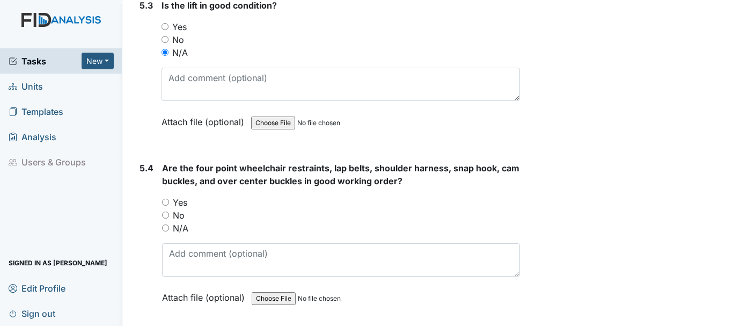
click at [166, 222] on div "N/A" at bounding box center [341, 228] width 358 height 13
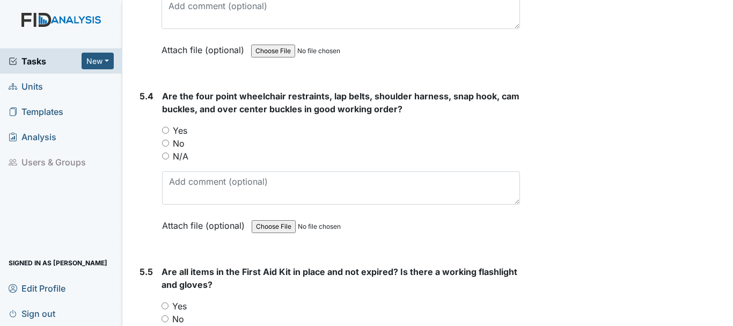
scroll to position [8157, 0]
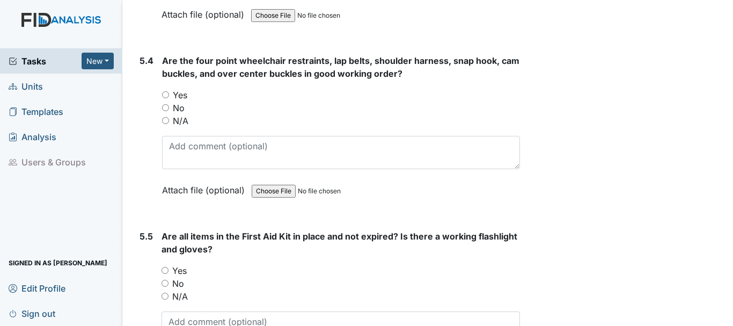
click at [165, 117] on input "N/A" at bounding box center [165, 120] width 7 height 7
radio input "true"
drag, startPoint x: 164, startPoint y: 257, endPoint x: 170, endPoint y: 253, distance: 6.7
click at [164, 267] on input "Yes" at bounding box center [165, 270] width 7 height 7
radio input "true"
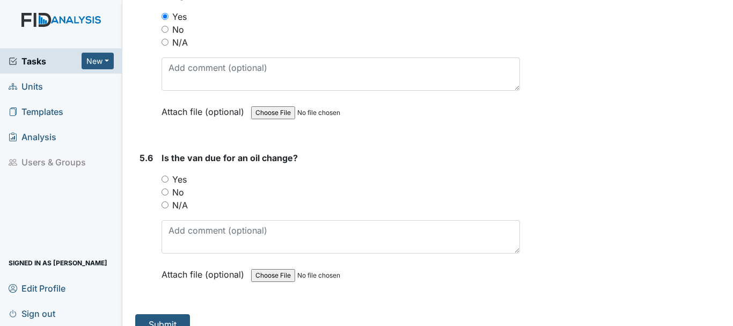
scroll to position [8416, 0]
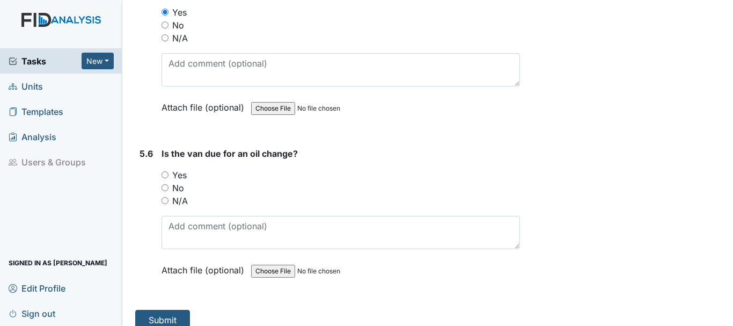
drag, startPoint x: 164, startPoint y: 174, endPoint x: 172, endPoint y: 196, distance: 22.9
click at [164, 184] on input "No" at bounding box center [165, 187] width 7 height 7
radio input "true"
click at [164, 310] on button "Submit" at bounding box center [162, 320] width 55 height 20
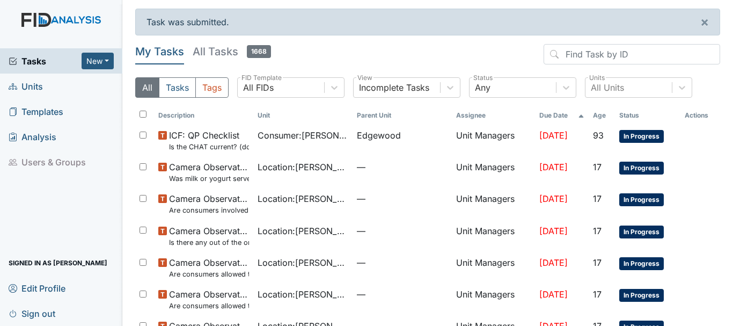
click at [31, 86] on span "Units" at bounding box center [26, 86] width 34 height 17
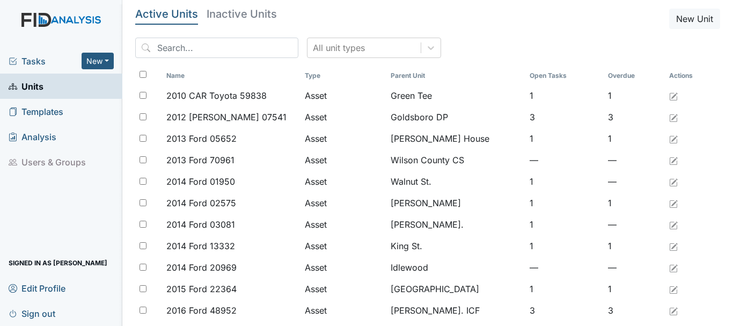
click at [34, 60] on span "Tasks" at bounding box center [45, 61] width 73 height 13
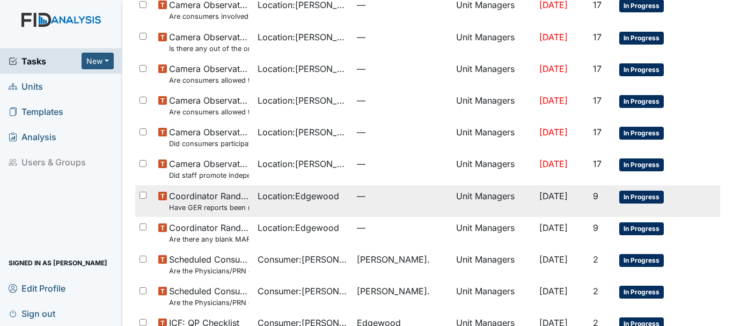
scroll to position [161, 0]
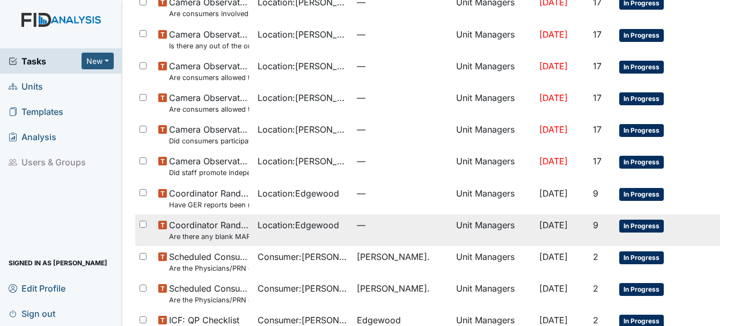
click at [208, 235] on small "Are there any blank MAR"s" at bounding box center [209, 236] width 80 height 10
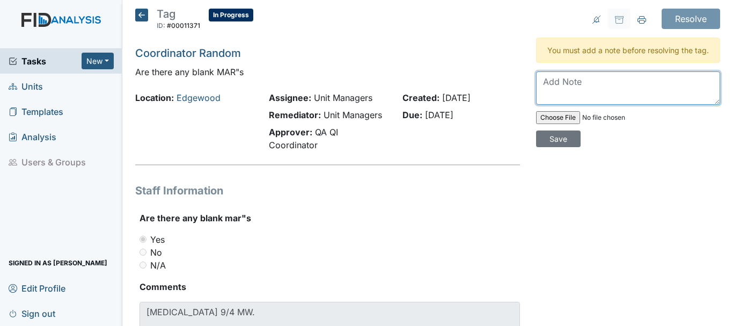
click at [564, 97] on textarea at bounding box center [628, 87] width 184 height 33
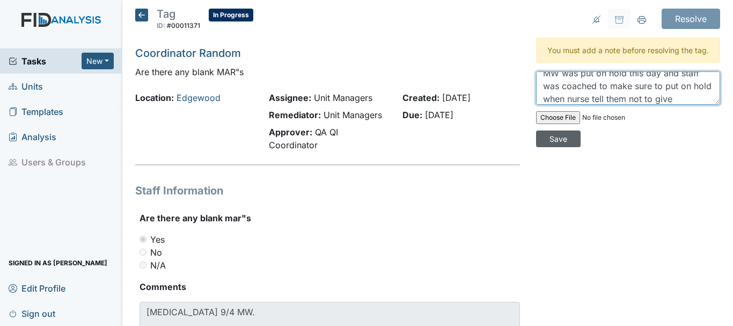
type textarea "MW was put on hold this day and staff was coached to make sure to put on hold w…"
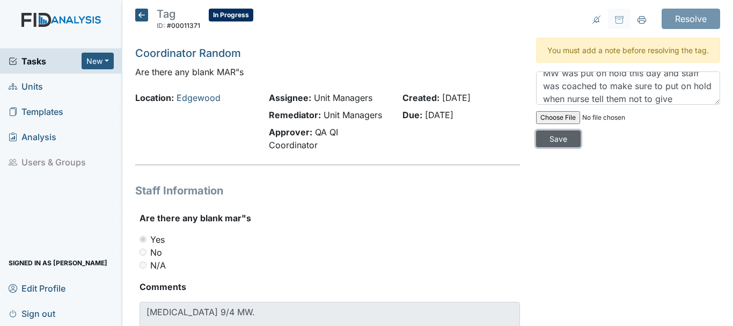
click at [550, 147] on input "Save" at bounding box center [558, 138] width 45 height 17
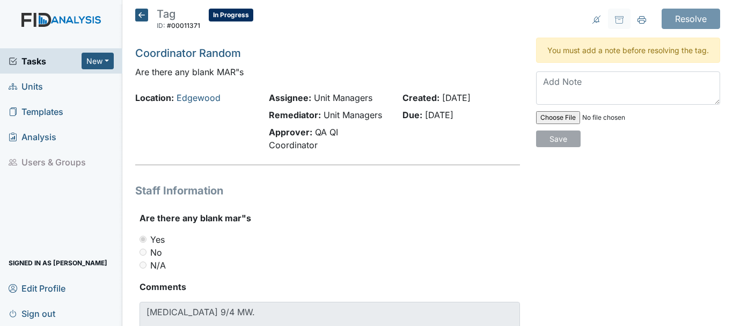
scroll to position [0, 0]
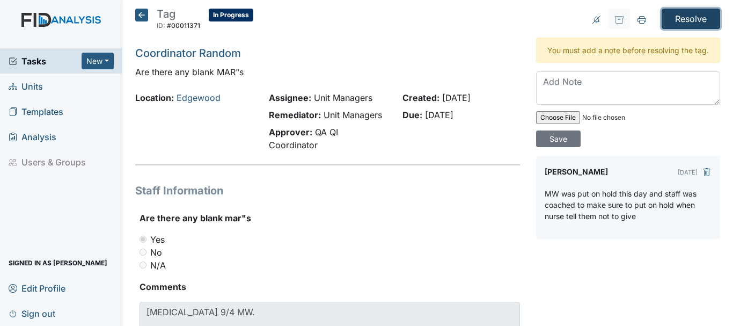
click at [679, 14] on input "Resolve" at bounding box center [691, 19] width 58 height 20
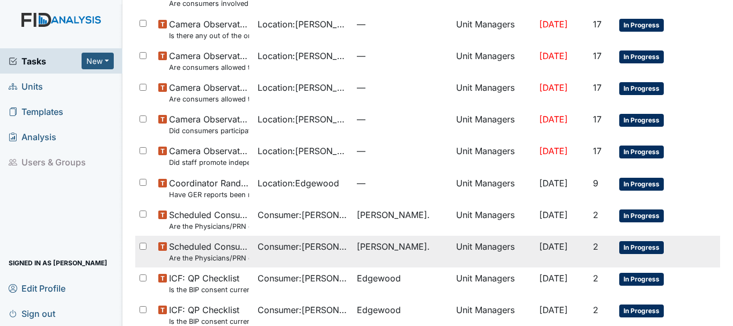
scroll to position [204, 0]
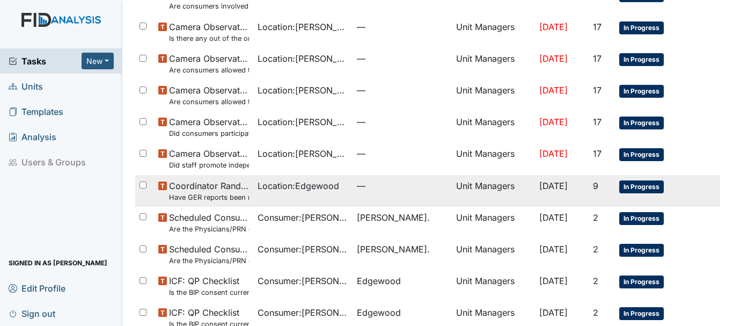
click at [257, 188] on td "Location : Edgewood" at bounding box center [302, 191] width 99 height 32
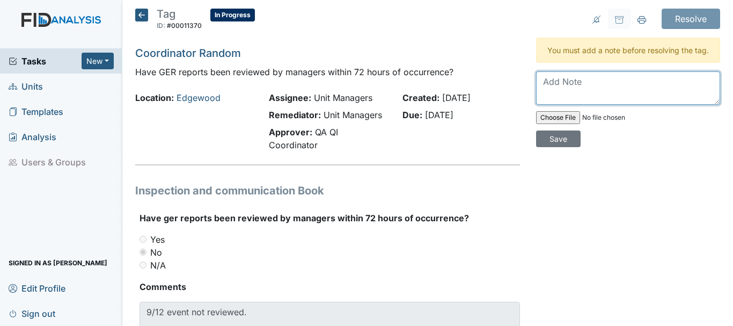
click at [553, 101] on textarea at bounding box center [628, 87] width 184 height 33
click at [589, 105] on textarea "managerment have reviewed and trying to do in a timly manner" at bounding box center [628, 87] width 184 height 33
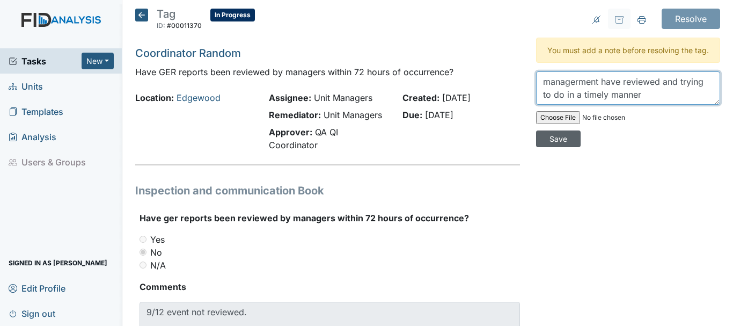
type textarea "managerment have reviewed and trying to do in a timely manner"
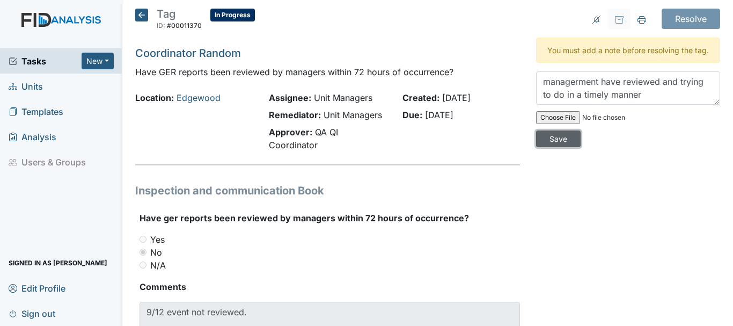
click at [556, 147] on input "Save" at bounding box center [558, 138] width 45 height 17
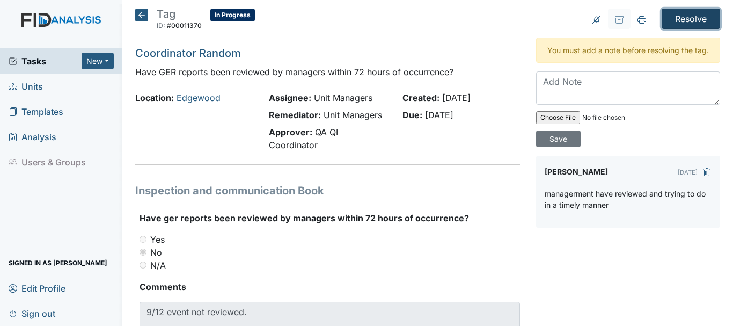
click at [689, 20] on input "Resolve" at bounding box center [691, 19] width 58 height 20
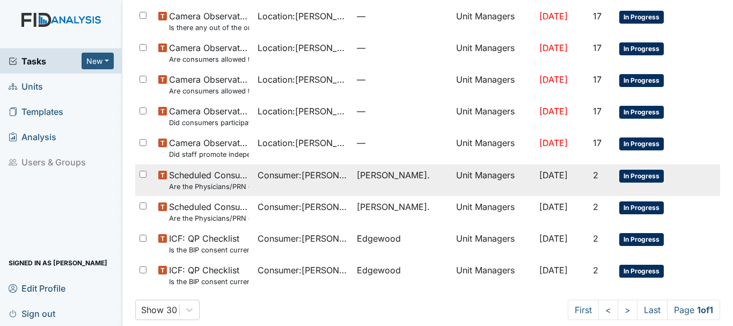
scroll to position [226, 0]
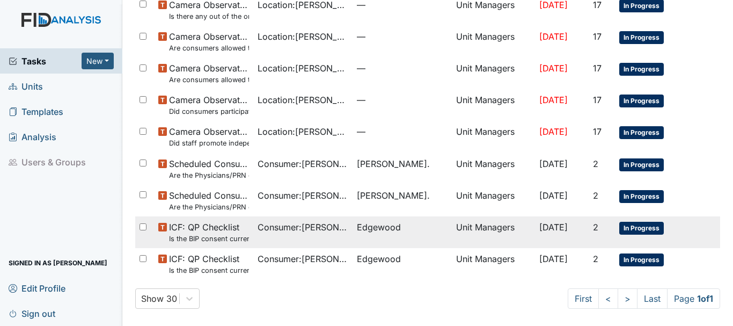
click at [226, 226] on span "ICF: QP Checklist Is the BIP consent current? (document the date, BIP number in…" at bounding box center [209, 232] width 80 height 23
click at [207, 232] on span "ICF: QP Checklist Is the BIP consent current? (document the date, BIP number in…" at bounding box center [209, 232] width 80 height 23
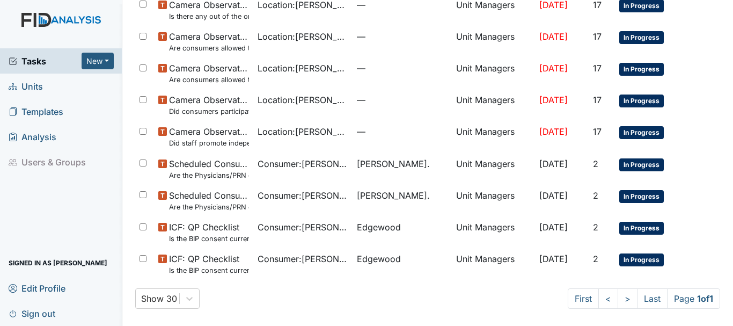
click at [30, 85] on span "Units" at bounding box center [26, 86] width 34 height 17
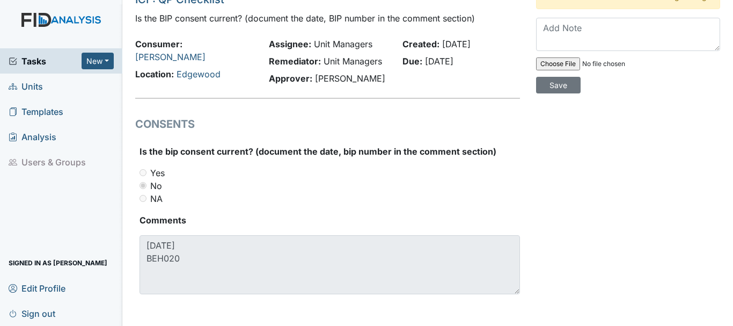
scroll to position [56, 0]
